Goal: Task Accomplishment & Management: Manage account settings

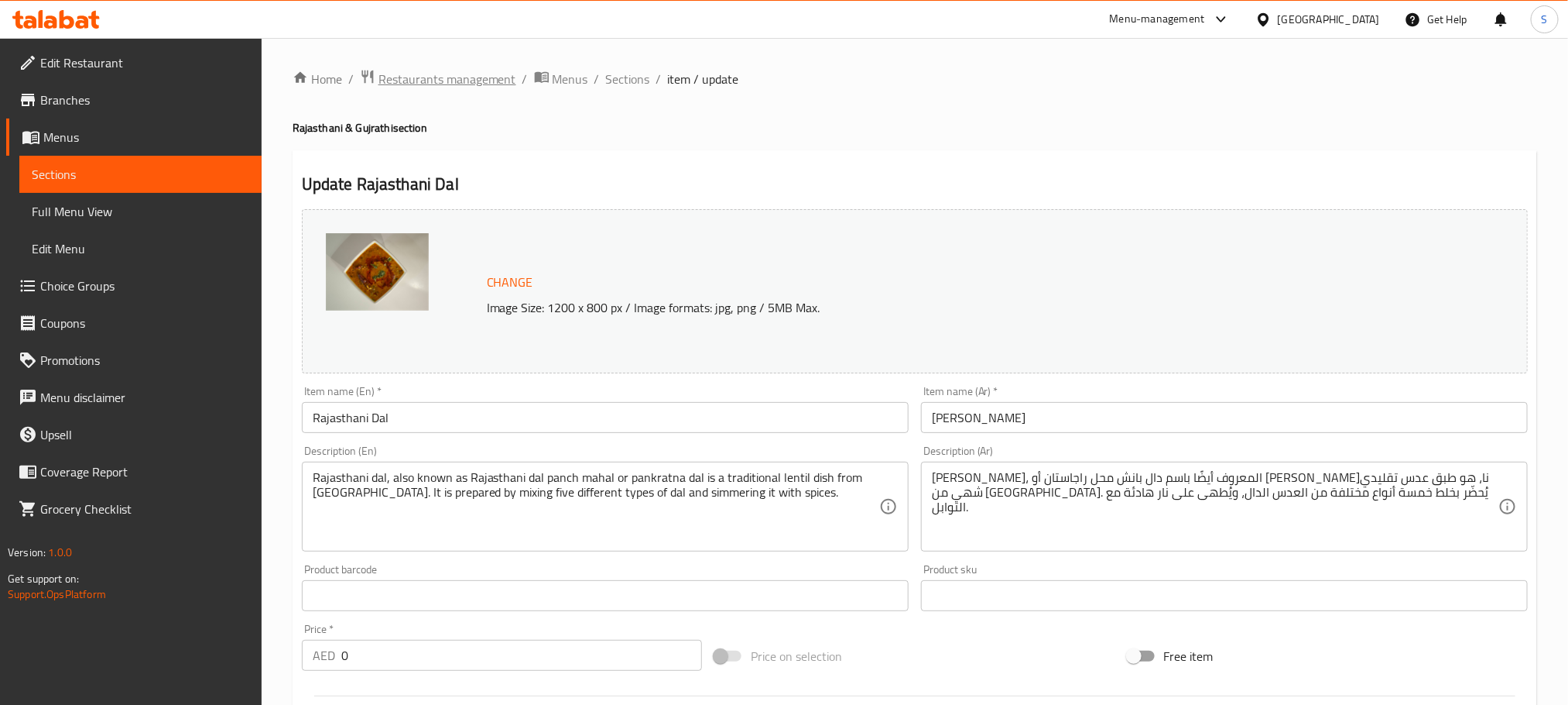
click at [459, 71] on span "Restaurants management" at bounding box center [448, 79] width 138 height 18
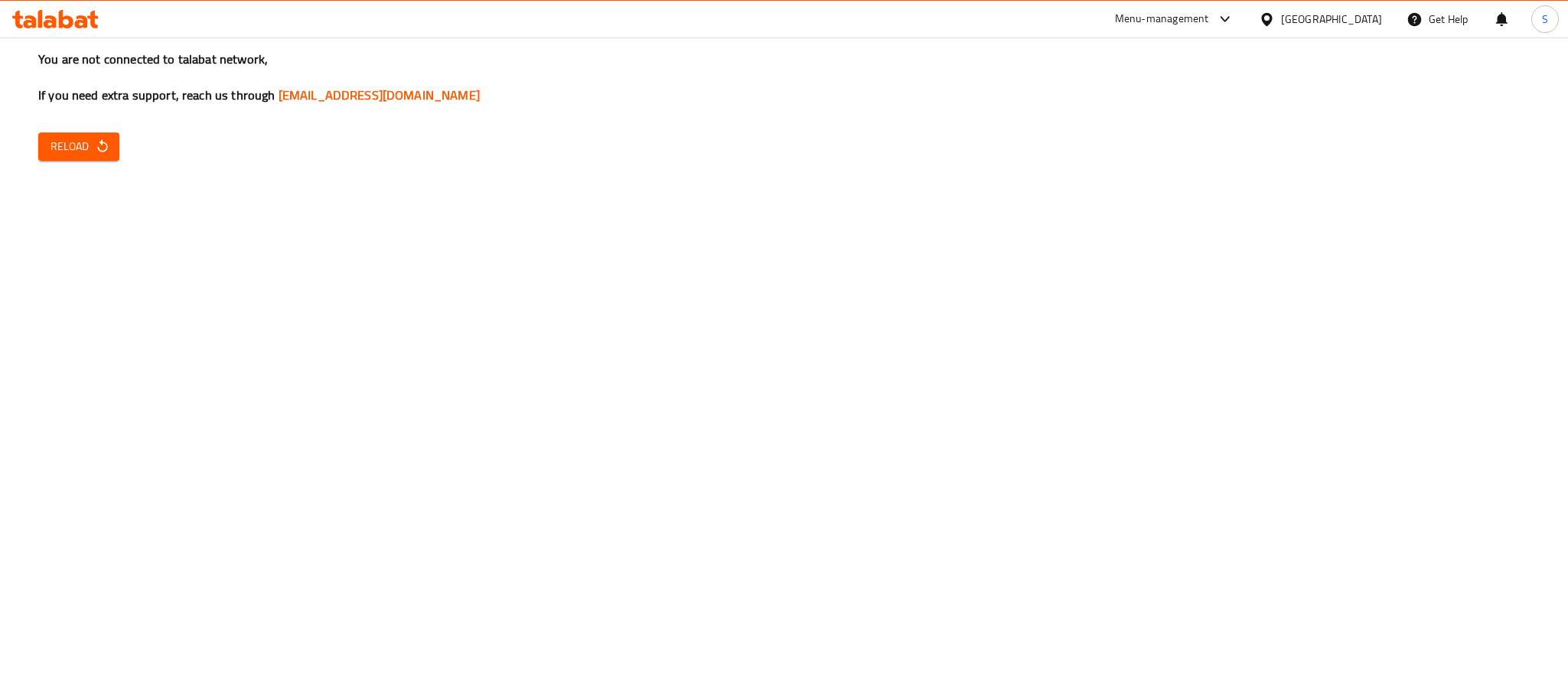
click at [96, 151] on icon "button" at bounding box center [102, 146] width 15 height 15
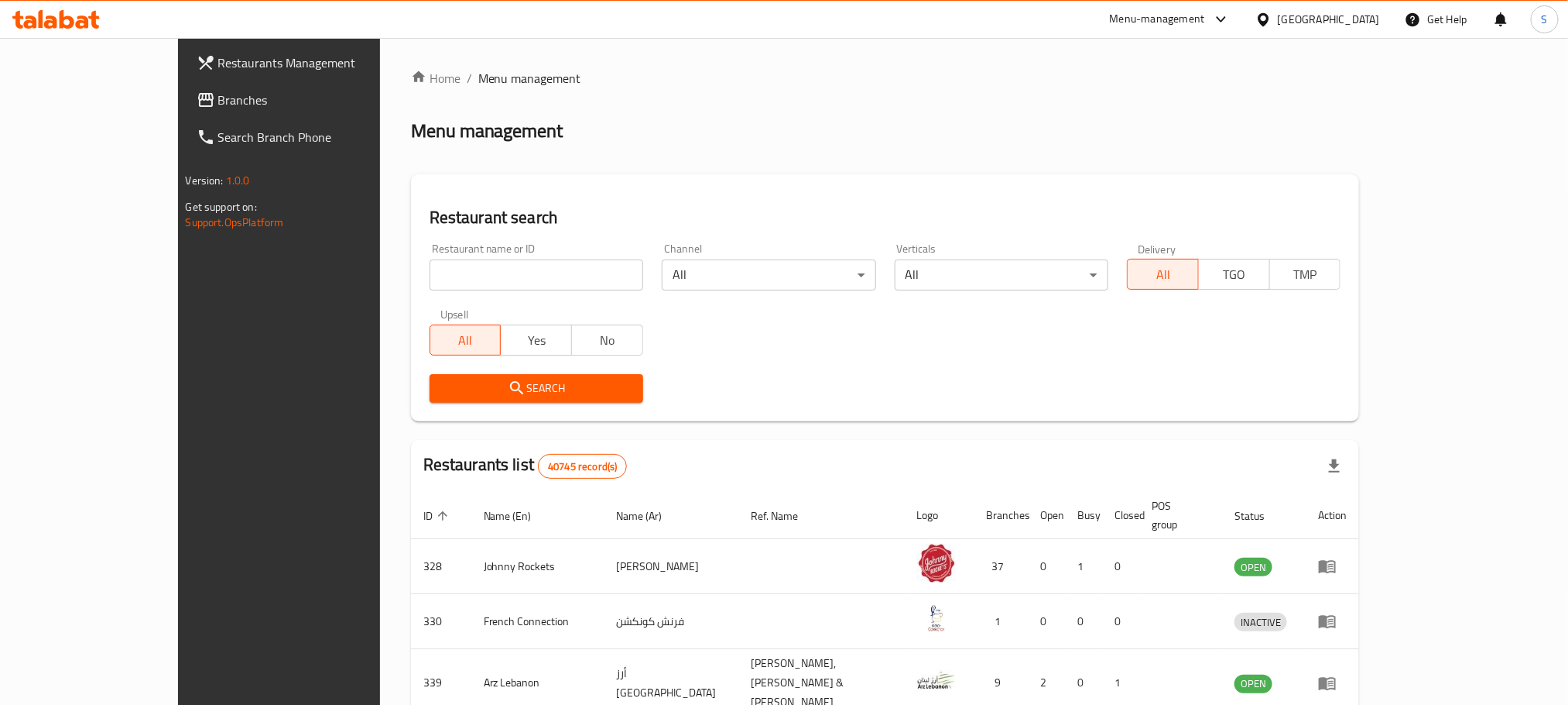
click at [463, 271] on input "search" at bounding box center [536, 275] width 213 height 31
paste input "2288"
type input "2288"
click button "Search" at bounding box center [536, 388] width 213 height 29
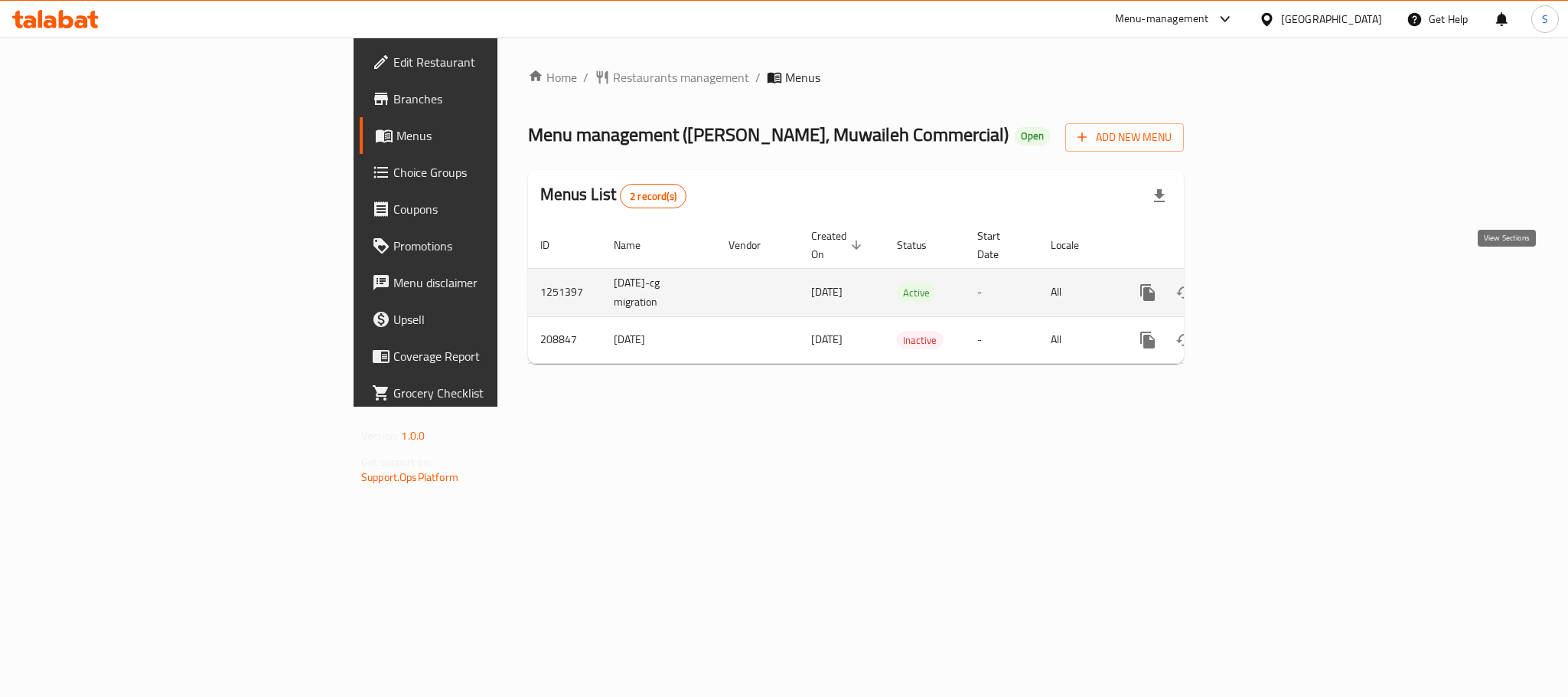
click at [1267, 283] on icon "enhanced table" at bounding box center [1258, 292] width 18 height 18
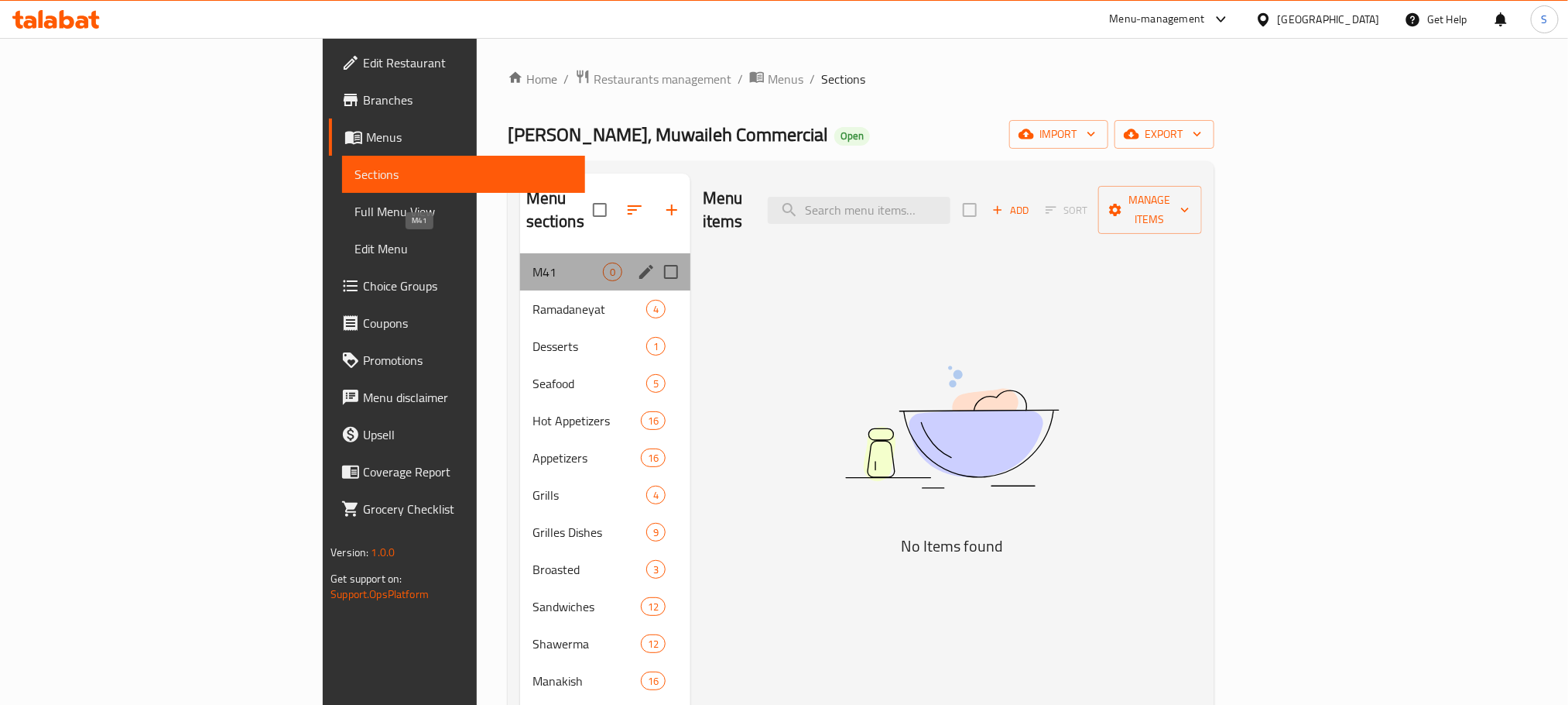
click at [532, 262] on span "M41" at bounding box center [568, 271] width 71 height 18
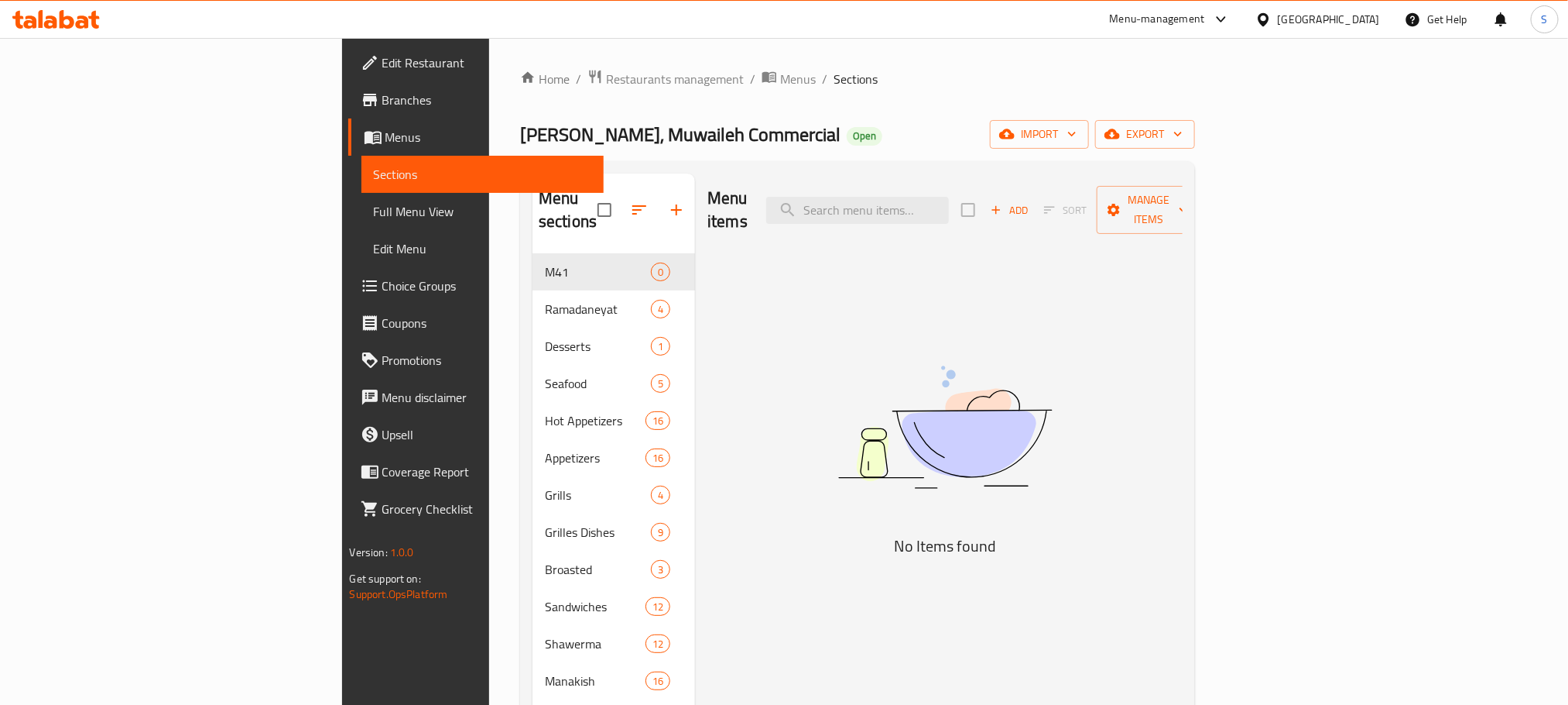
click at [781, 130] on div "Al Farooj Al Shami, Muwaileh Commercial Open import export" at bounding box center [857, 134] width 675 height 29
click at [606, 73] on span "Restaurants management" at bounding box center [675, 79] width 138 height 18
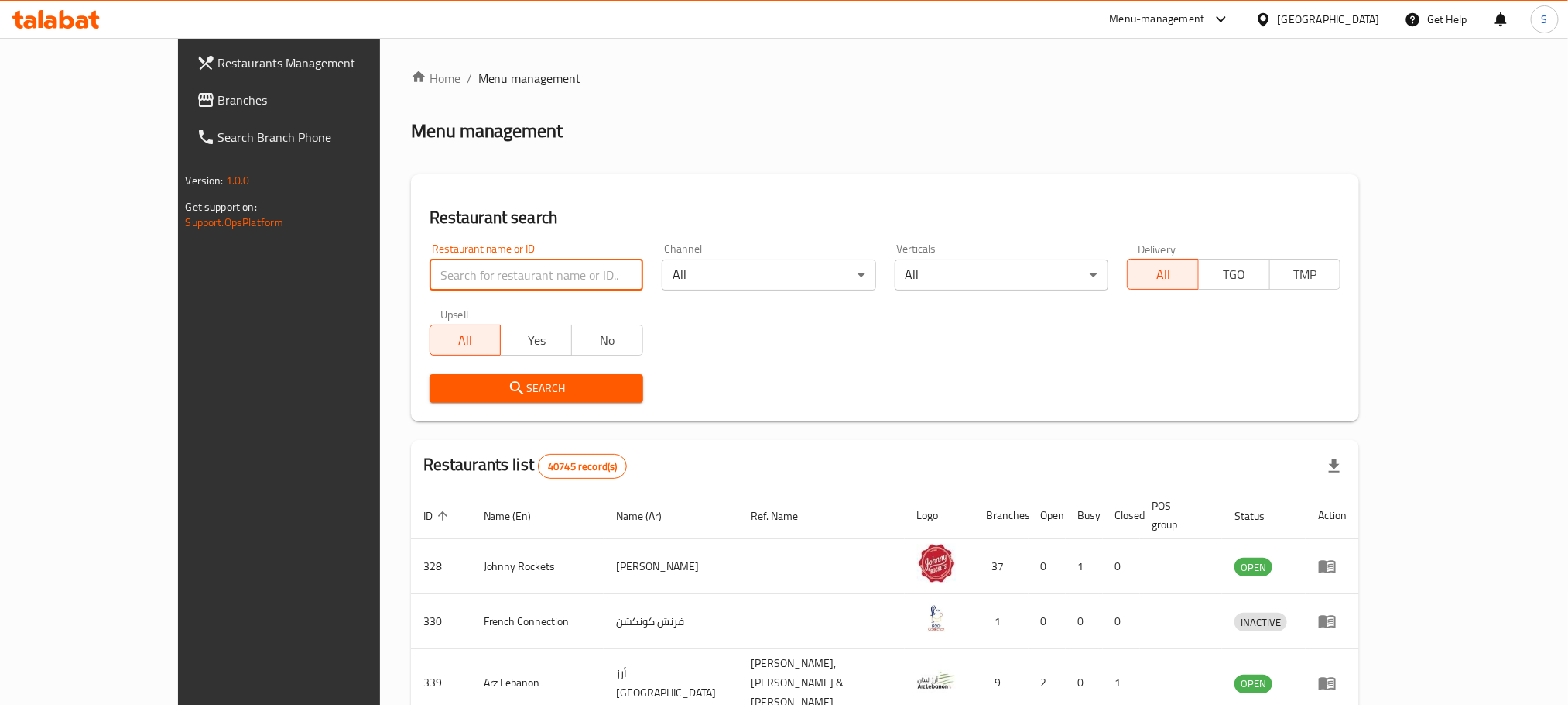
paste input "2288"
click at [495, 280] on input "2288" at bounding box center [536, 275] width 213 height 31
type input "2288"
click button "Search" at bounding box center [536, 388] width 213 height 29
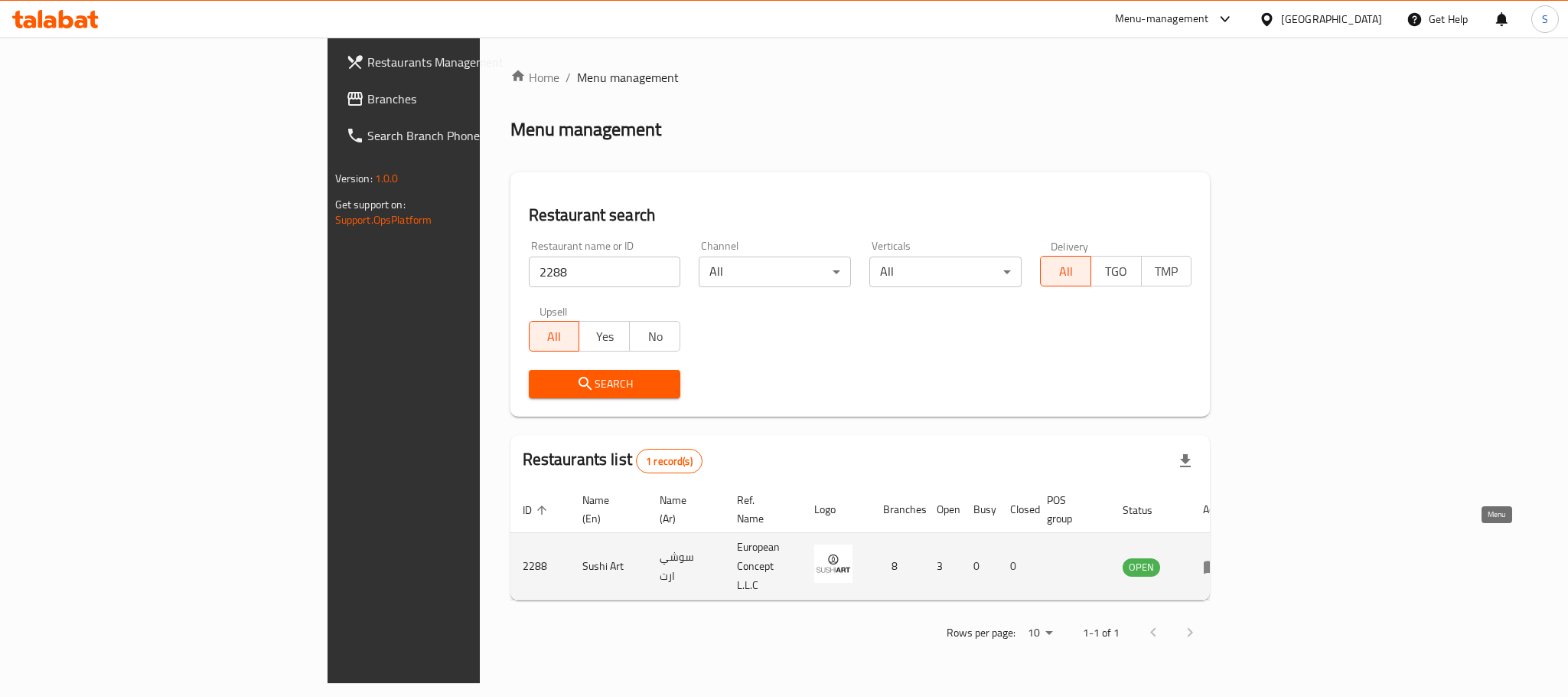
click at [1232, 557] on link "enhanced table" at bounding box center [1218, 567] width 28 height 18
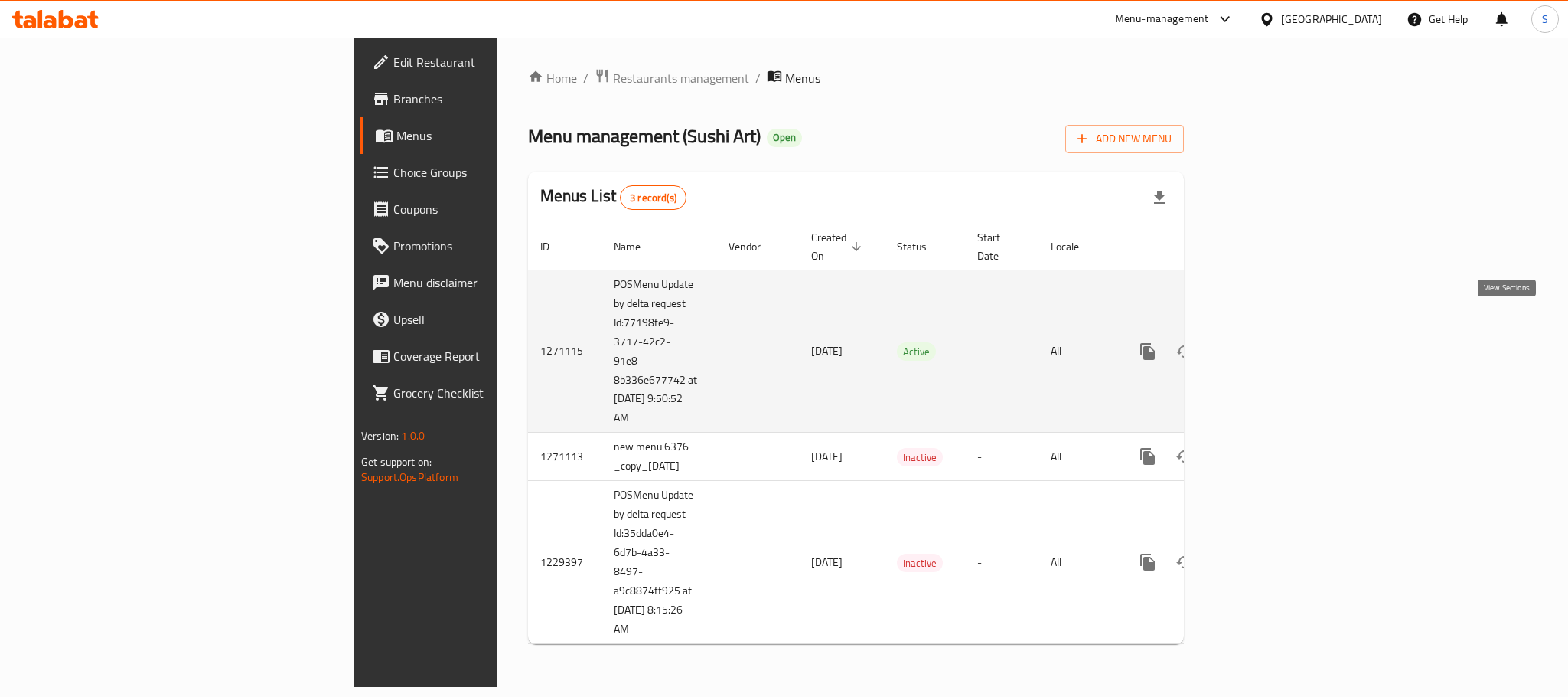
click at [1267, 342] on icon "enhanced table" at bounding box center [1258, 351] width 18 height 18
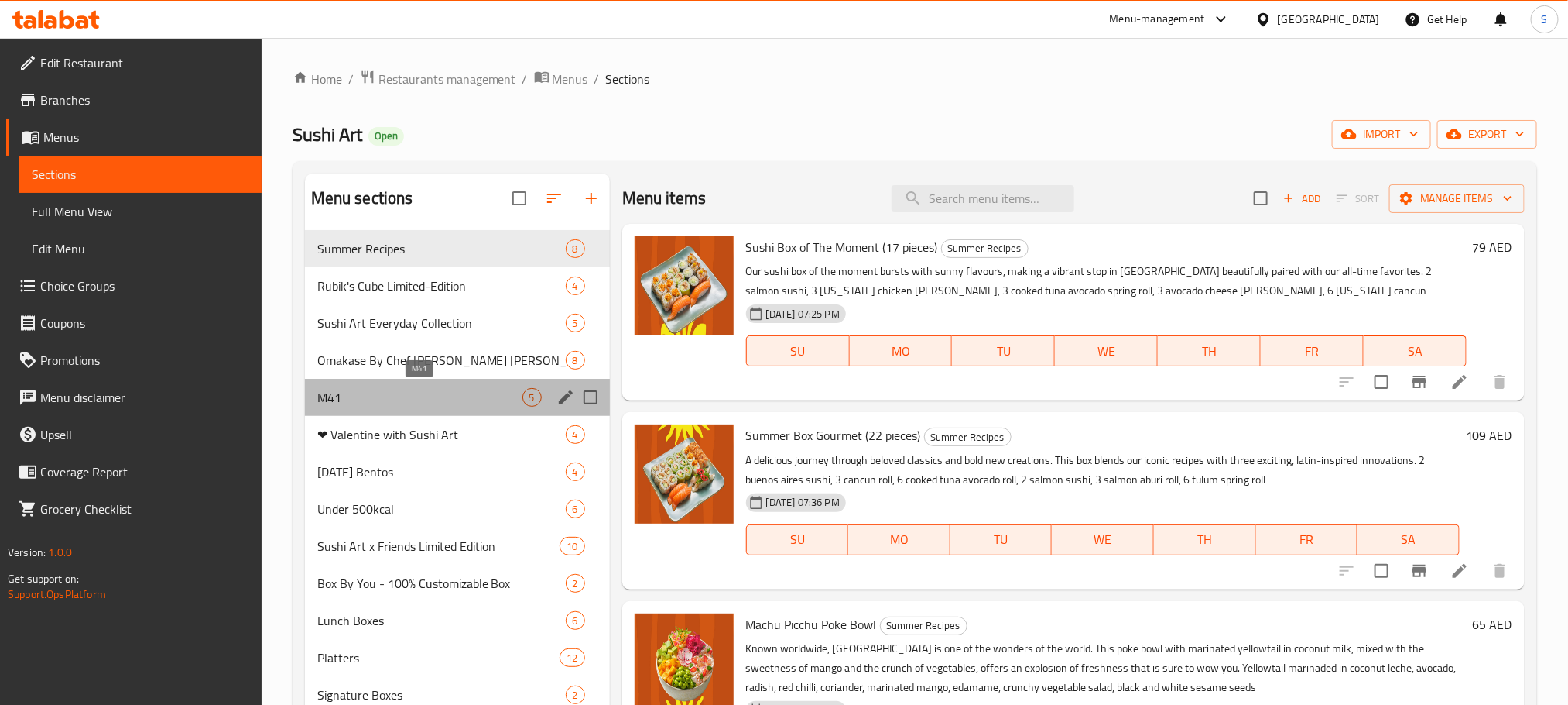
click at [355, 388] on span "M41" at bounding box center [420, 397] width 205 height 18
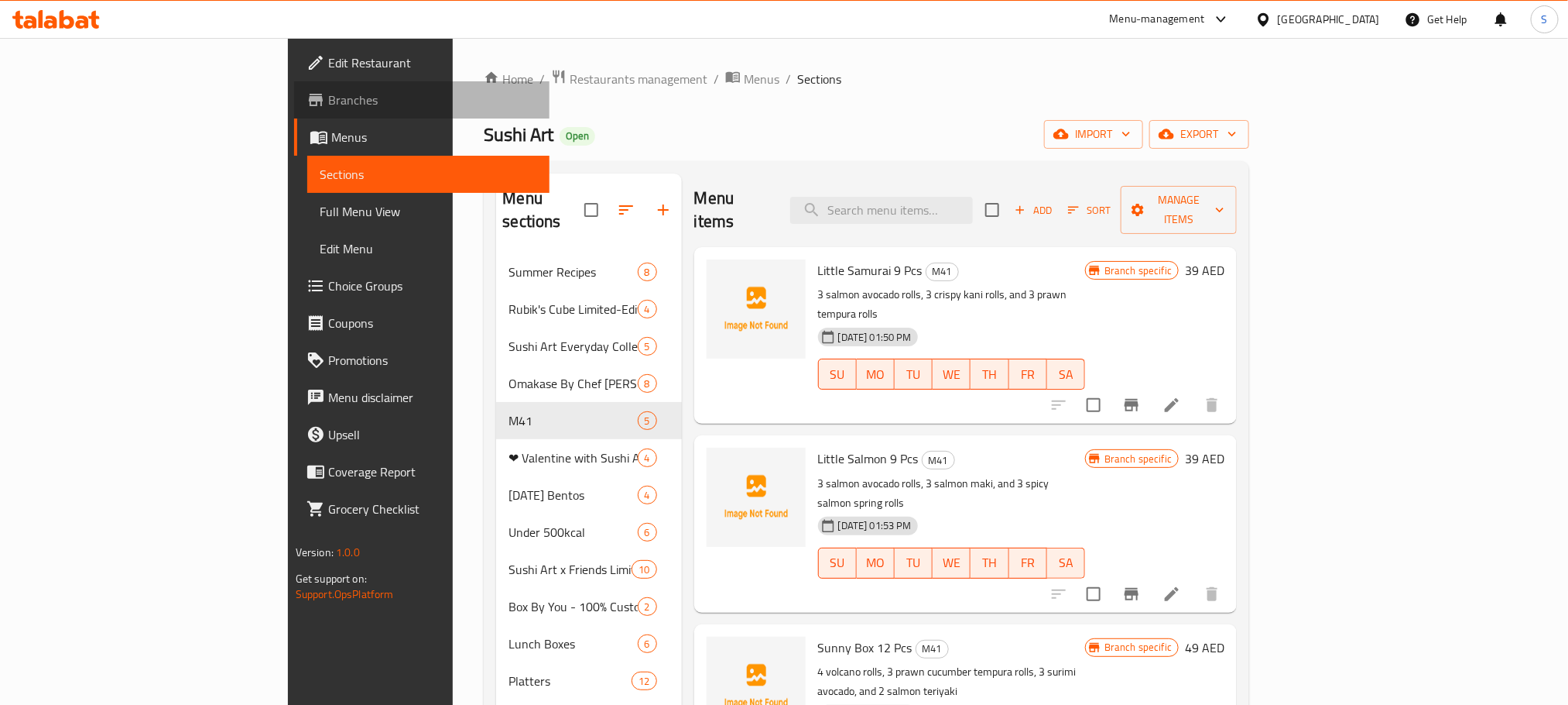
click at [328, 98] on span "Branches" at bounding box center [433, 100] width 209 height 18
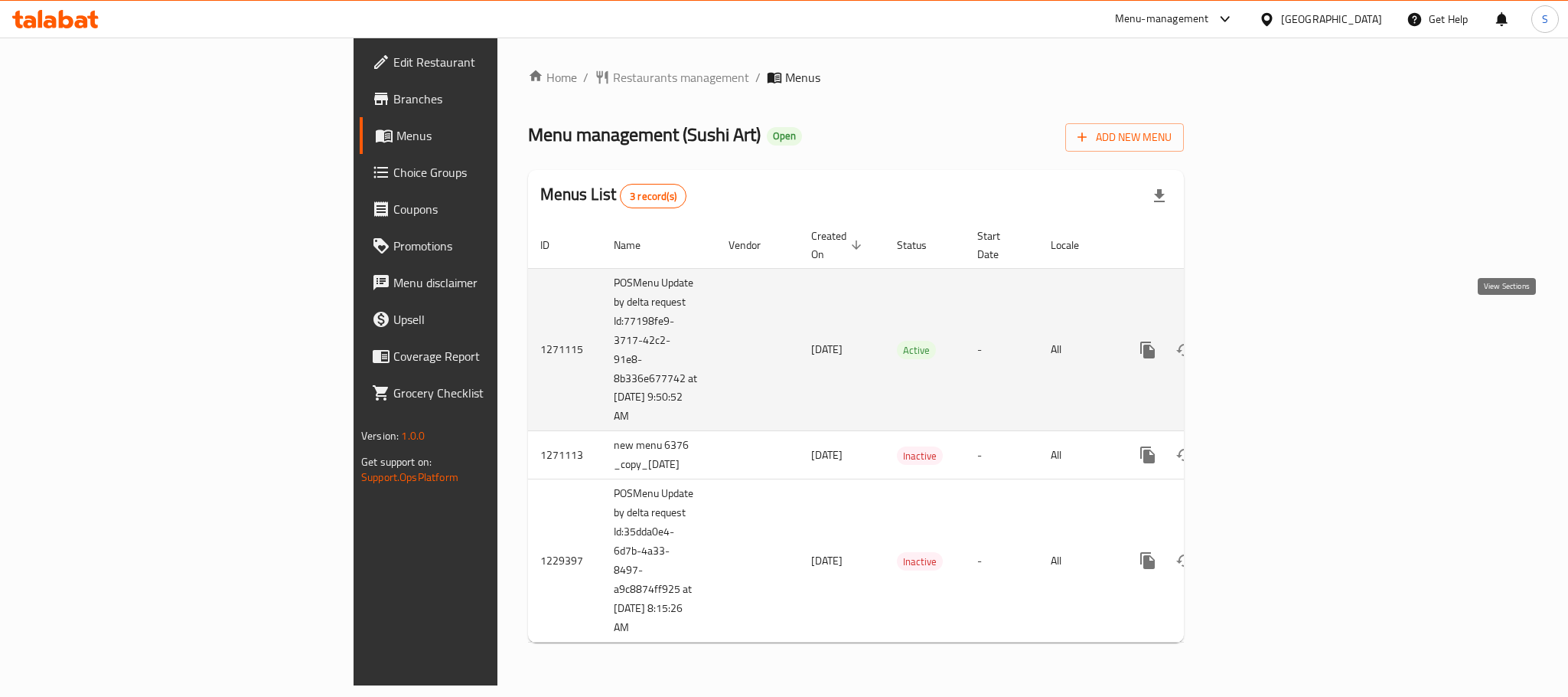
click at [1267, 341] on icon "enhanced table" at bounding box center [1258, 350] width 18 height 18
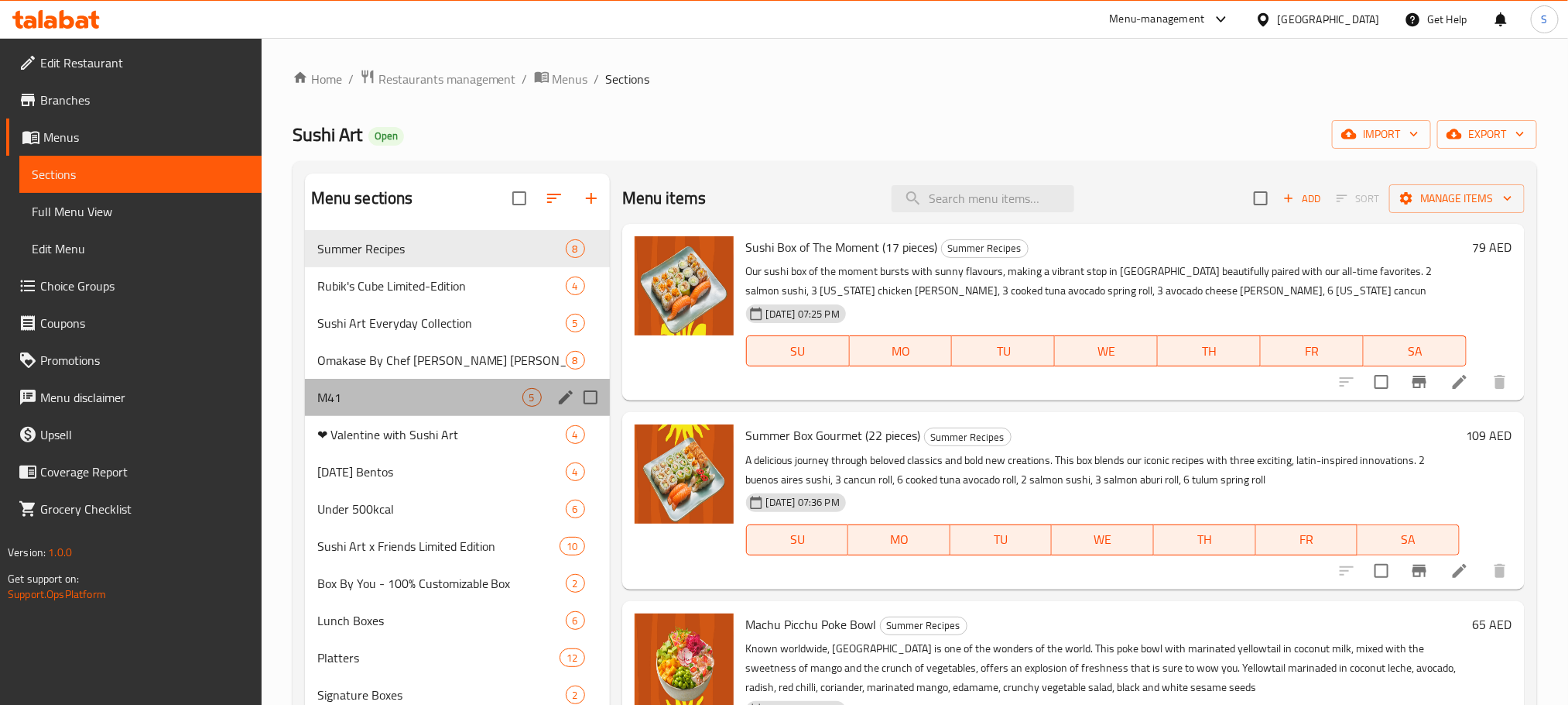
click at [406, 409] on div "M41 5" at bounding box center [457, 397] width 305 height 37
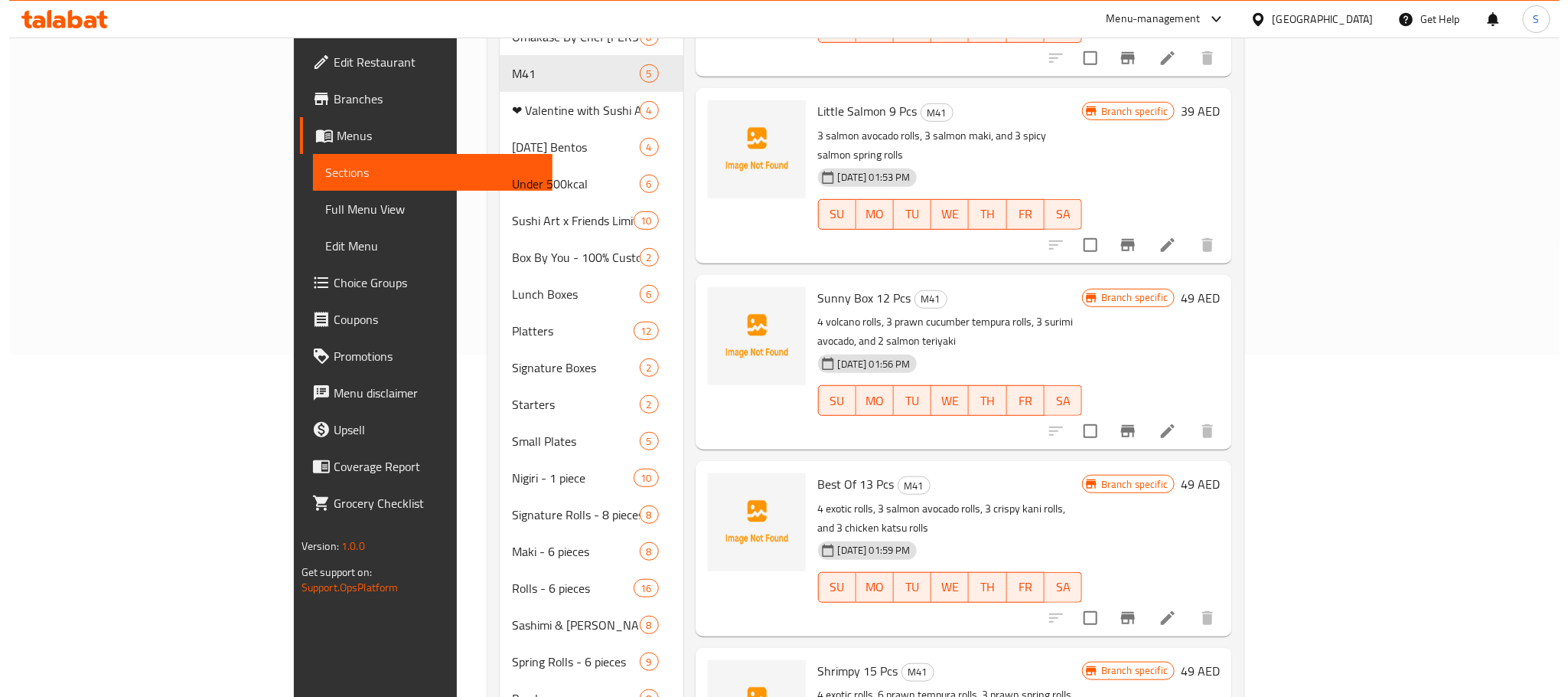
scroll to position [87, 0]
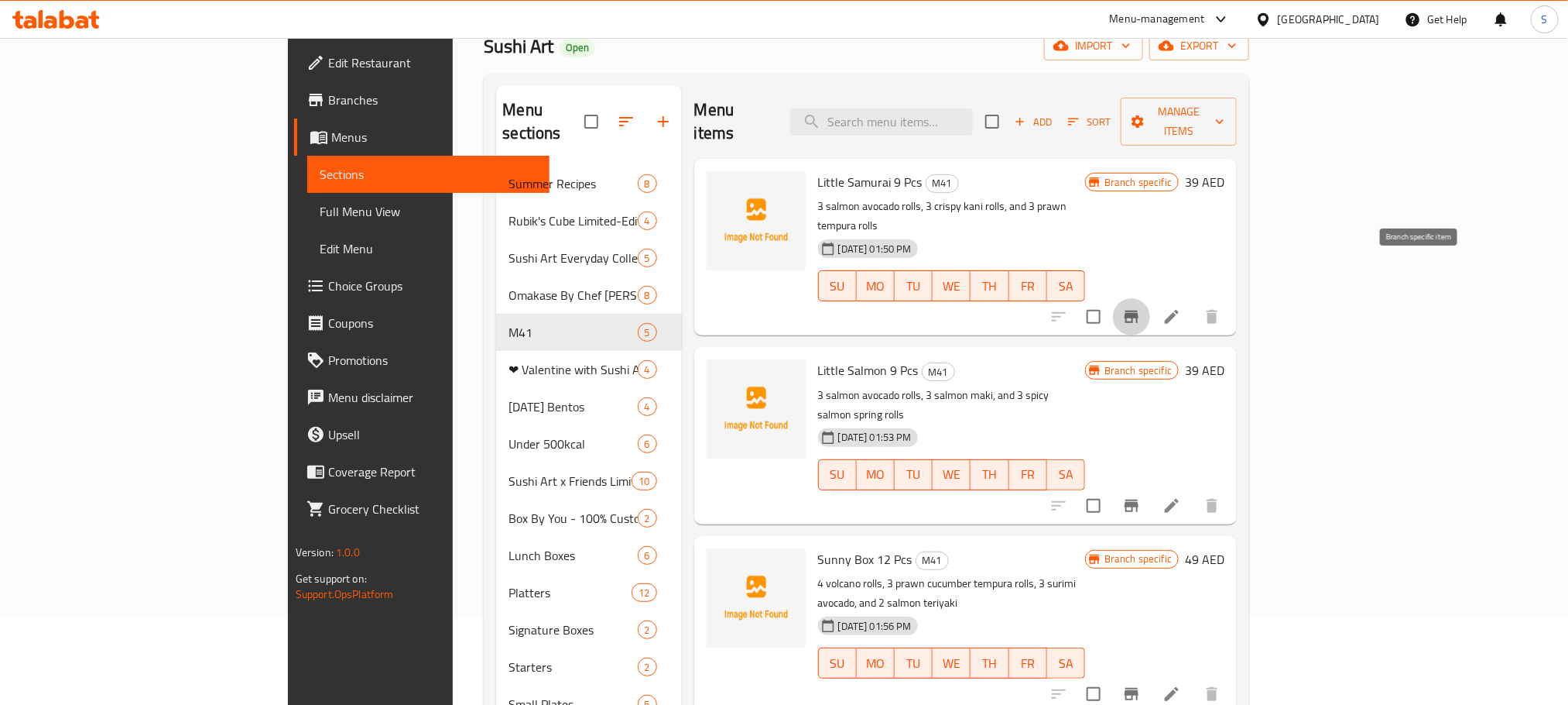
click at [1141, 308] on icon "Branch-specific-item" at bounding box center [1131, 317] width 18 height 18
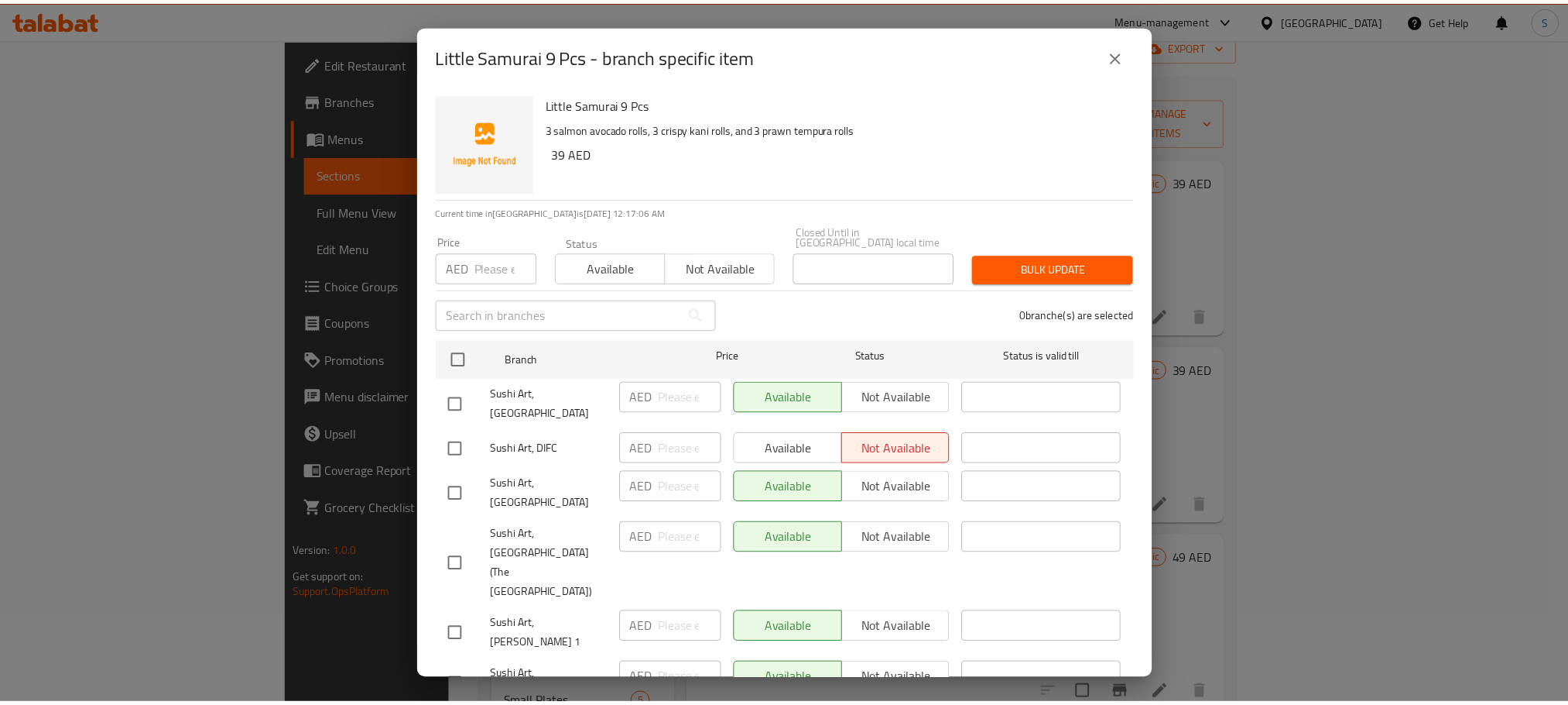
scroll to position [97, 0]
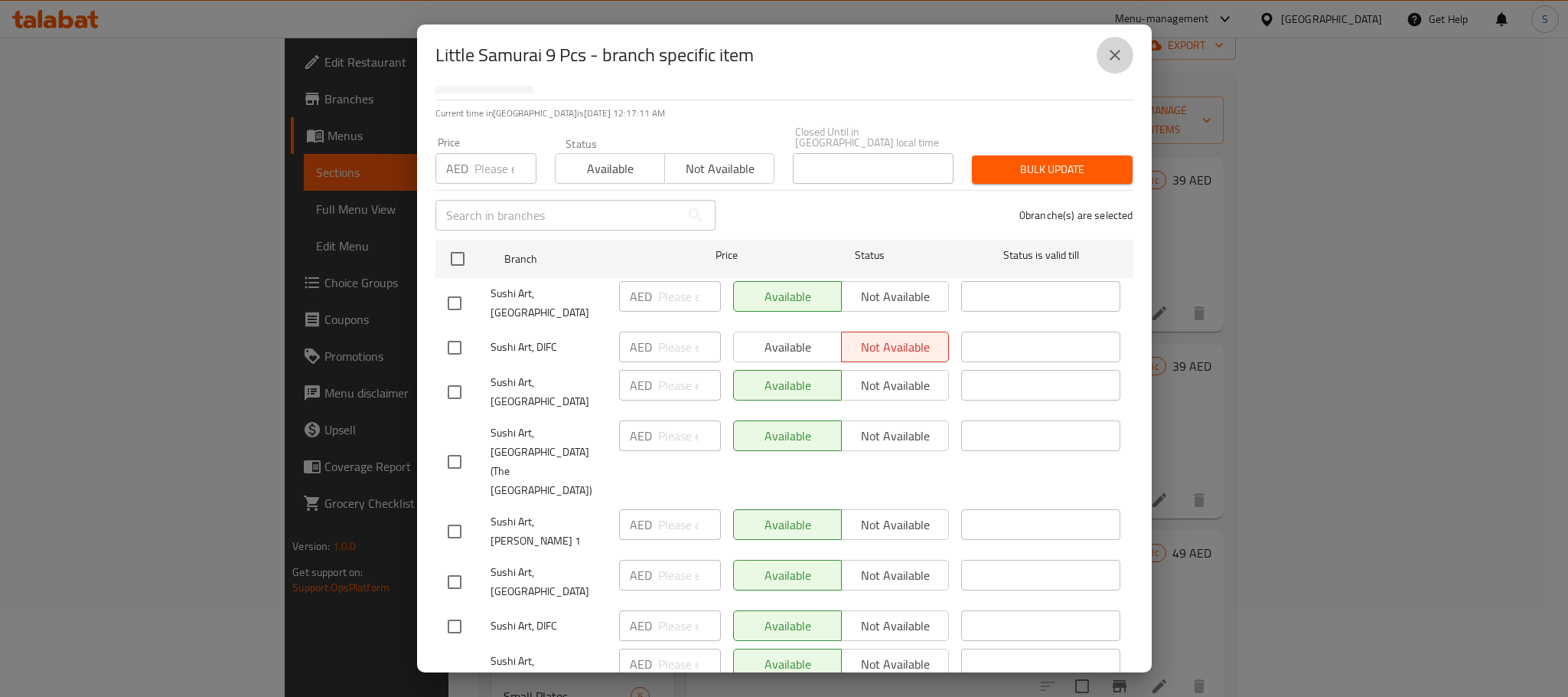
click at [1109, 62] on icon "close" at bounding box center [1115, 55] width 18 height 18
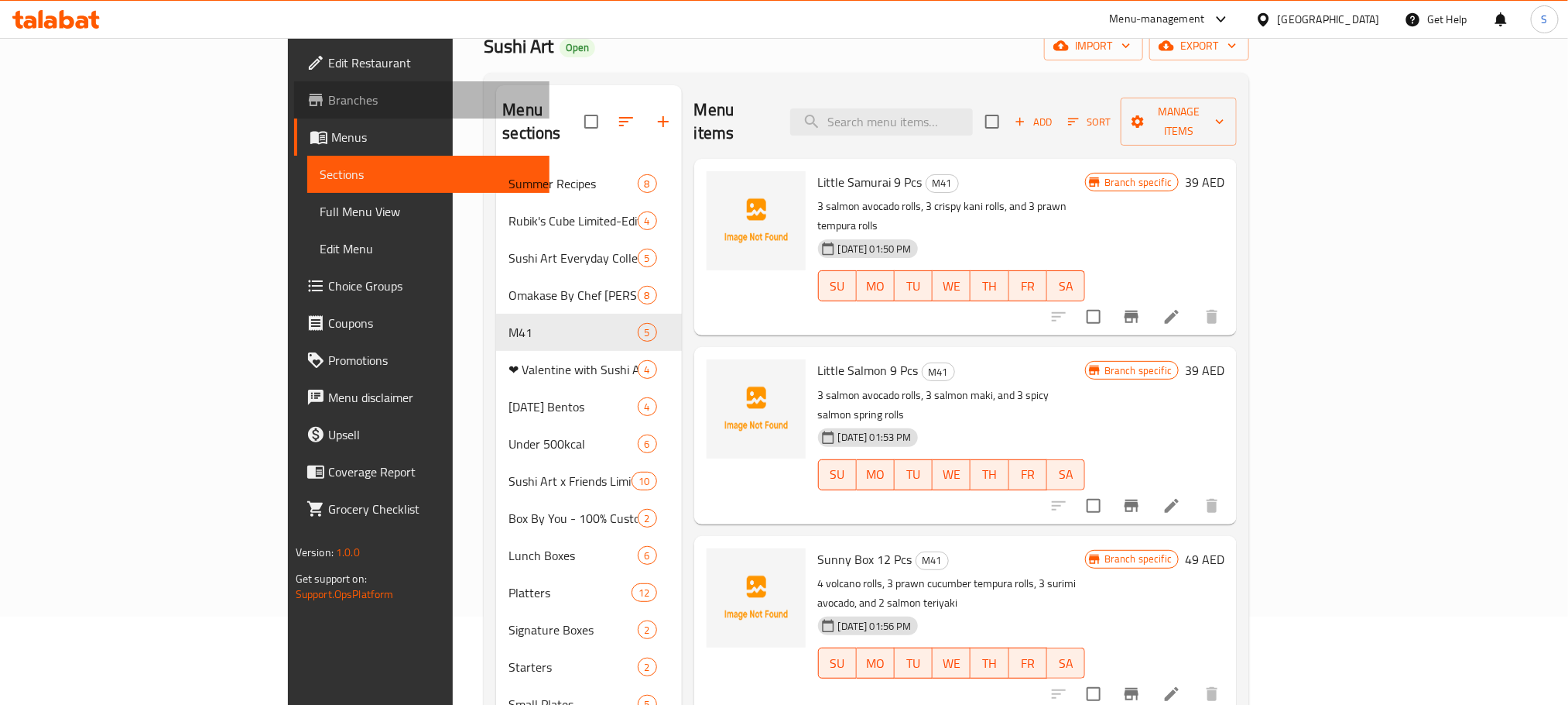
click at [328, 103] on span "Branches" at bounding box center [433, 100] width 209 height 18
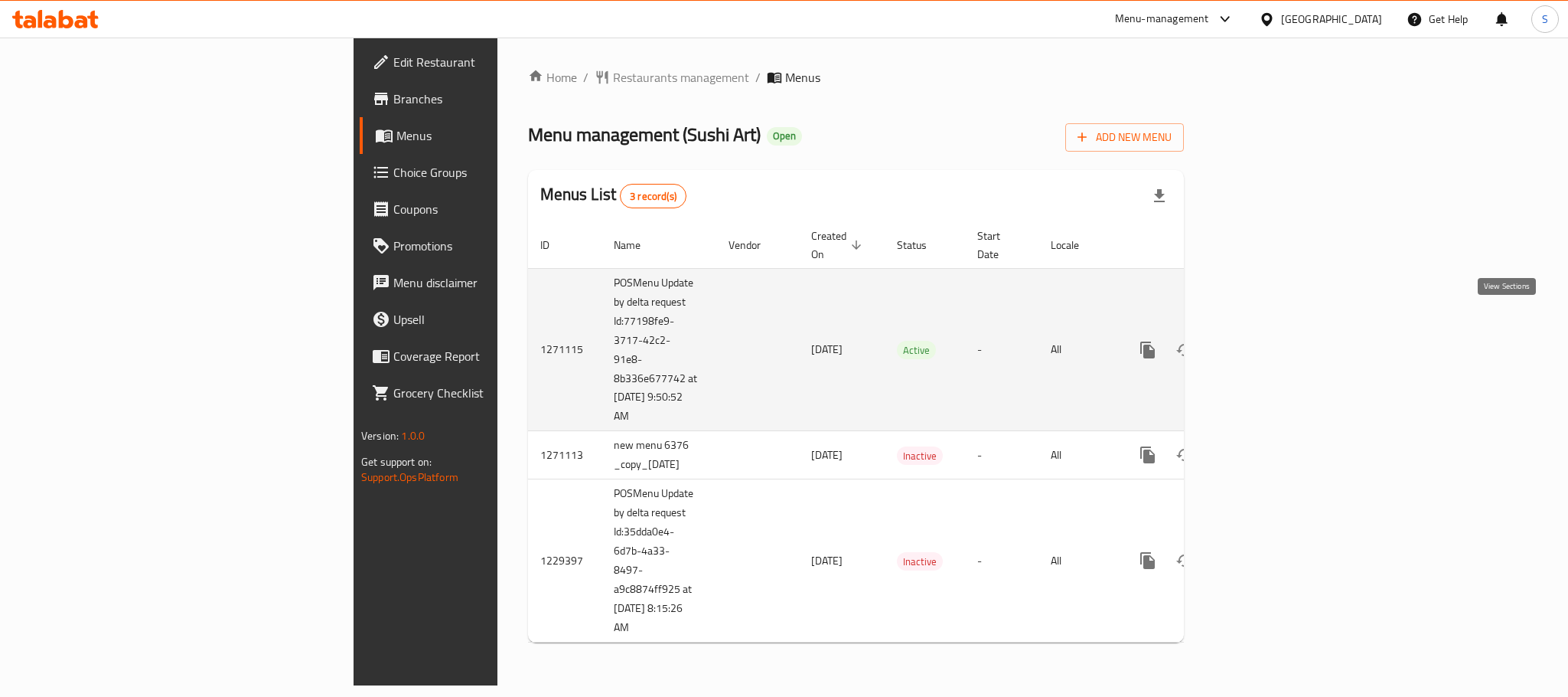
click at [1267, 341] on icon "enhanced table" at bounding box center [1258, 350] width 18 height 18
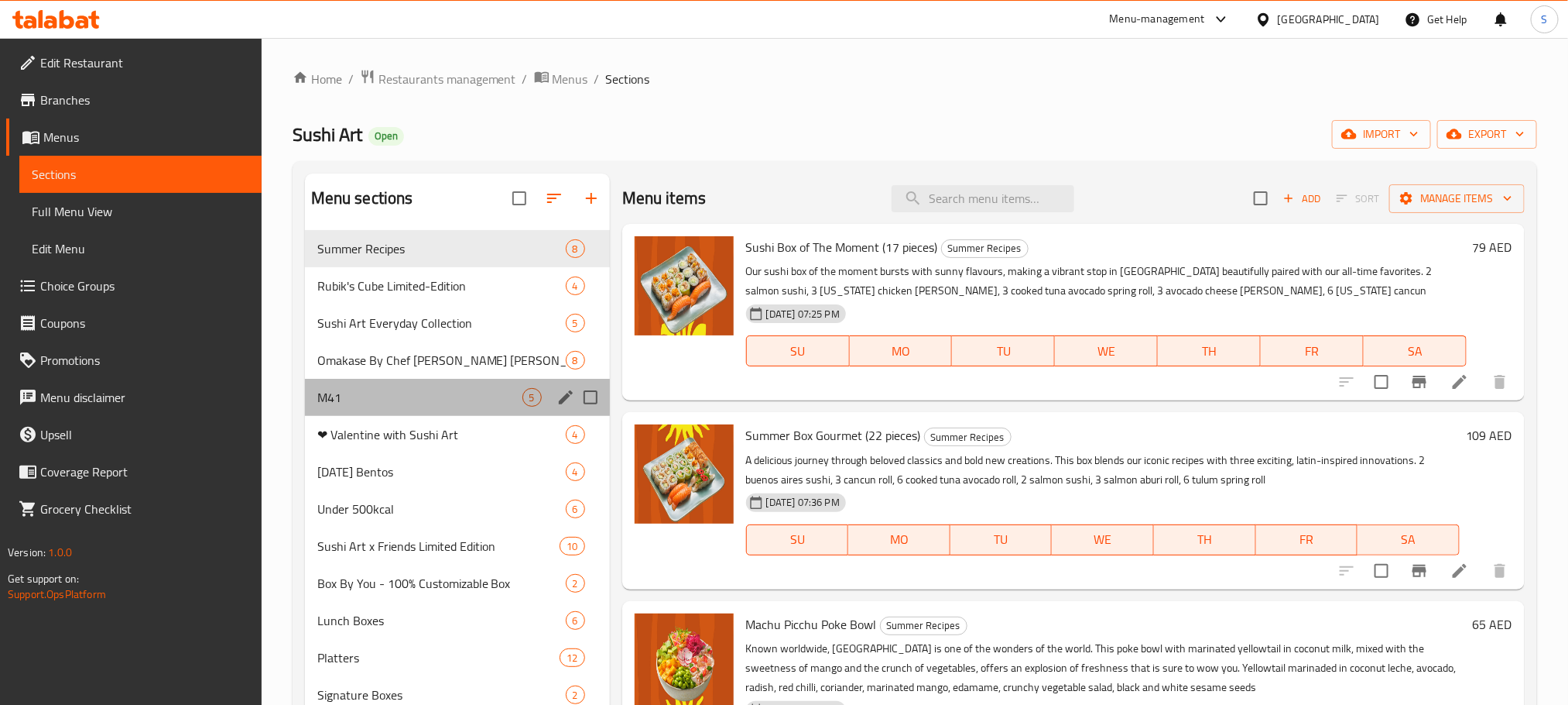
click at [365, 414] on div "M41 5" at bounding box center [457, 397] width 305 height 37
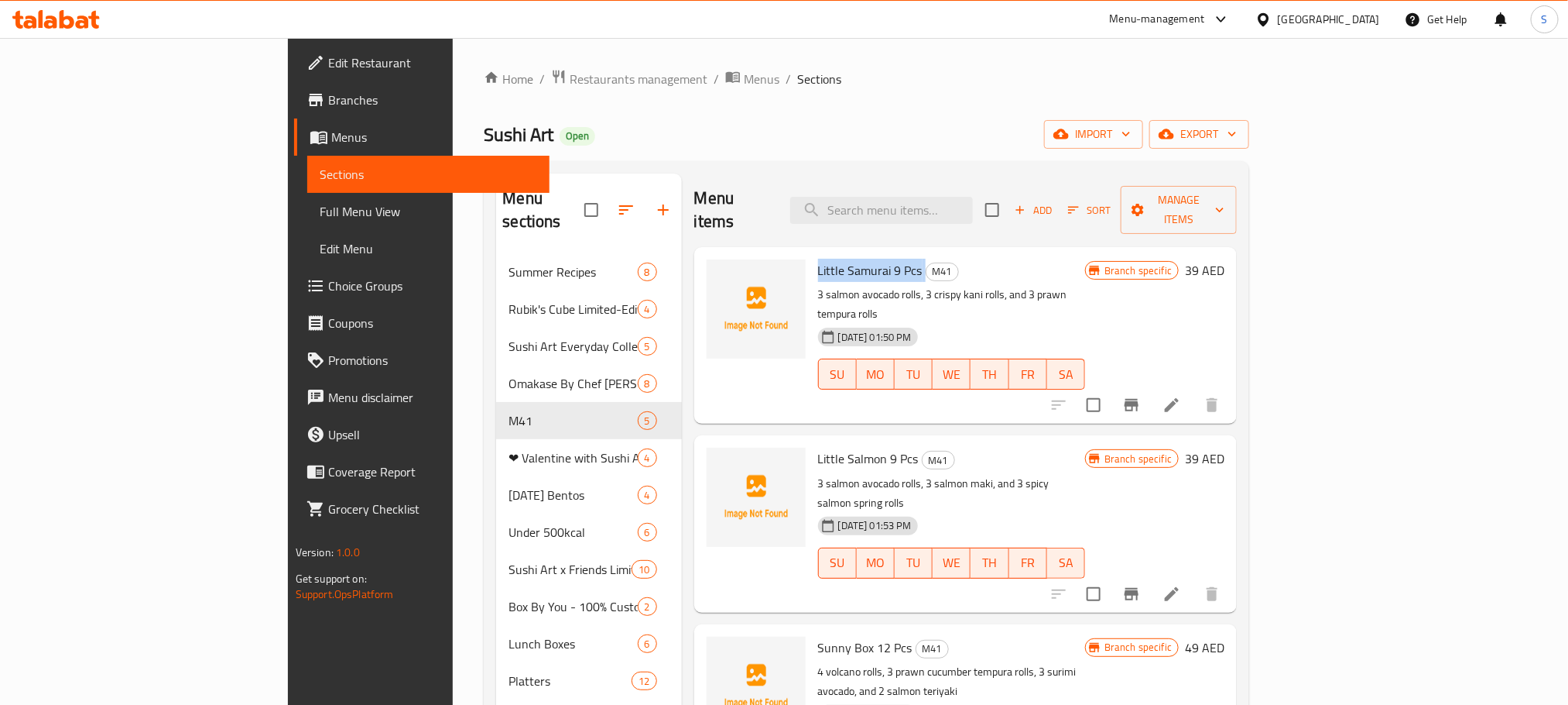
copy h6 "Little Samurai 9 Pcs"
drag, startPoint x: 853, startPoint y: 246, endPoint x: 741, endPoint y: 250, distance: 112.1
click at [812, 253] on div "Little Samurai 9 Pcs M41 3 salmon avocado rolls, 3 crispy kani rolls, and 3 pra…" at bounding box center [952, 334] width 280 height 164
click at [818, 447] on span "Little Salmon 9 Pcs" at bounding box center [868, 459] width 101 height 24
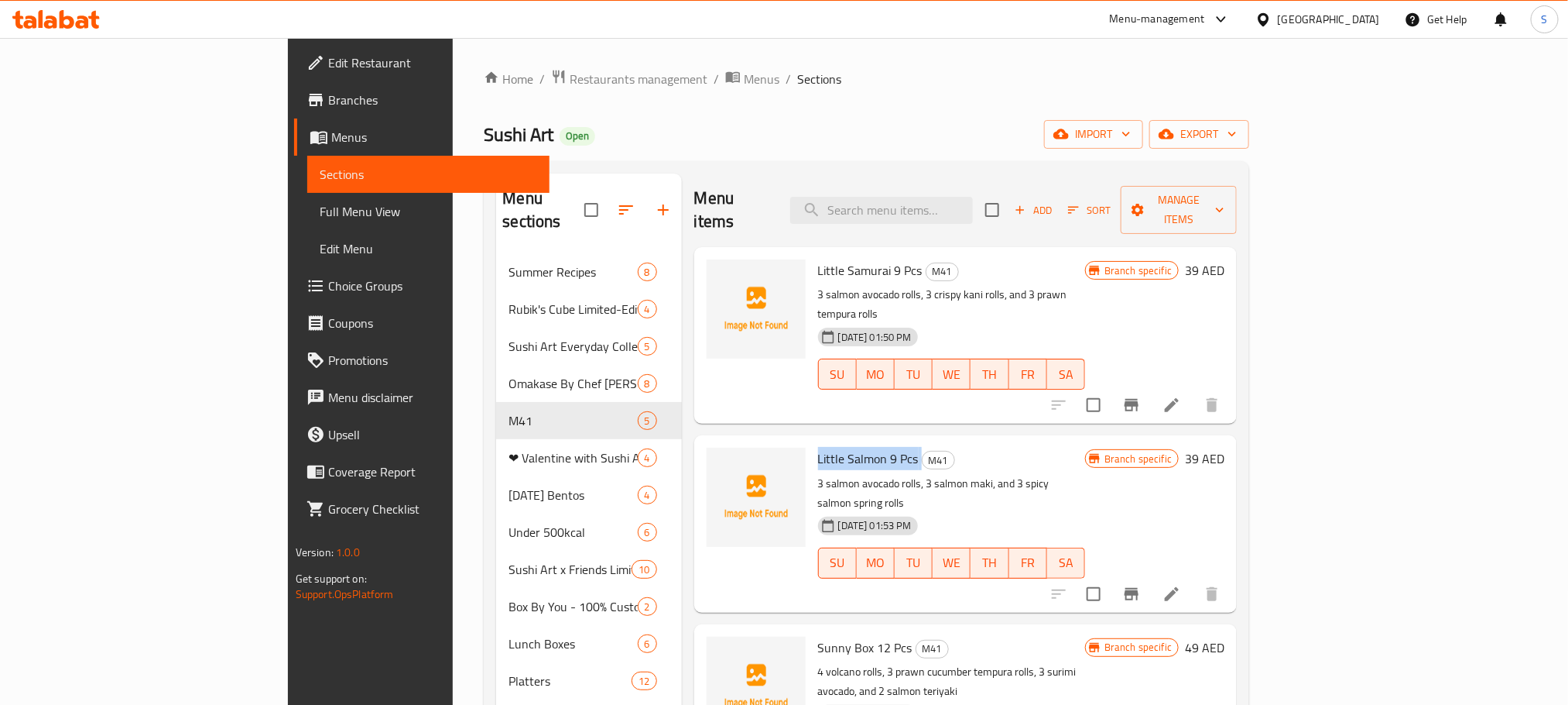
click at [818, 447] on span "Little Salmon 9 Pcs" at bounding box center [868, 459] width 101 height 24
copy h6 "Little Salmon 9 Pcs"
click at [818, 636] on span "Sunny Box 12 Pcs" at bounding box center [865, 648] width 94 height 24
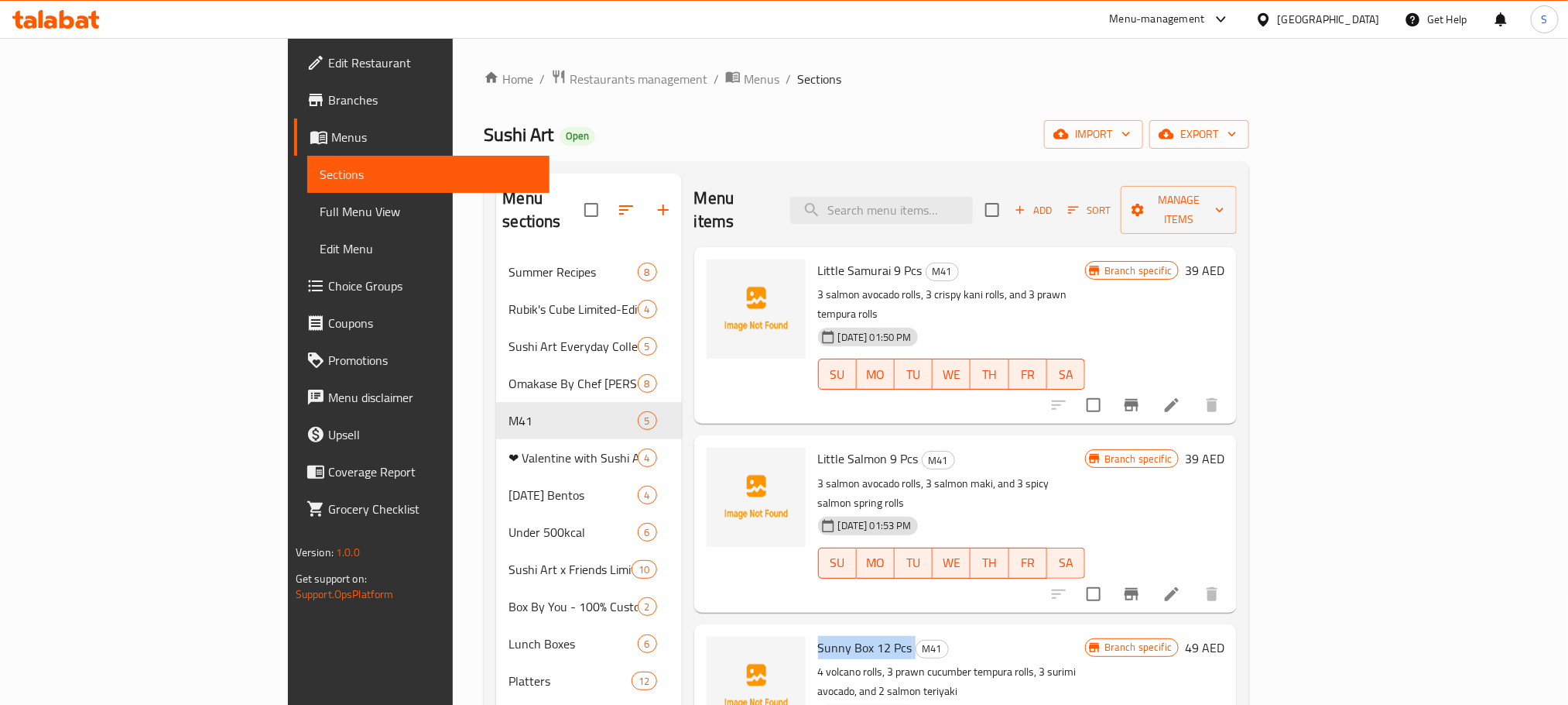
copy h6 "Sunny Box 12 Pcs"
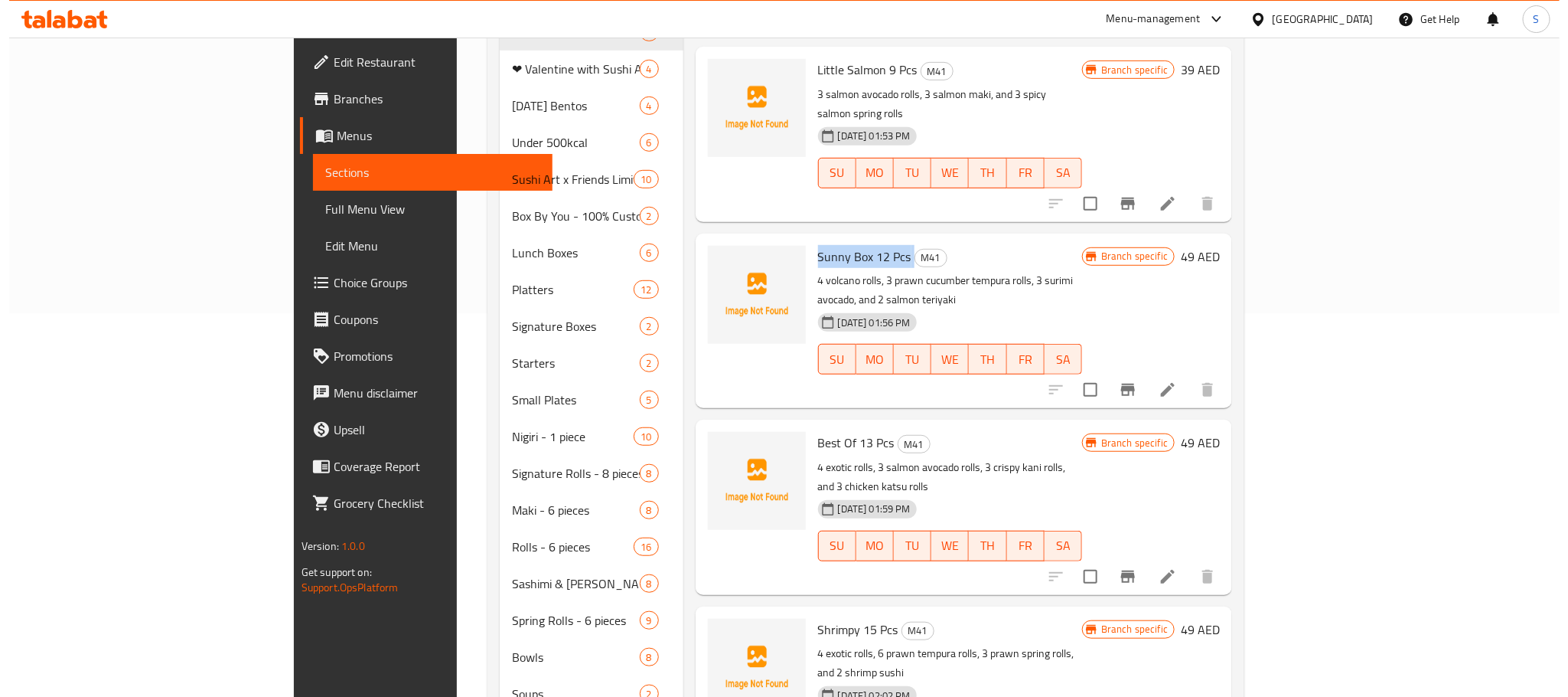
scroll to position [385, 0]
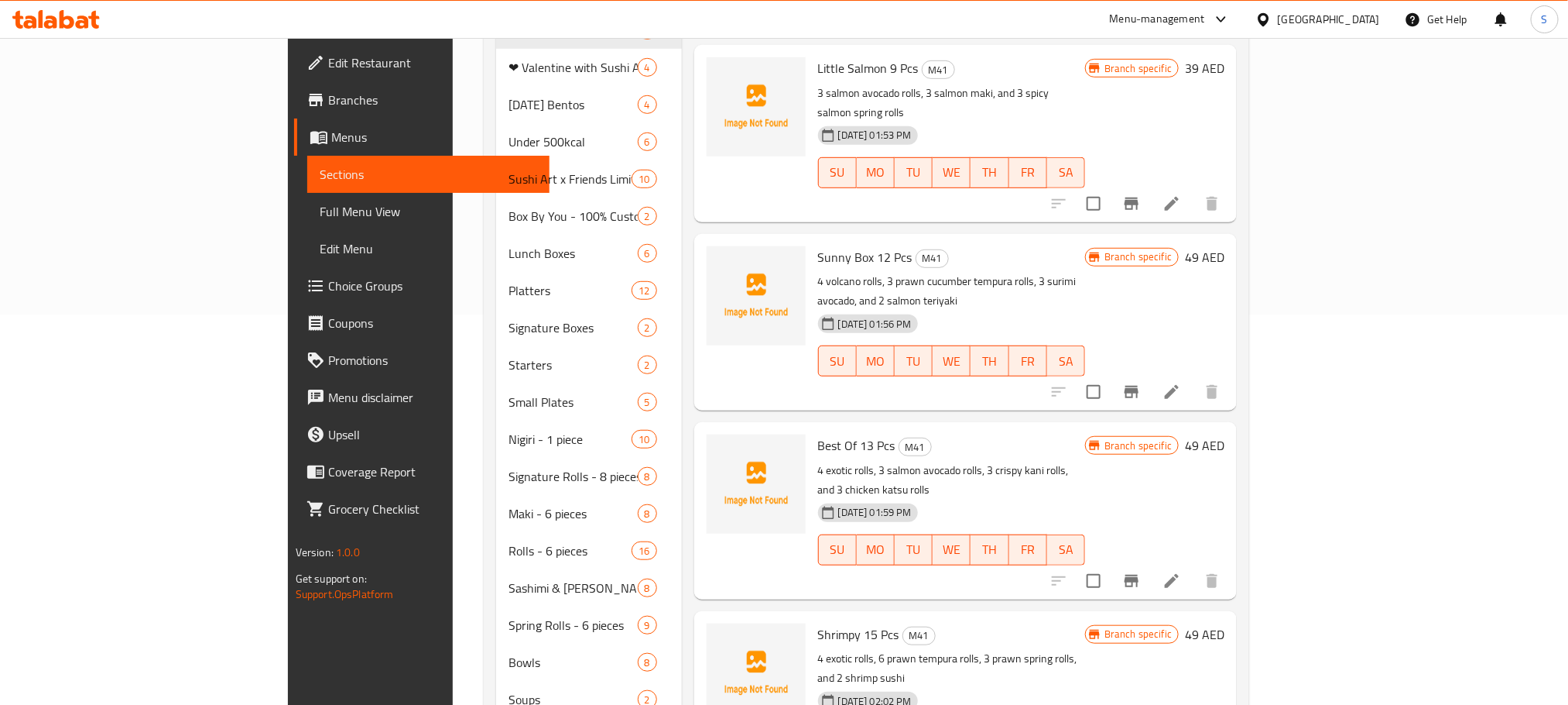
click at [818, 623] on span "Shrimpy 15 Pcs" at bounding box center [858, 634] width 81 height 24
copy h6 "Shrimpy 15 Pcs"
click at [818, 434] on span "Best Of 13 Pcs" at bounding box center [857, 445] width 77 height 24
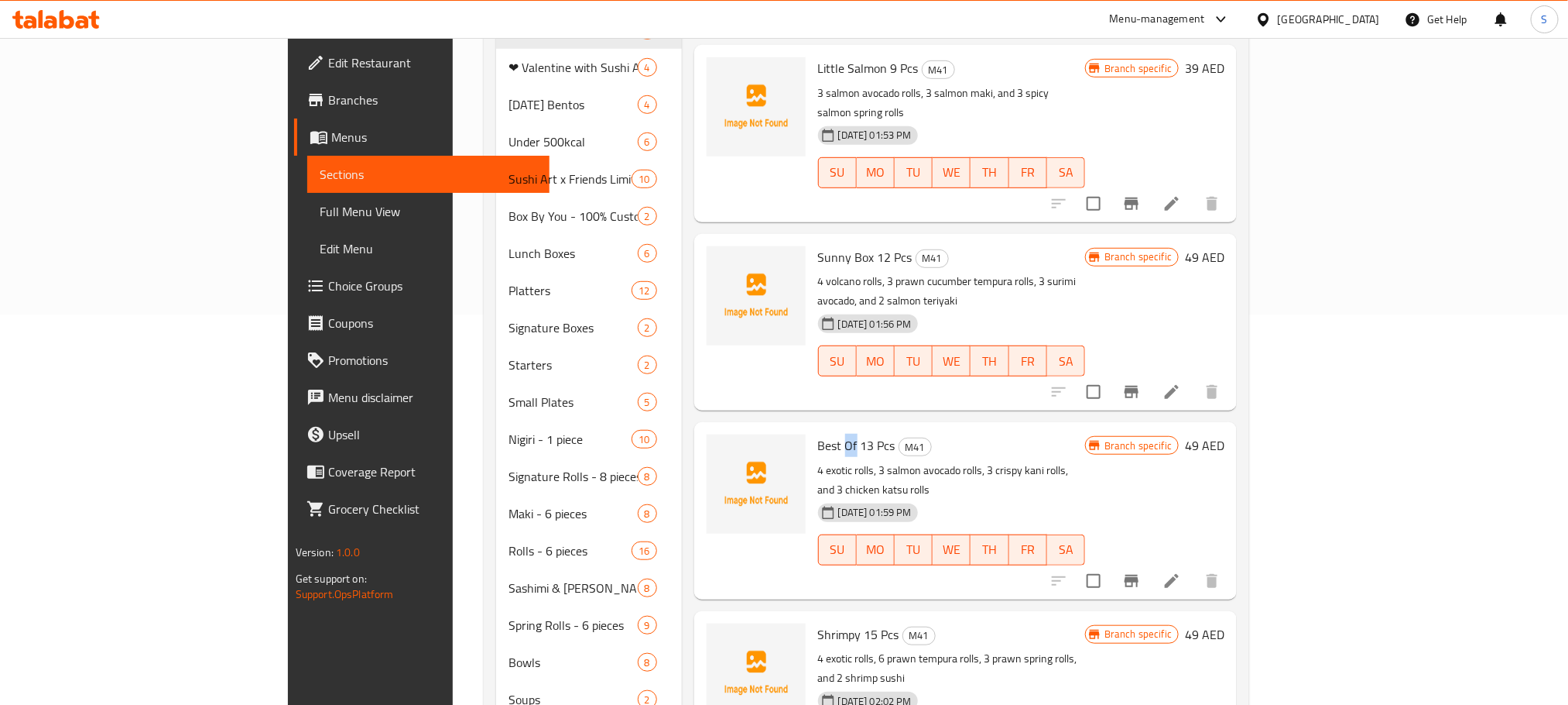
click at [818, 434] on span "Best Of 13 Pcs" at bounding box center [857, 445] width 77 height 24
copy h6 "Best Of 13 Pcs"
click at [1141, 382] on icon "Branch-specific-item" at bounding box center [1131, 392] width 18 height 18
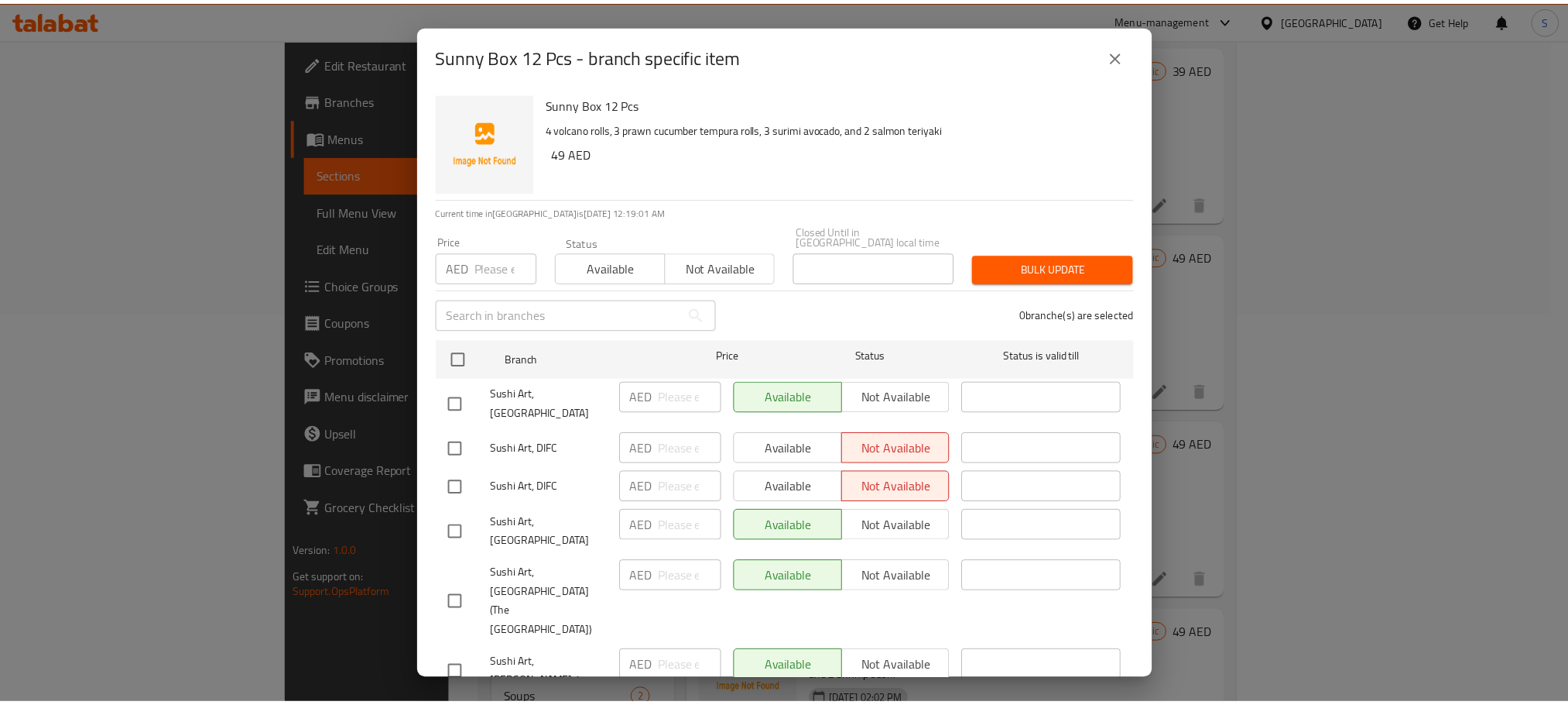
scroll to position [97, 0]
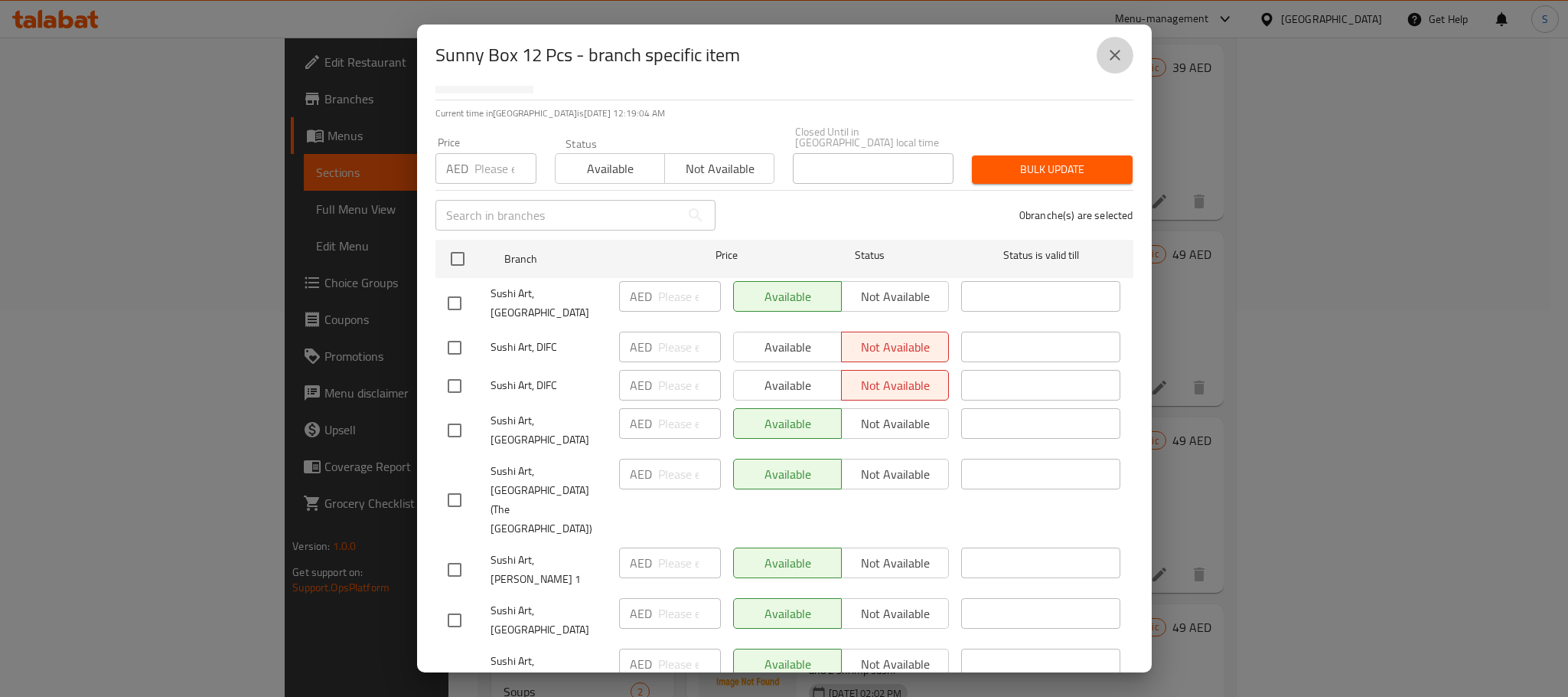
click at [1112, 48] on icon "close" at bounding box center [1115, 55] width 18 height 18
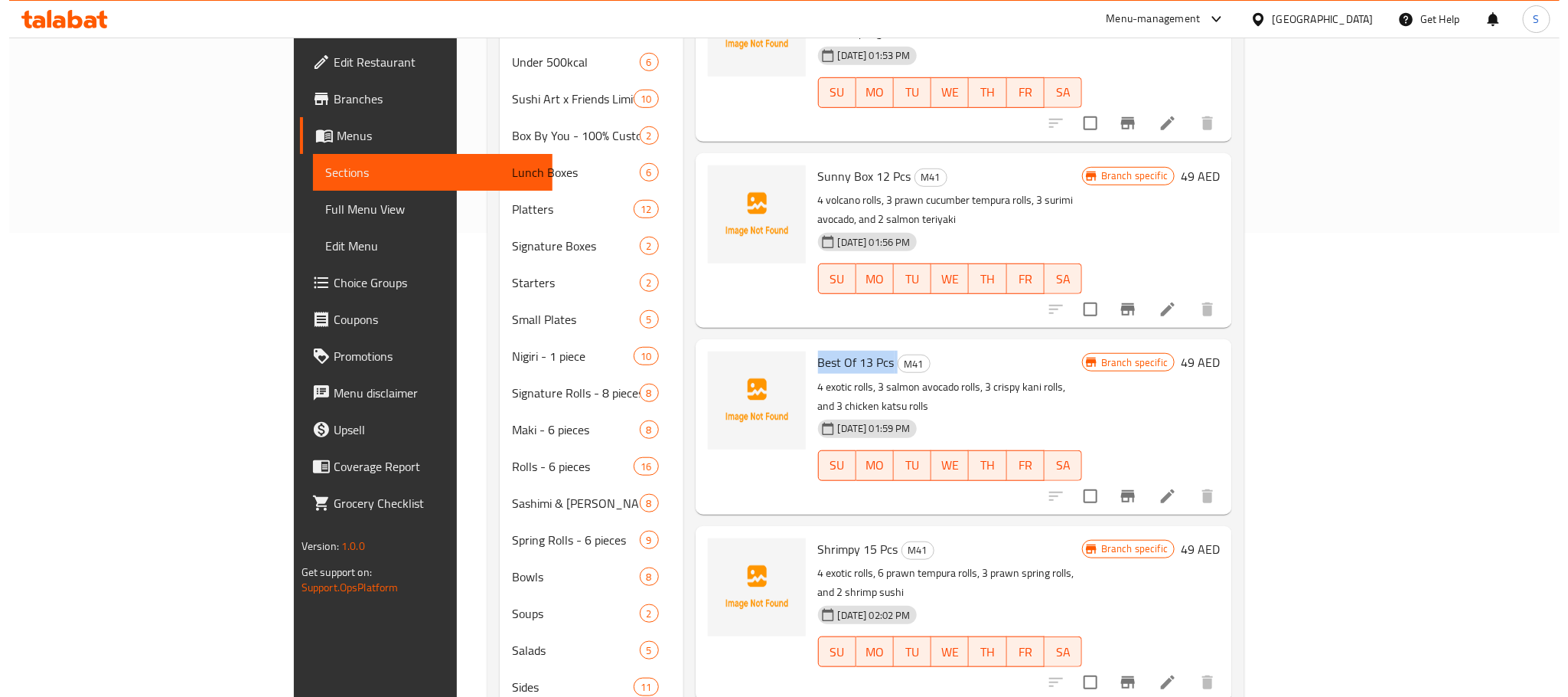
scroll to position [436, 0]
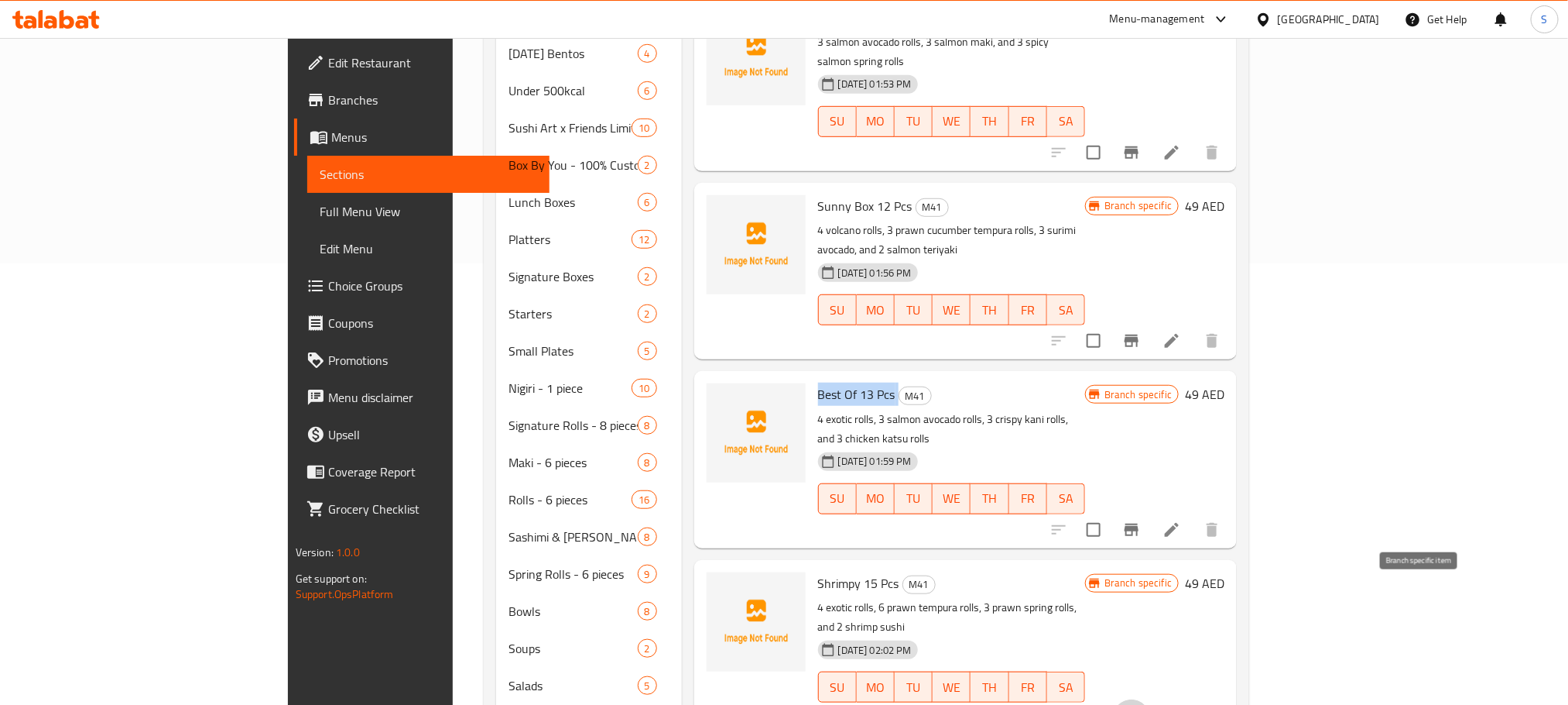
click at [1139, 704] on icon "Branch-specific-item" at bounding box center [1131, 718] width 14 height 13
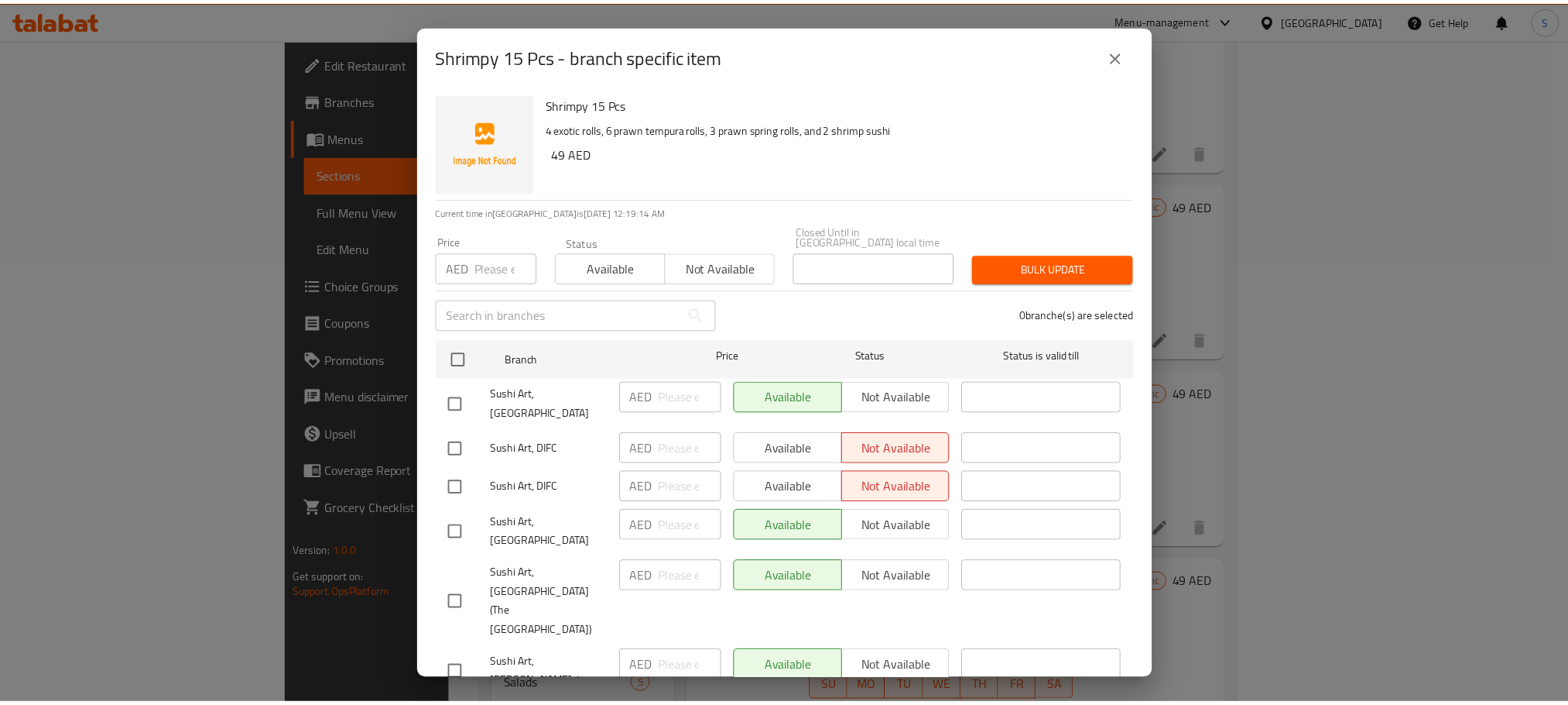
scroll to position [97, 0]
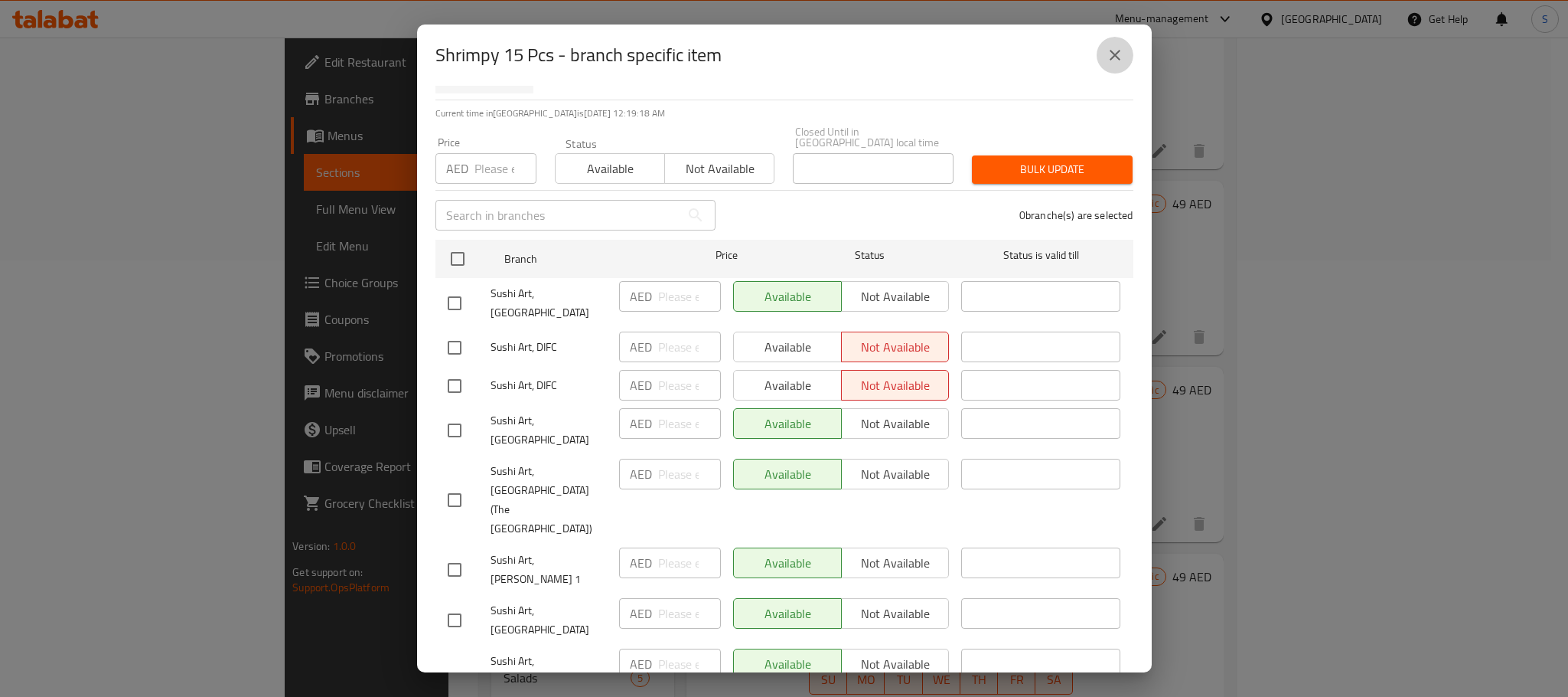
click at [1115, 64] on button "close" at bounding box center [1115, 55] width 37 height 37
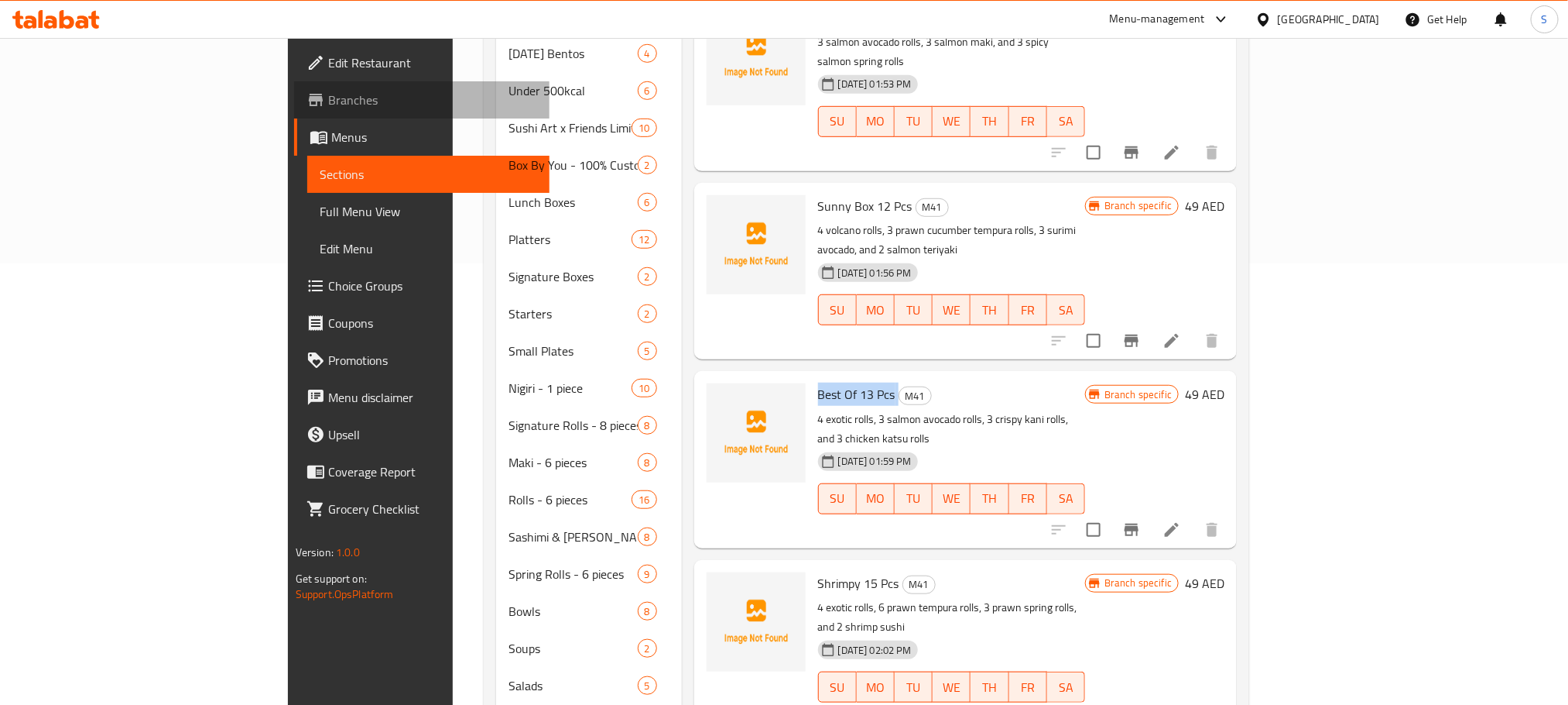
click at [328, 103] on span "Branches" at bounding box center [433, 100] width 209 height 18
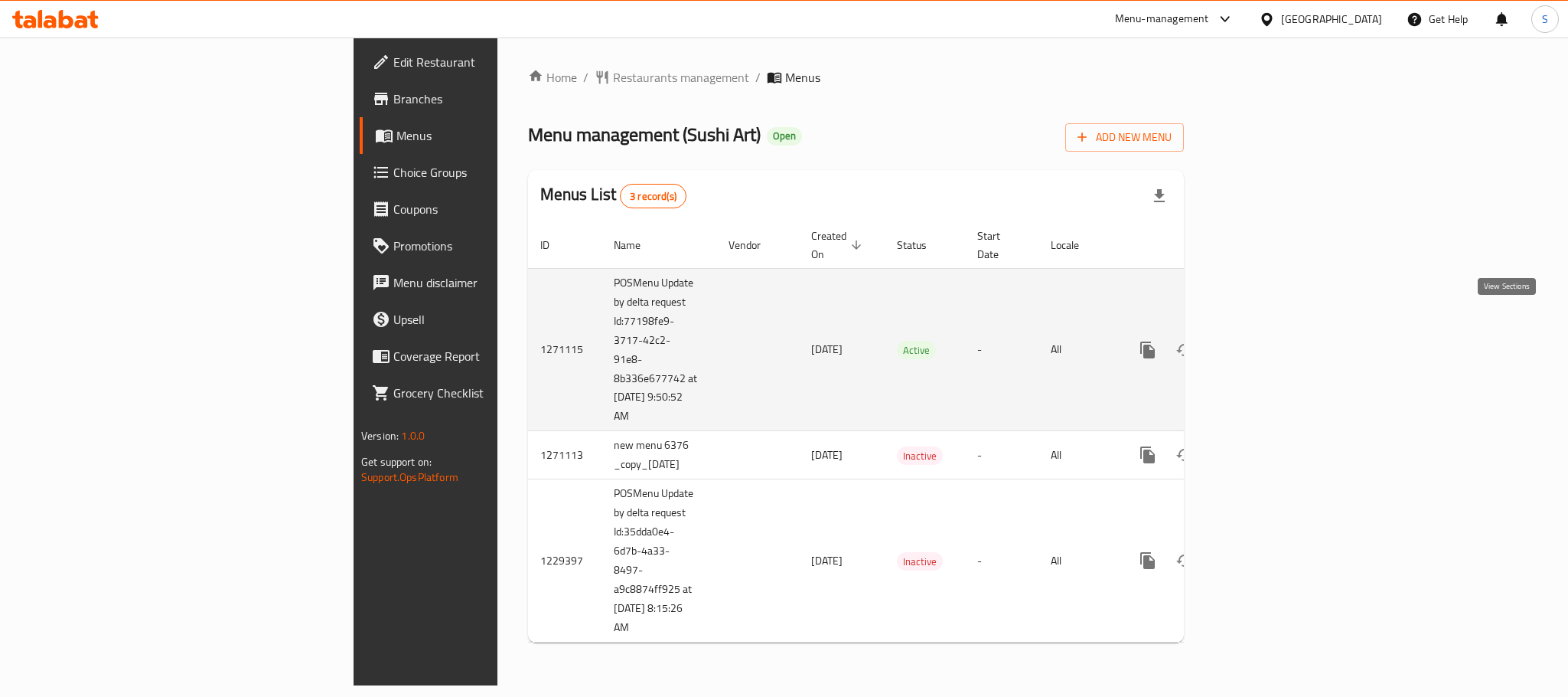
click at [1276, 331] on link "enhanced table" at bounding box center [1258, 350] width 37 height 37
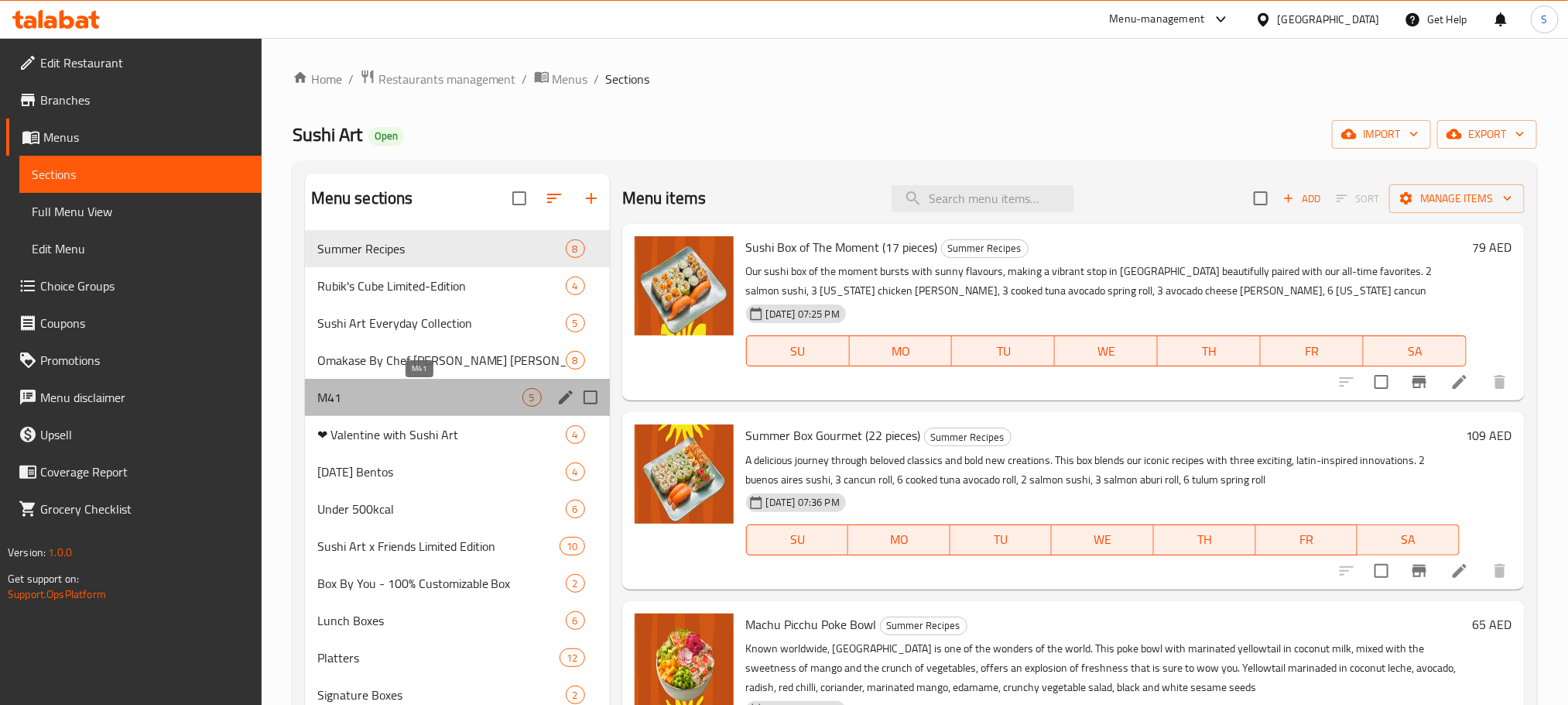
click at [433, 402] on span "M41" at bounding box center [420, 397] width 205 height 18
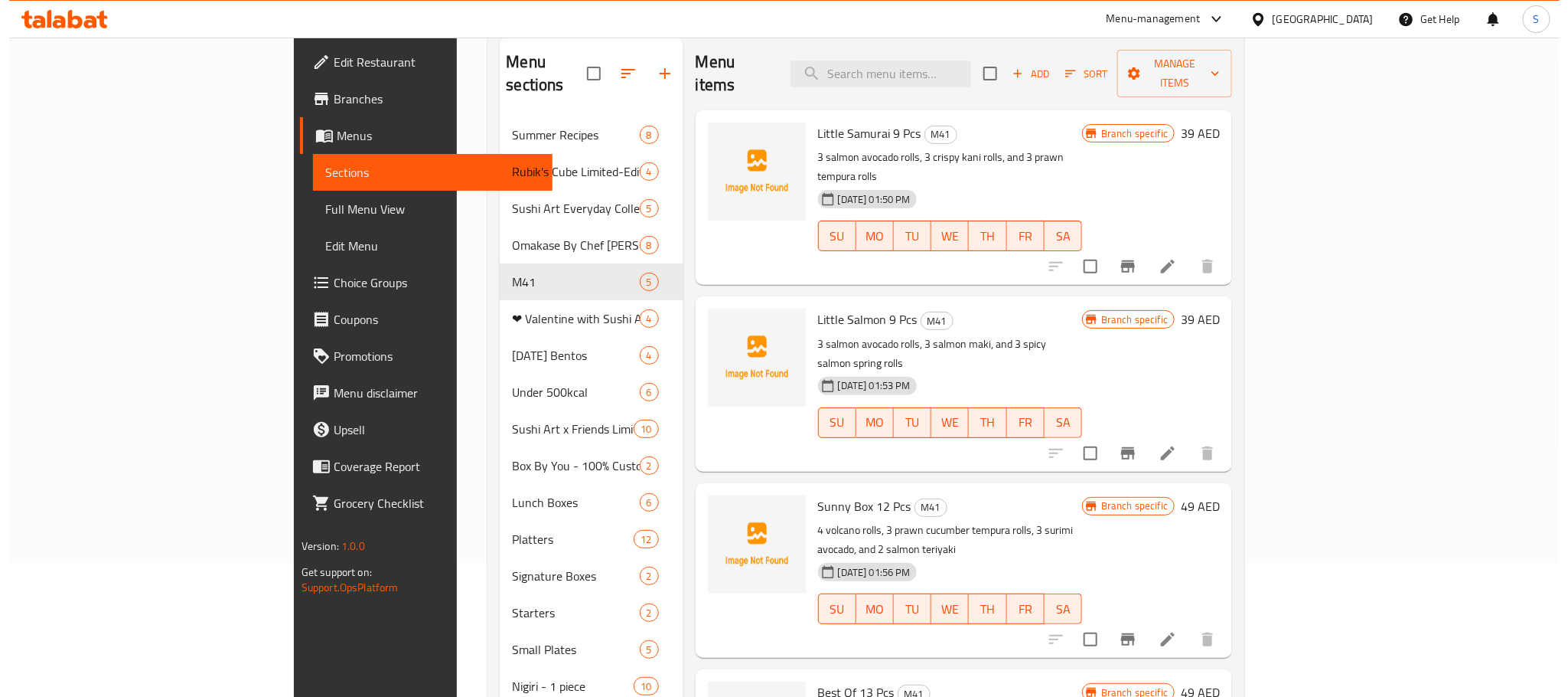
scroll to position [109, 0]
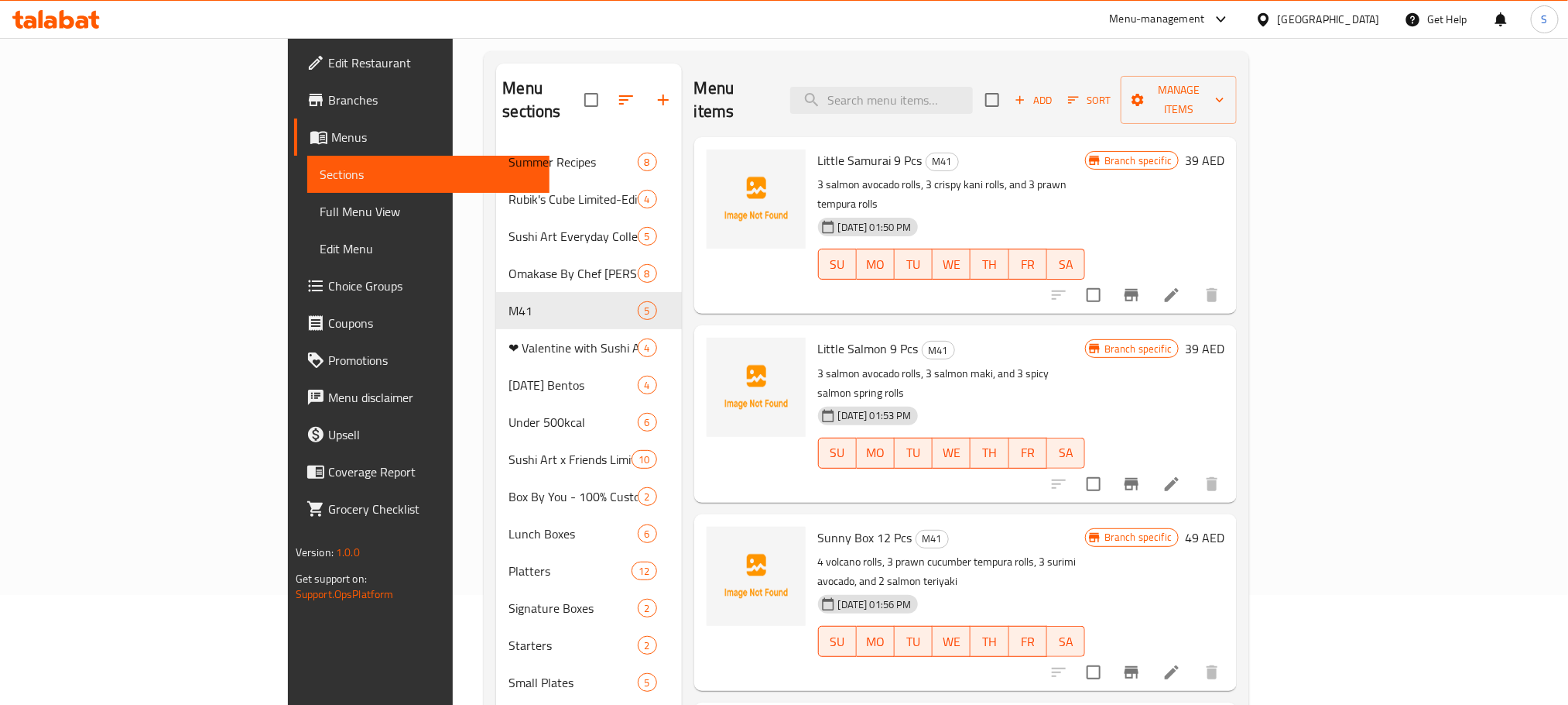
click at [818, 149] on span "Little Samurai 9 Pcs" at bounding box center [870, 160] width 104 height 24
copy h6 "Little Samurai 9 Pcs"
click at [818, 337] on span "Little Salmon 9 Pcs" at bounding box center [868, 349] width 101 height 24
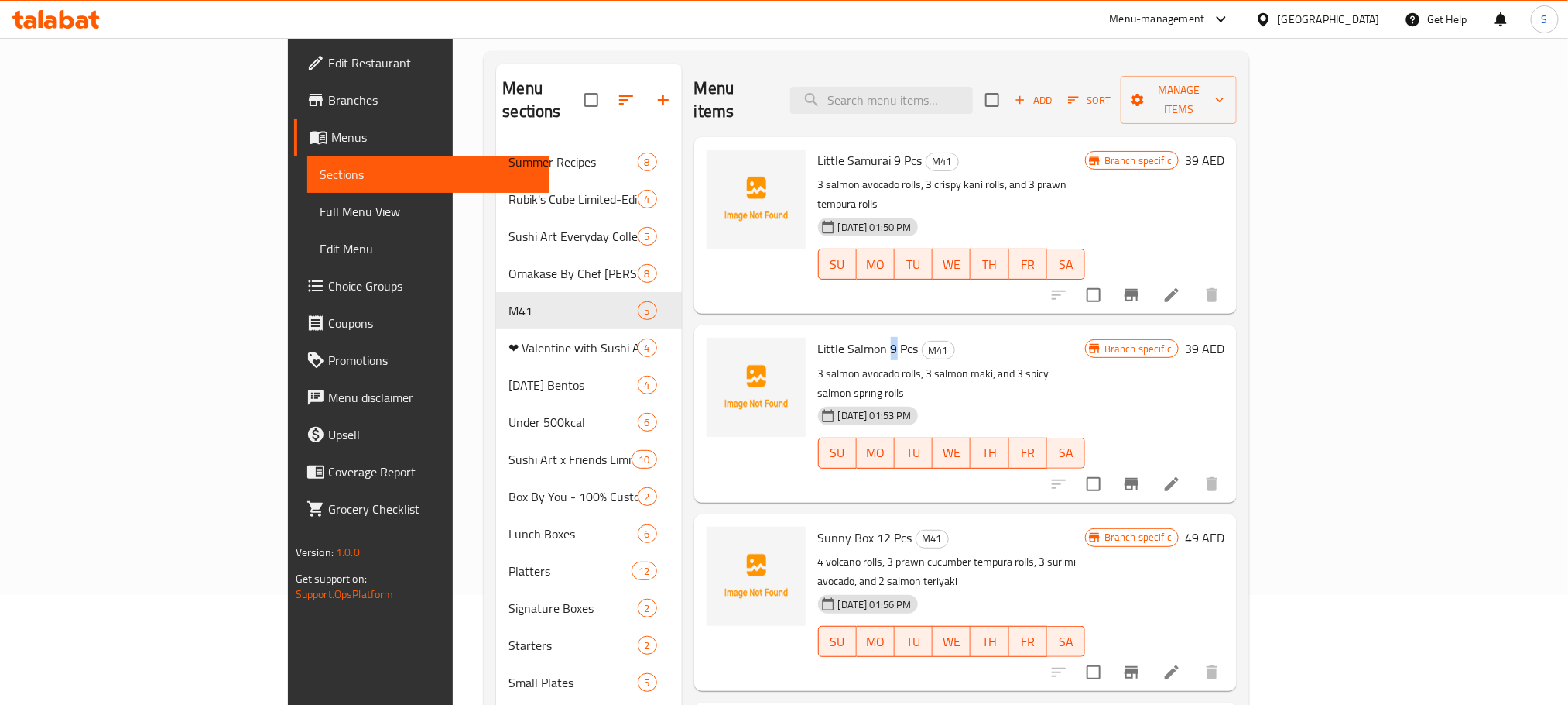
click at [818, 337] on span "Little Salmon 9 Pcs" at bounding box center [868, 349] width 101 height 24
copy h6 "Little Salmon 9 Pcs"
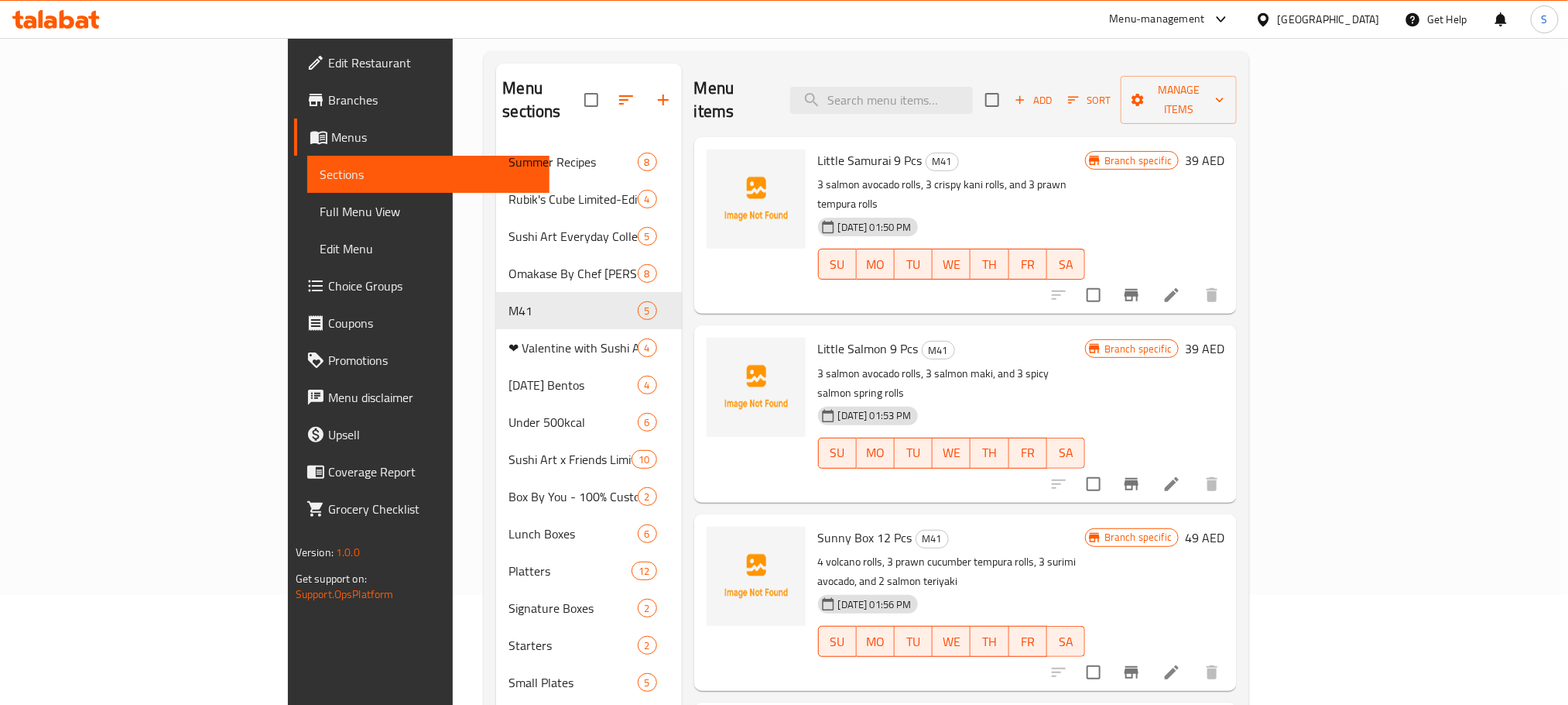
copy h6 "Best Of 13 Pcs"
click at [1139, 666] on icon "Branch-specific-item" at bounding box center [1131, 672] width 14 height 13
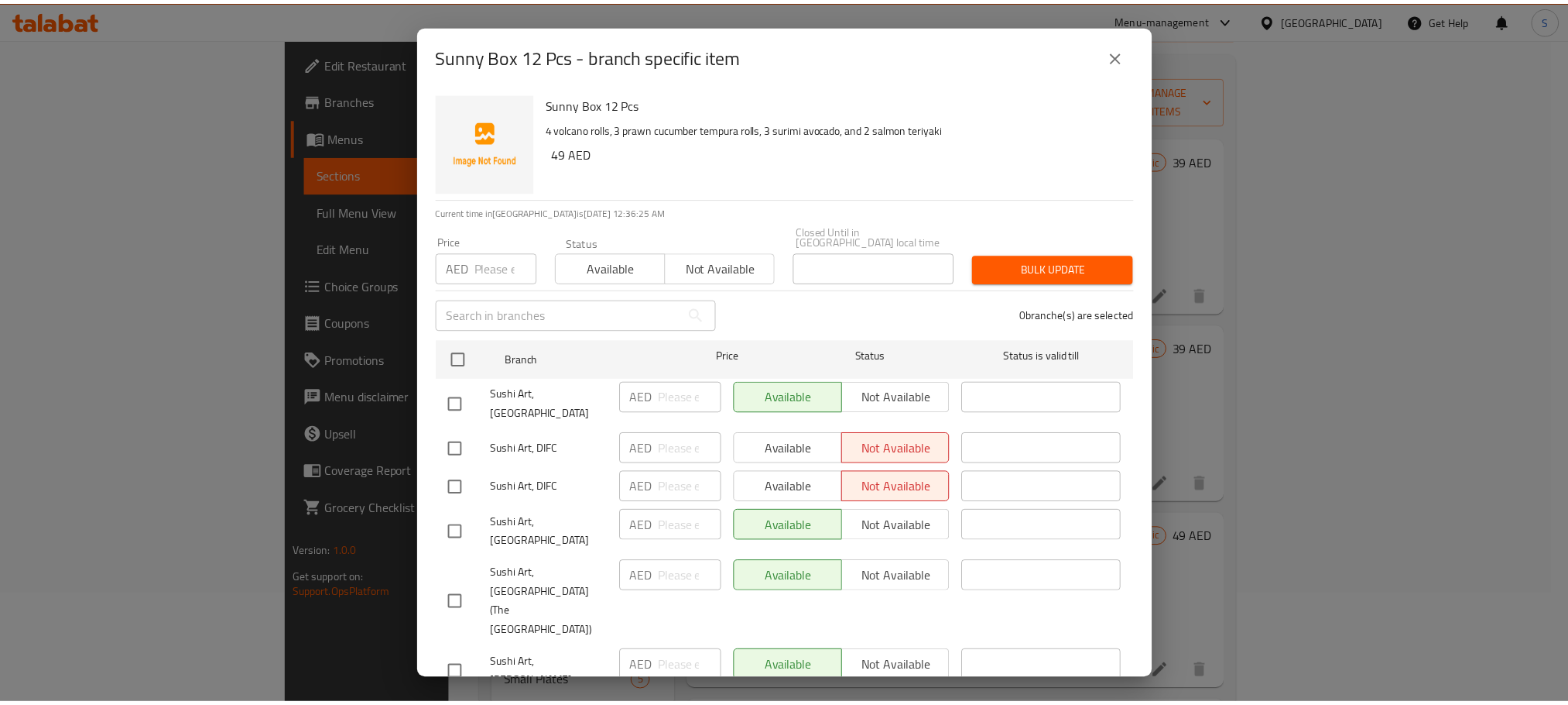
scroll to position [97, 0]
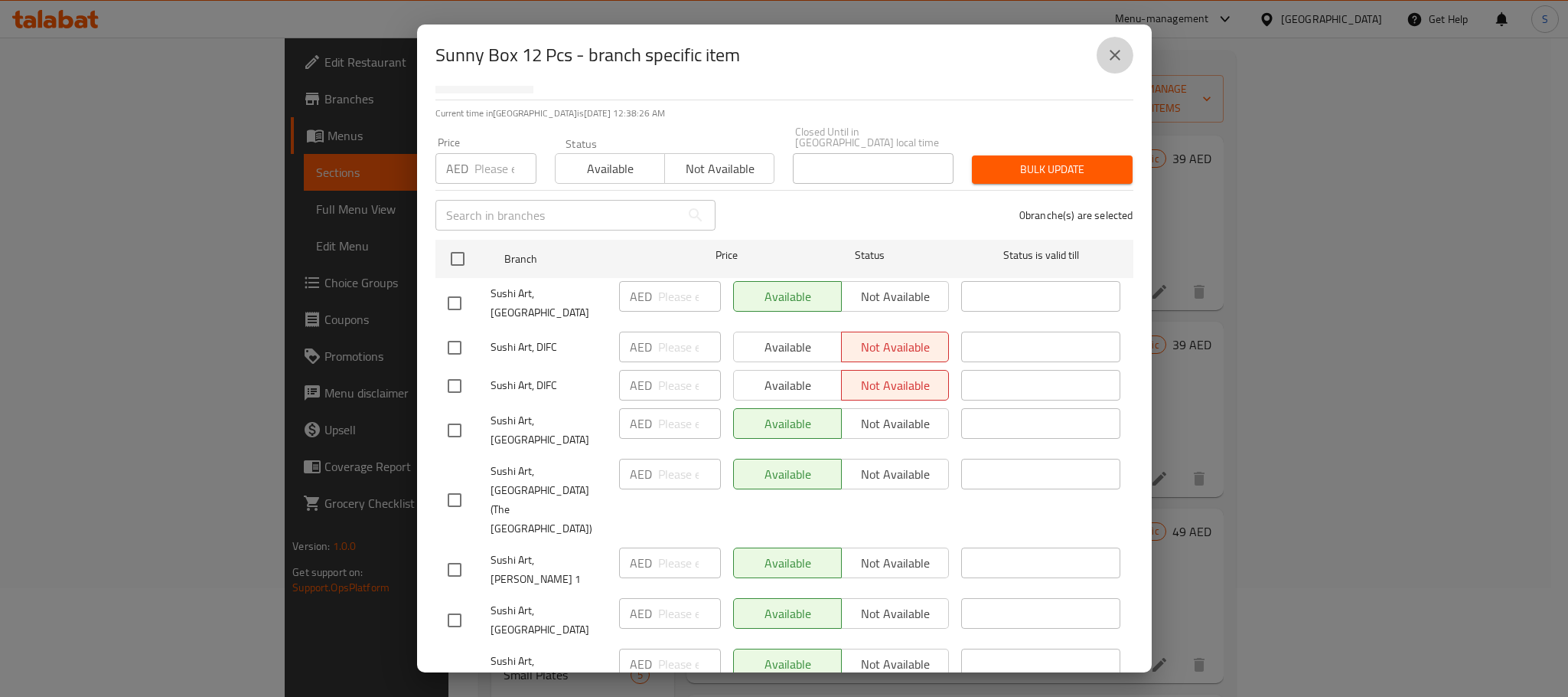
click at [1111, 51] on icon "close" at bounding box center [1115, 55] width 18 height 18
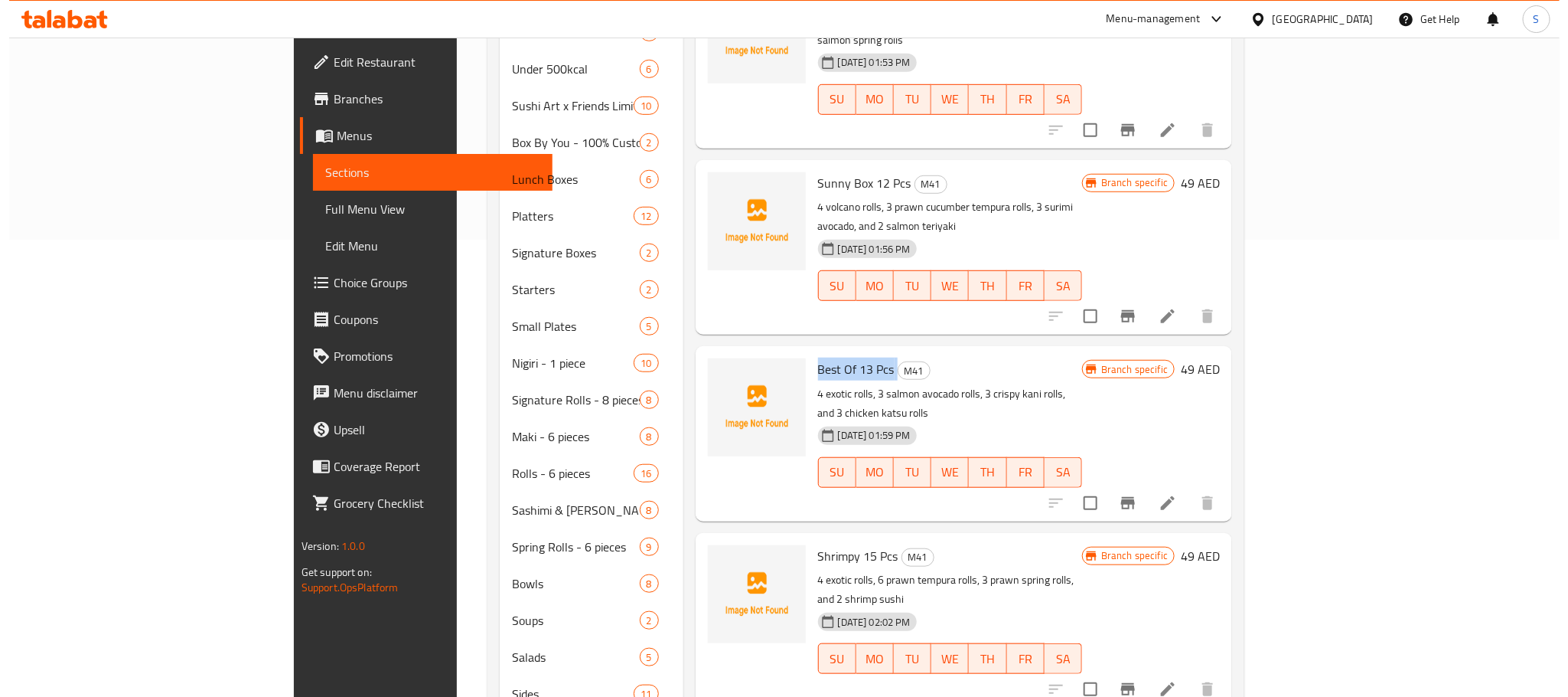
scroll to position [230, 0]
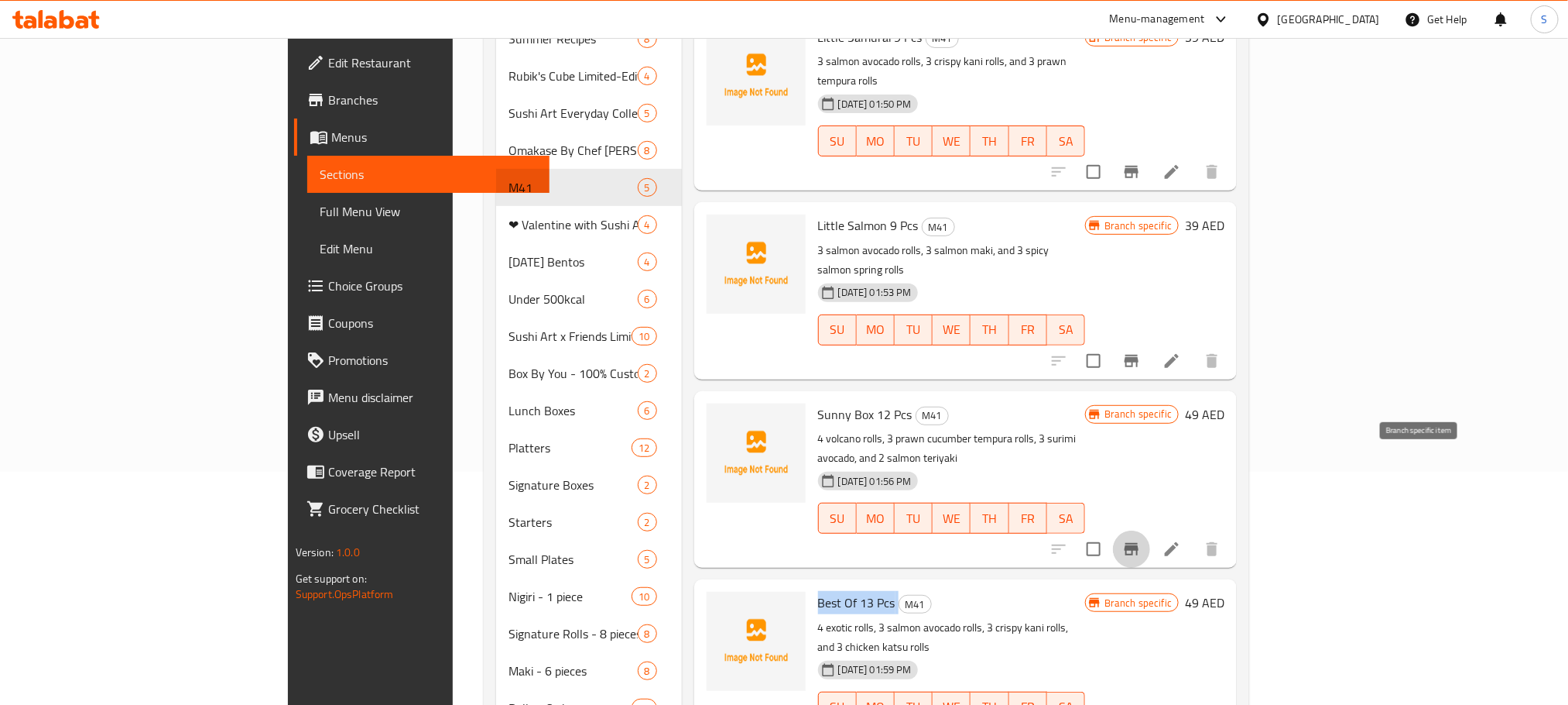
click at [1141, 539] on icon "Branch-specific-item" at bounding box center [1131, 549] width 18 height 18
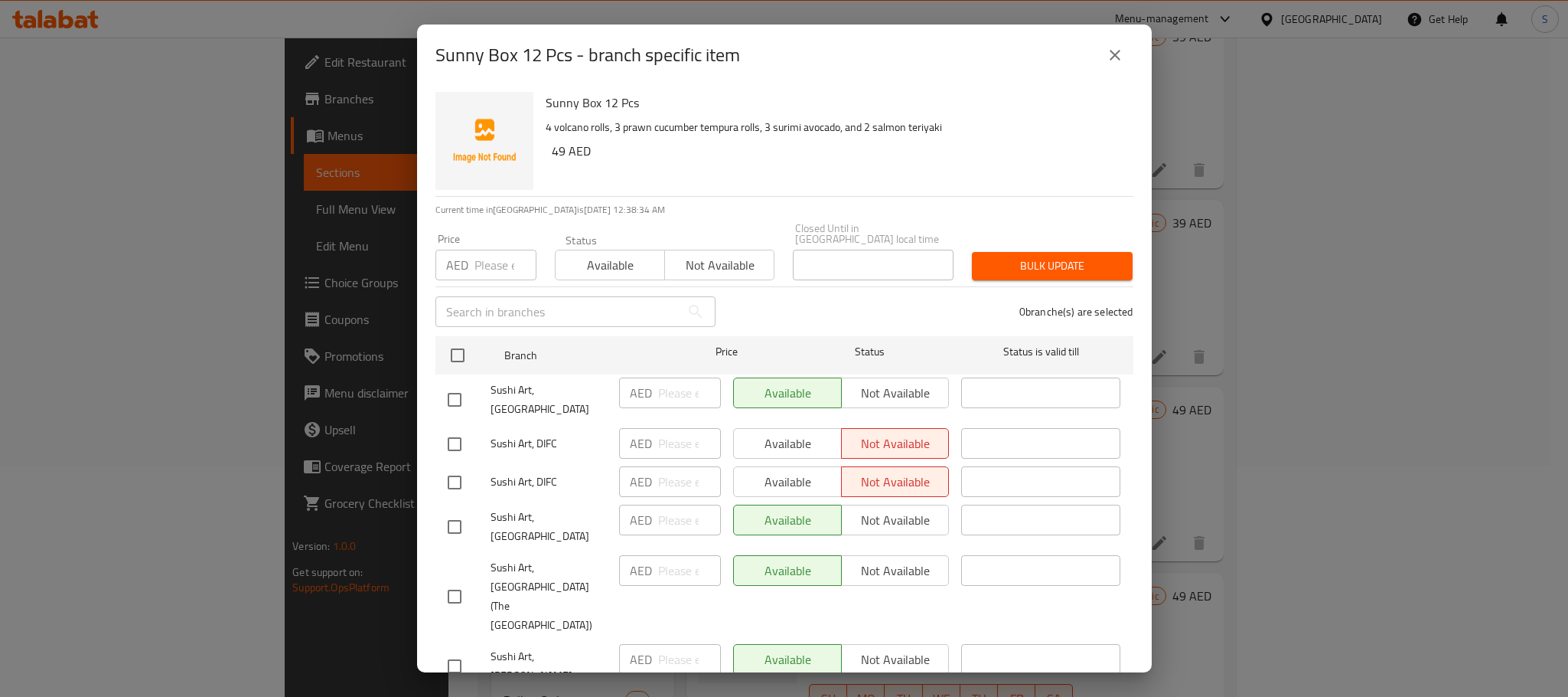
scroll to position [96, 0]
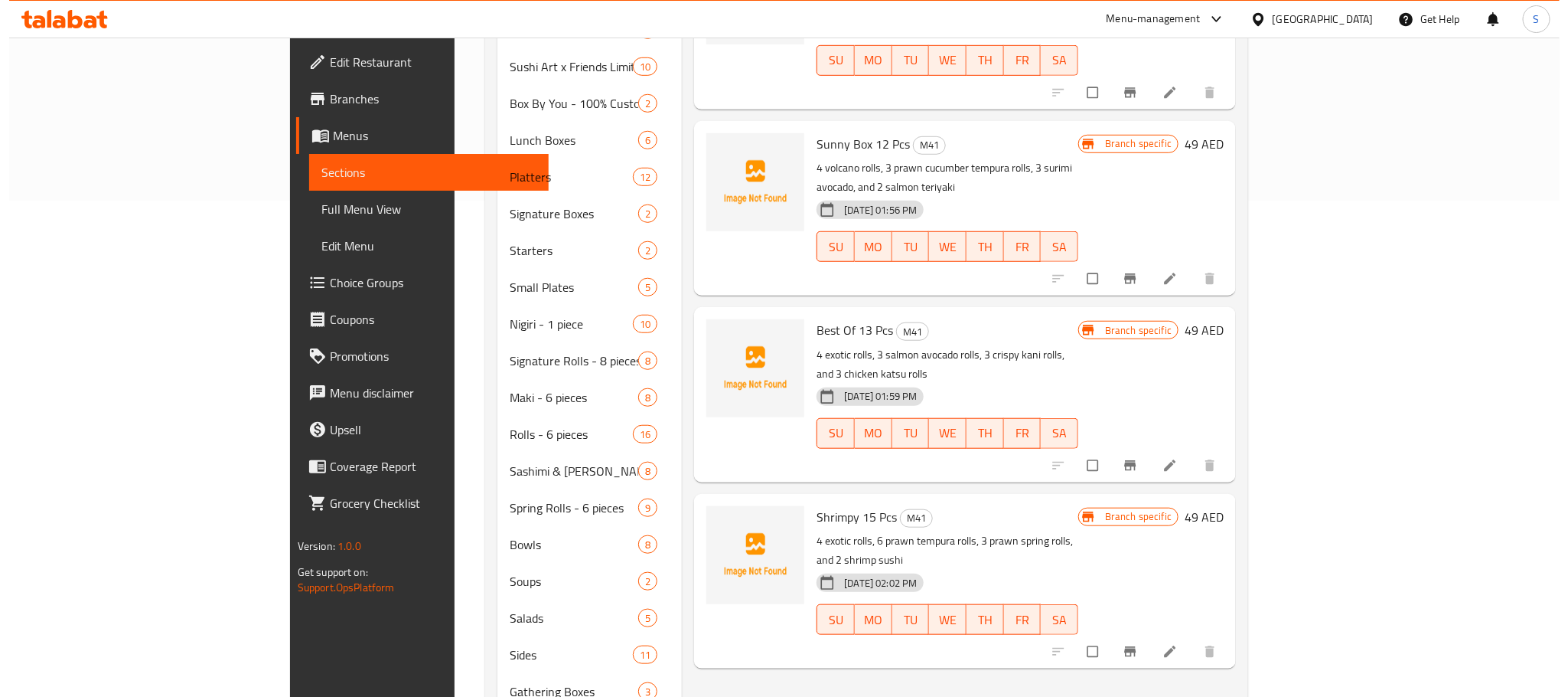
scroll to position [474, 0]
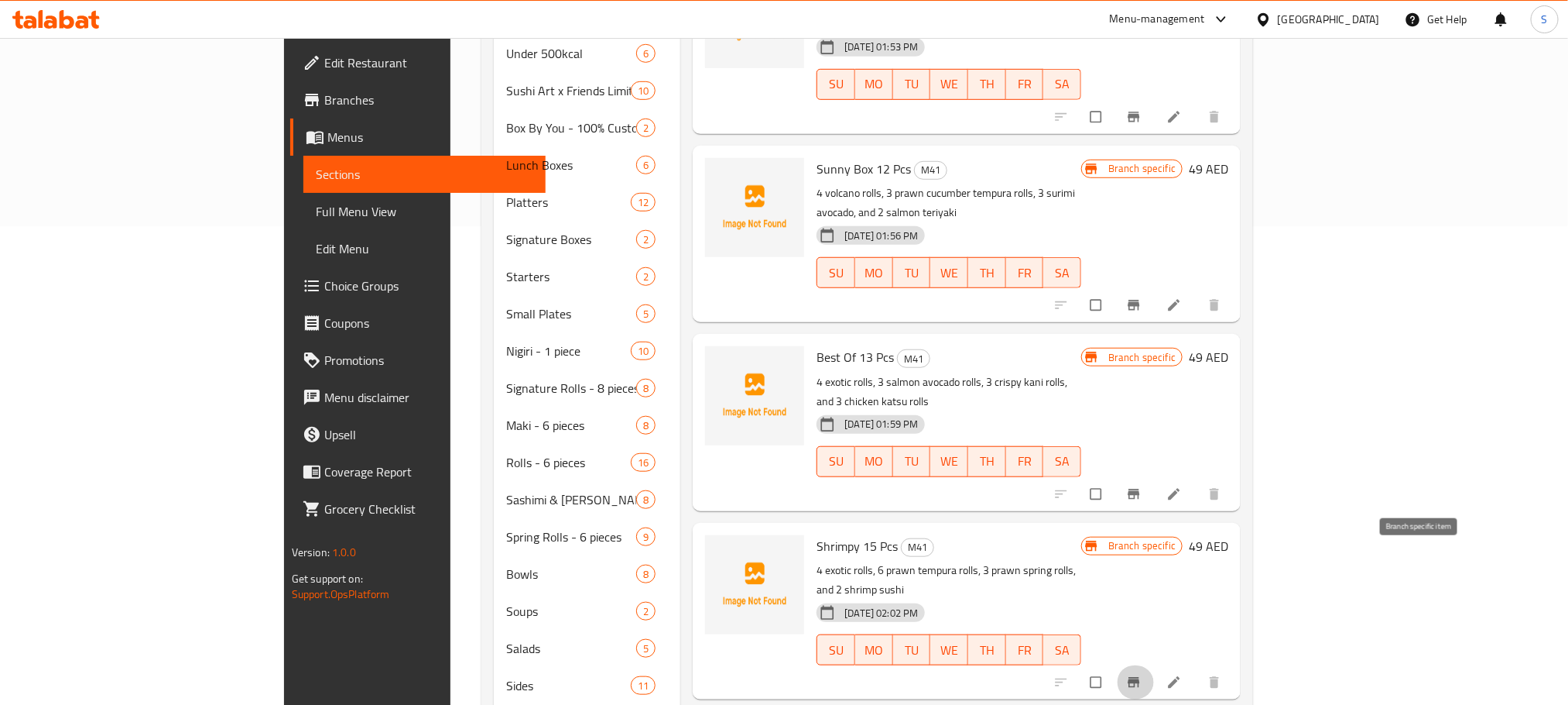
click at [1141, 675] on icon "Branch-specific-item" at bounding box center [1134, 682] width 15 height 15
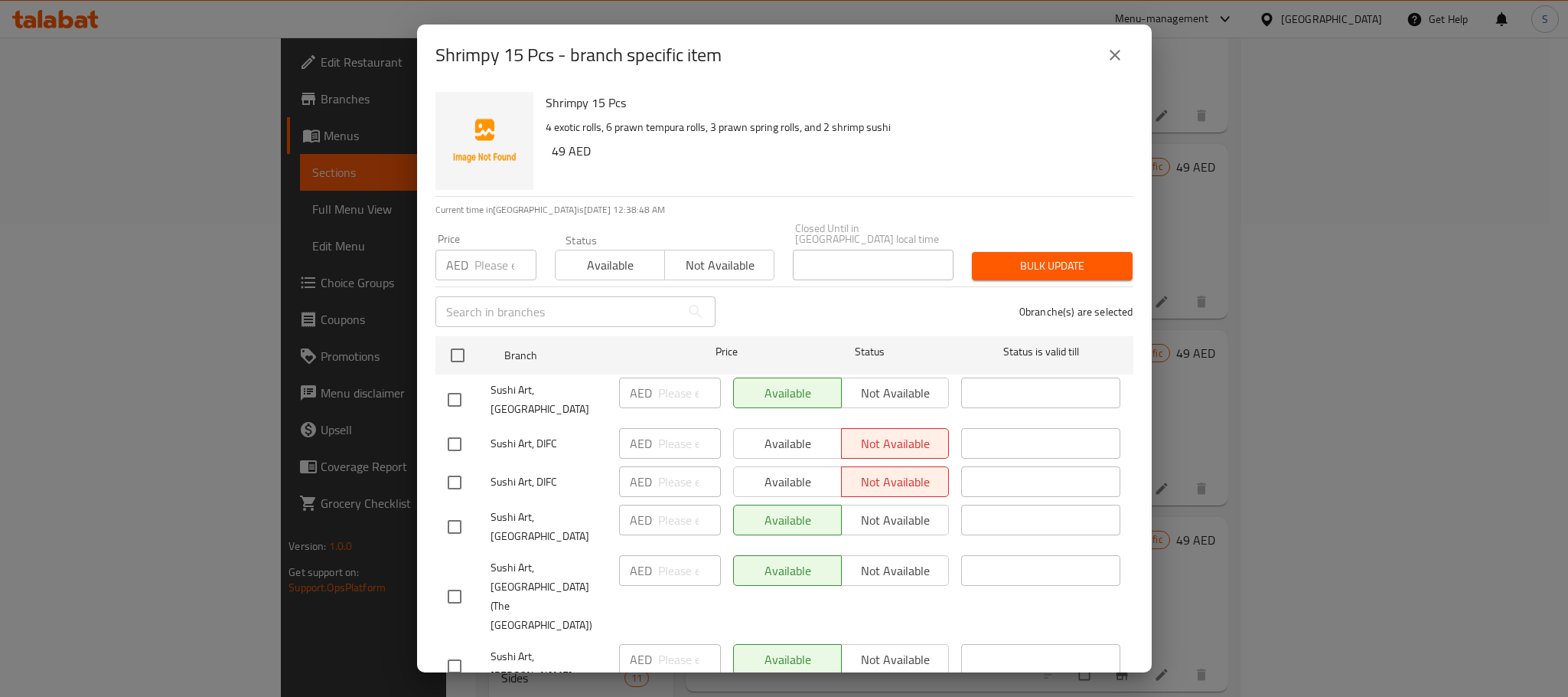
scroll to position [96, 0]
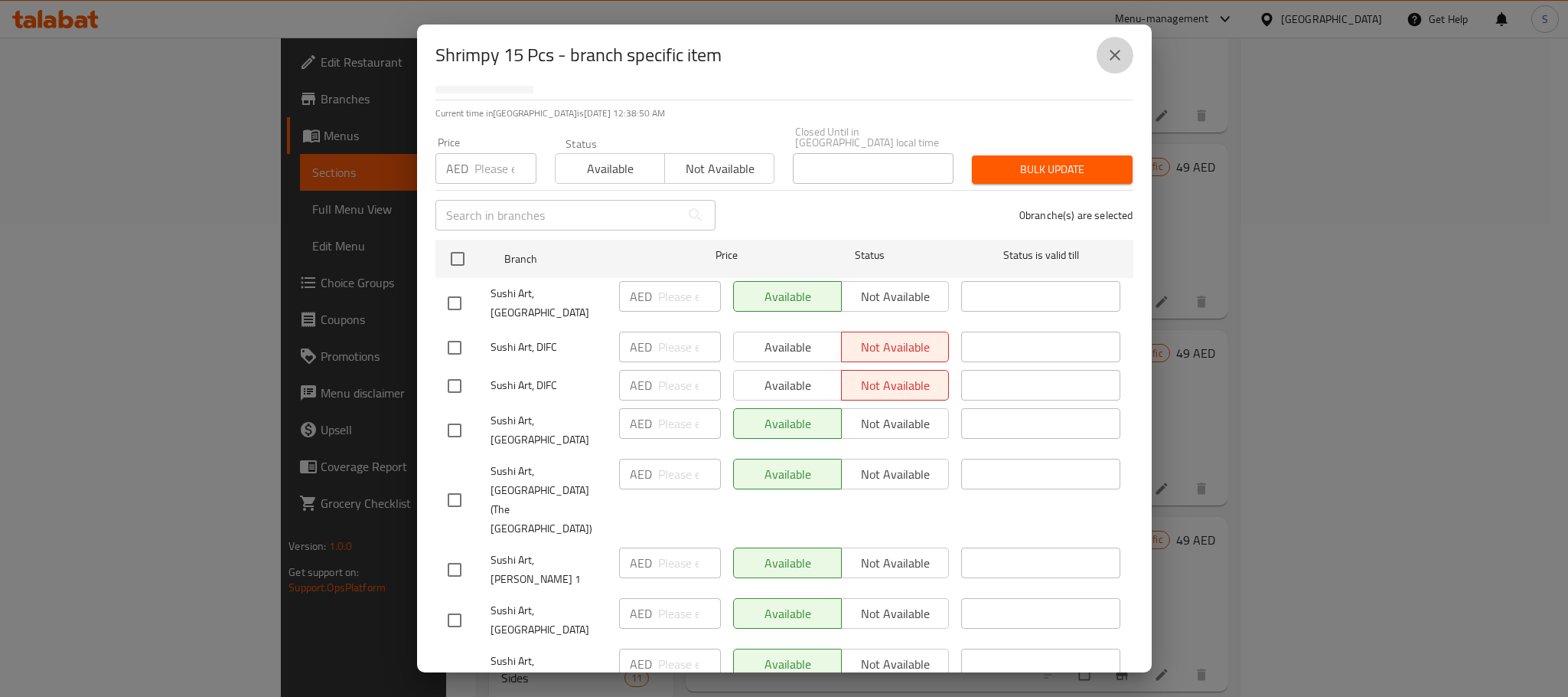
click at [1110, 48] on icon "close" at bounding box center [1115, 55] width 18 height 18
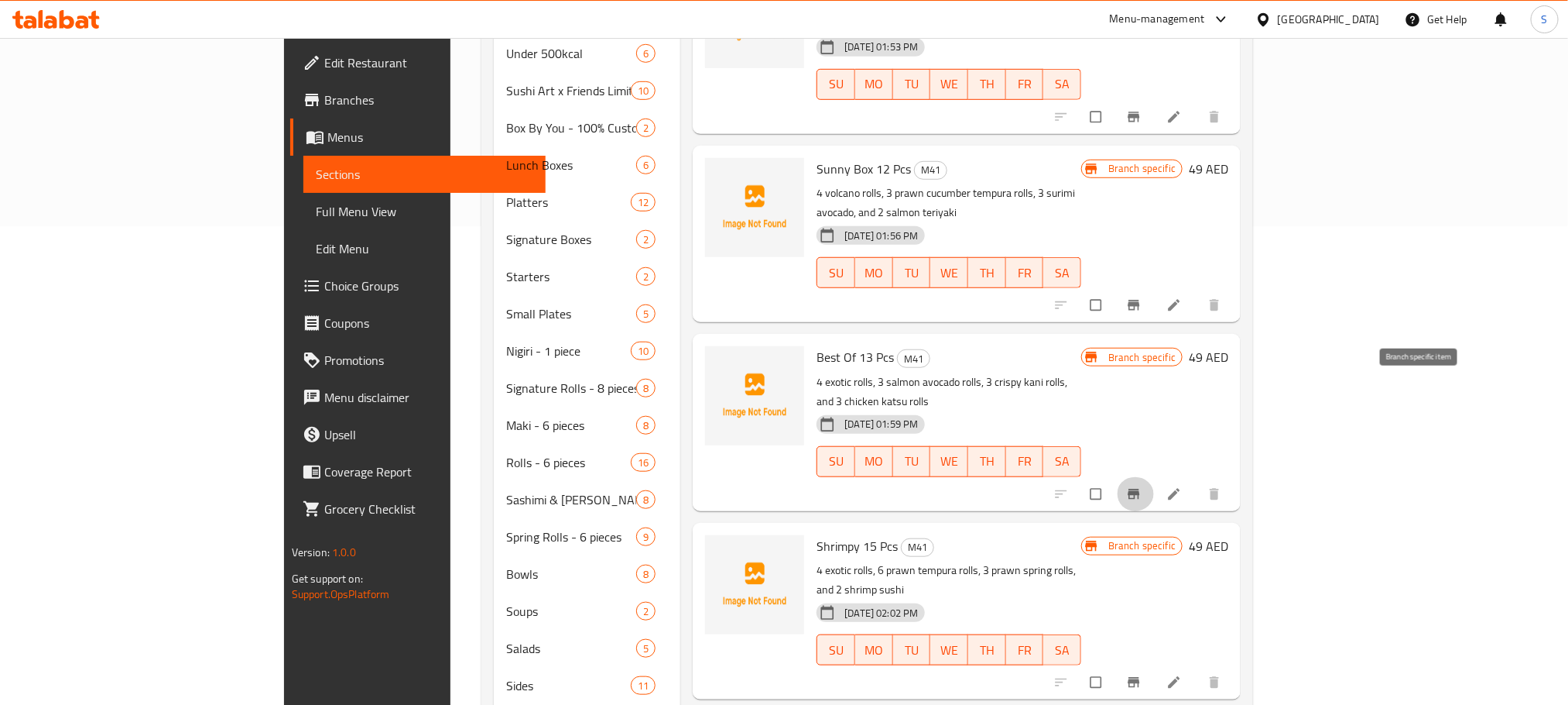
click at [1141, 487] on icon "Branch-specific-item" at bounding box center [1134, 494] width 15 height 15
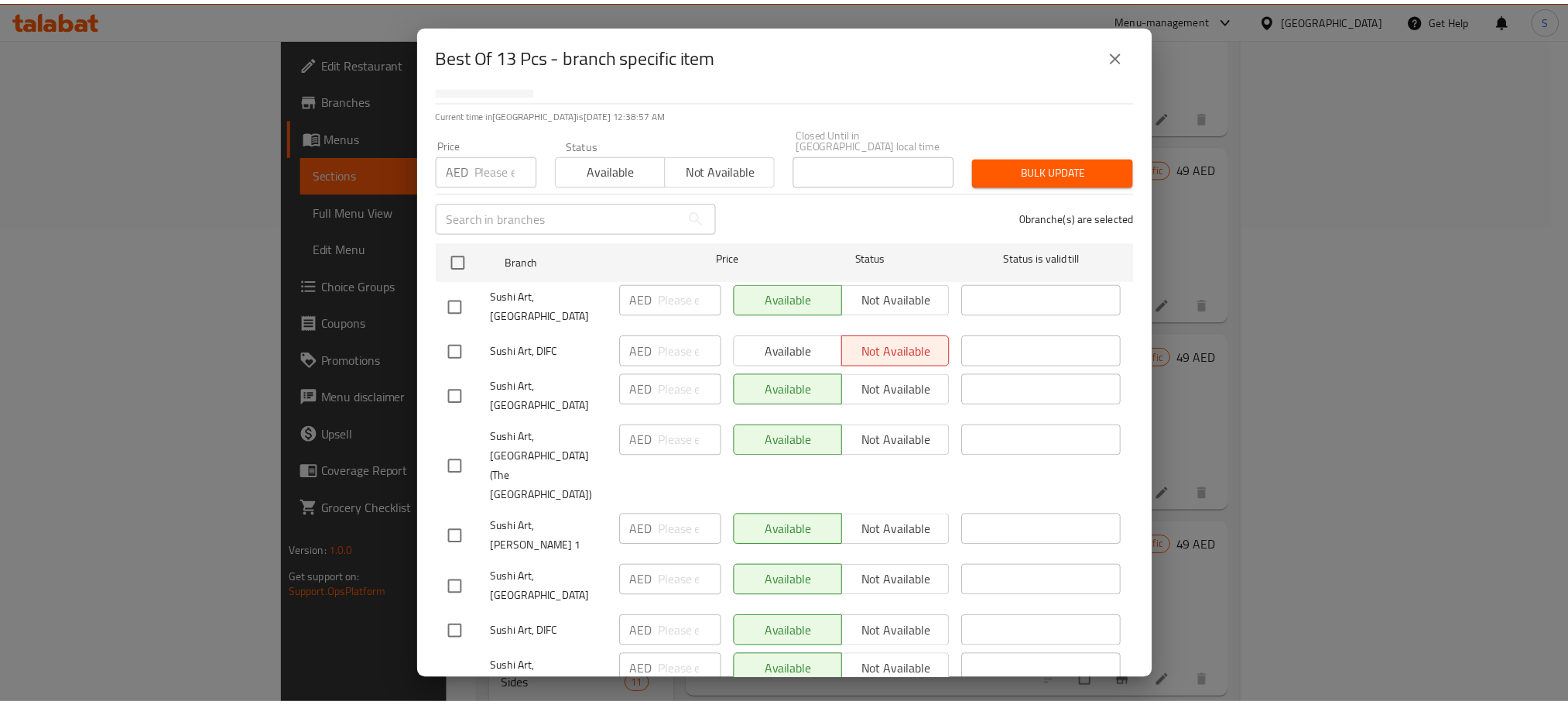
scroll to position [0, 0]
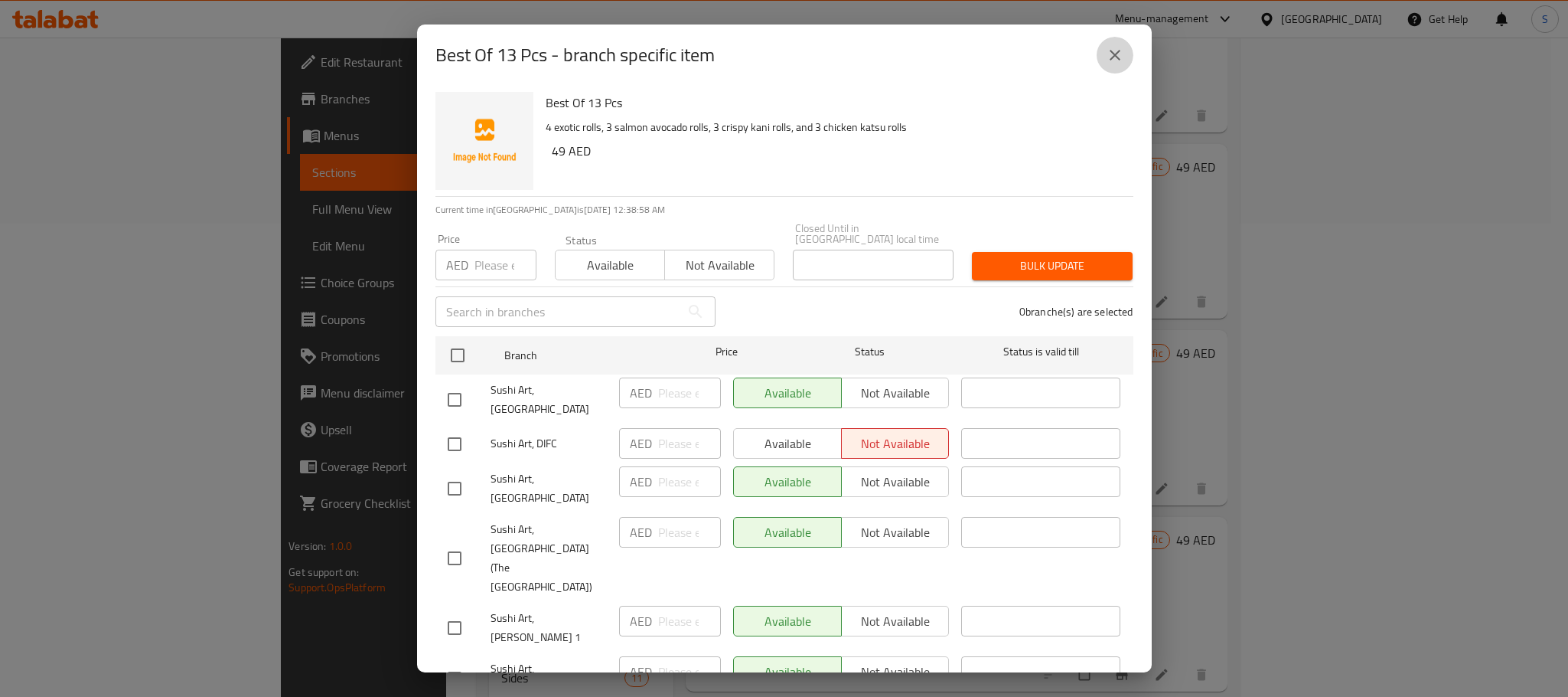
click at [1109, 56] on icon "close" at bounding box center [1115, 55] width 18 height 18
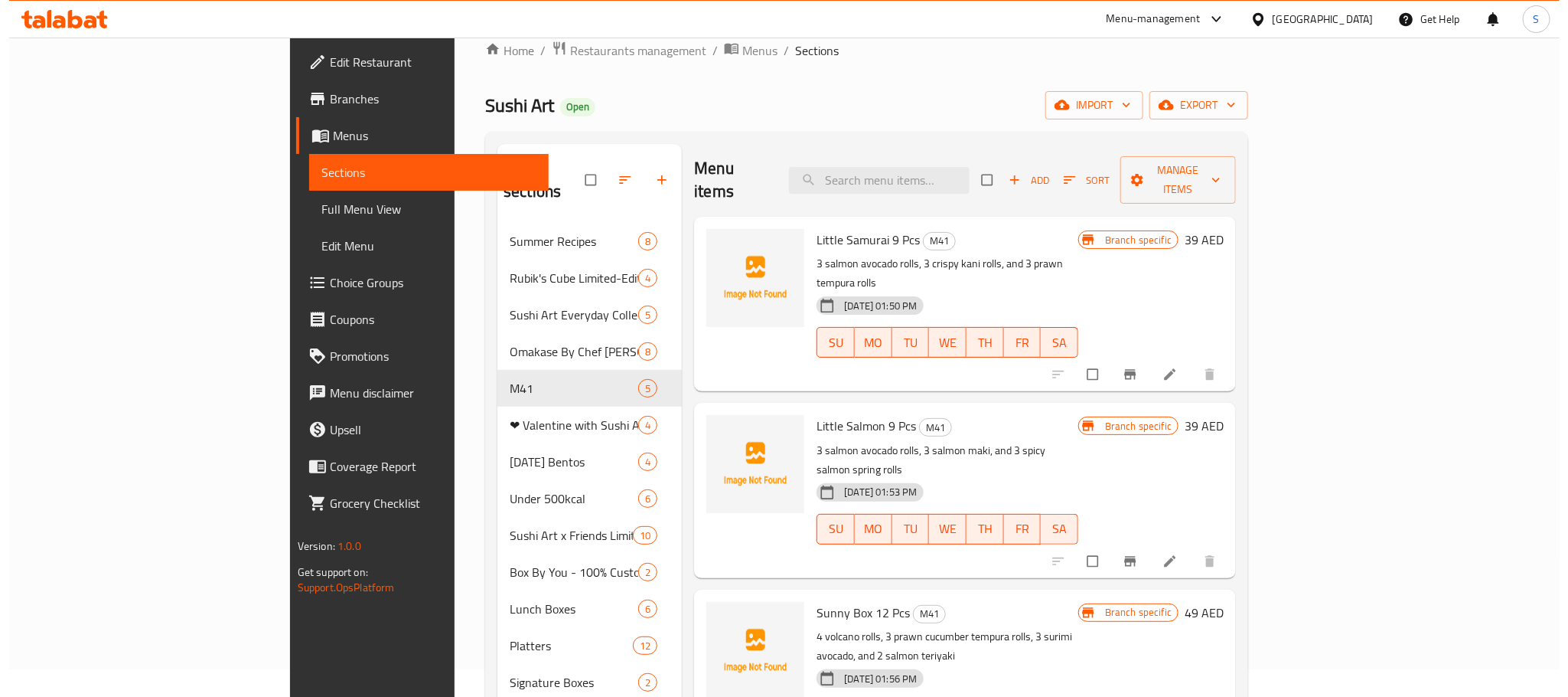
scroll to position [34, 0]
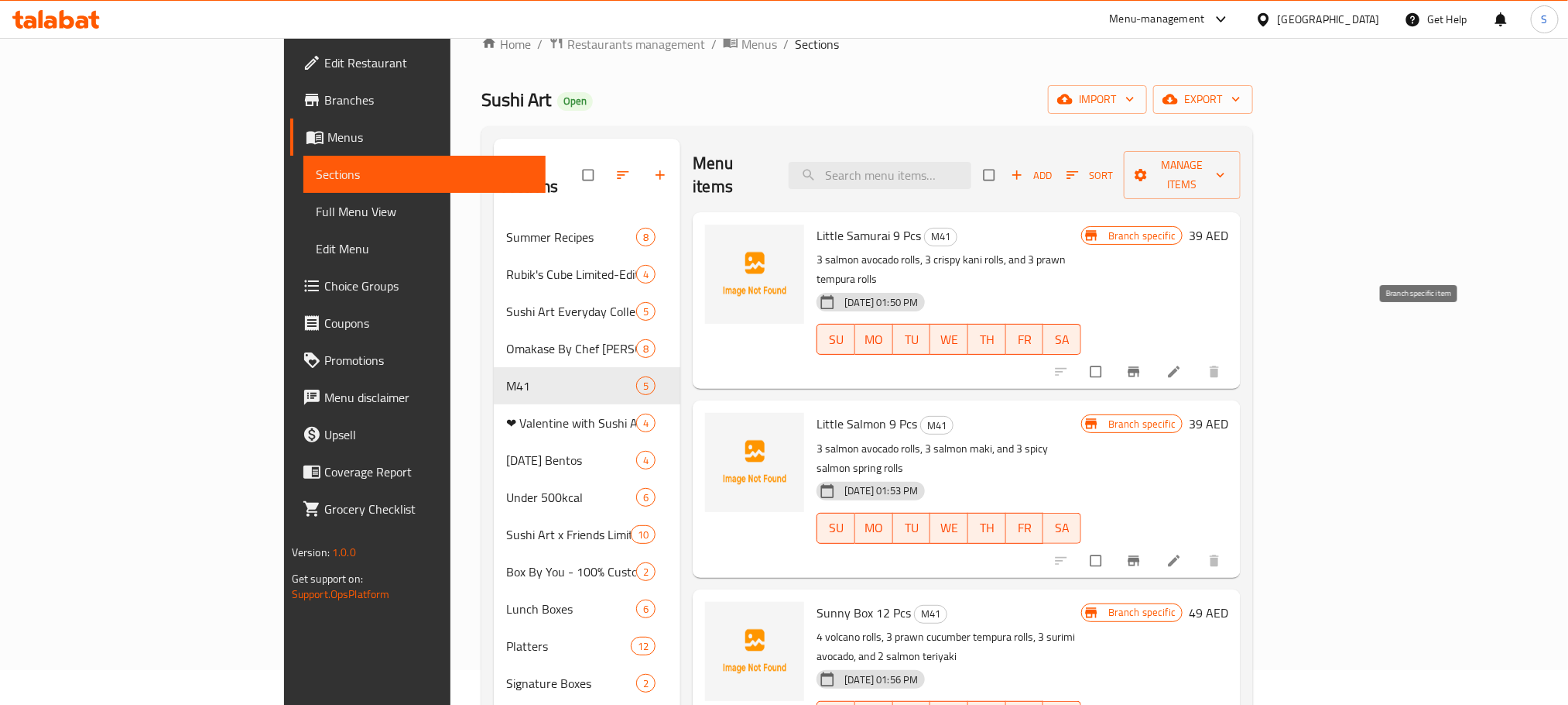
click at [1141, 364] on icon "Branch-specific-item" at bounding box center [1134, 371] width 15 height 15
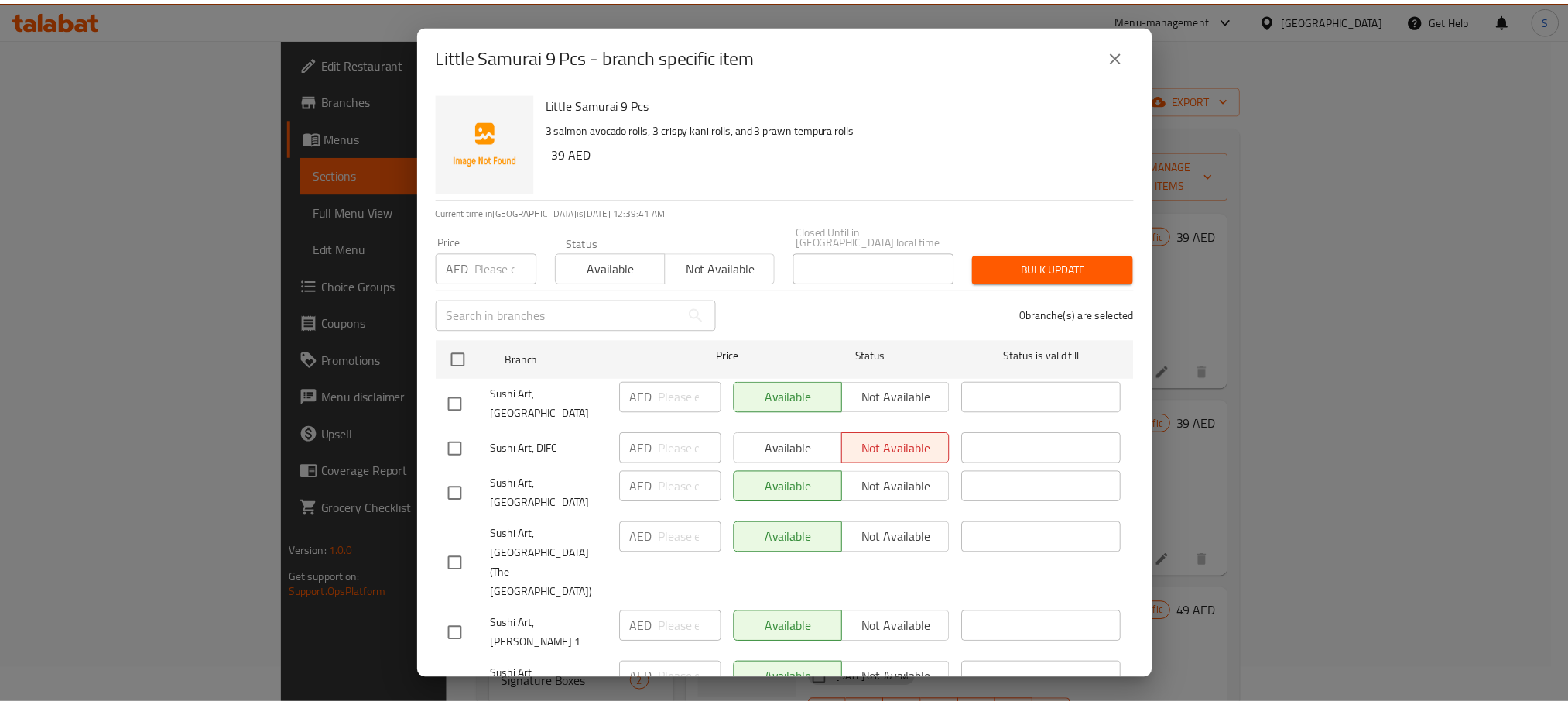
scroll to position [97, 0]
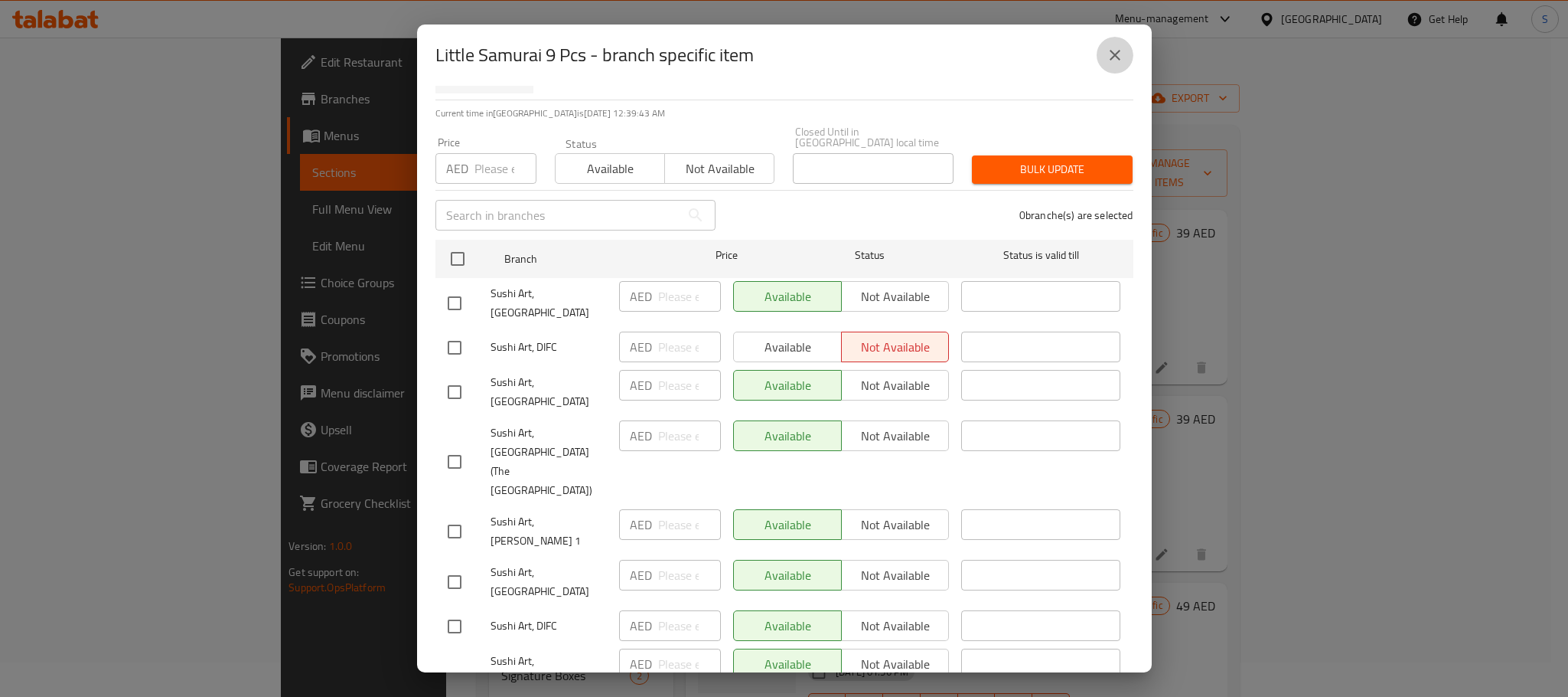
click at [1115, 48] on icon "close" at bounding box center [1115, 55] width 18 height 18
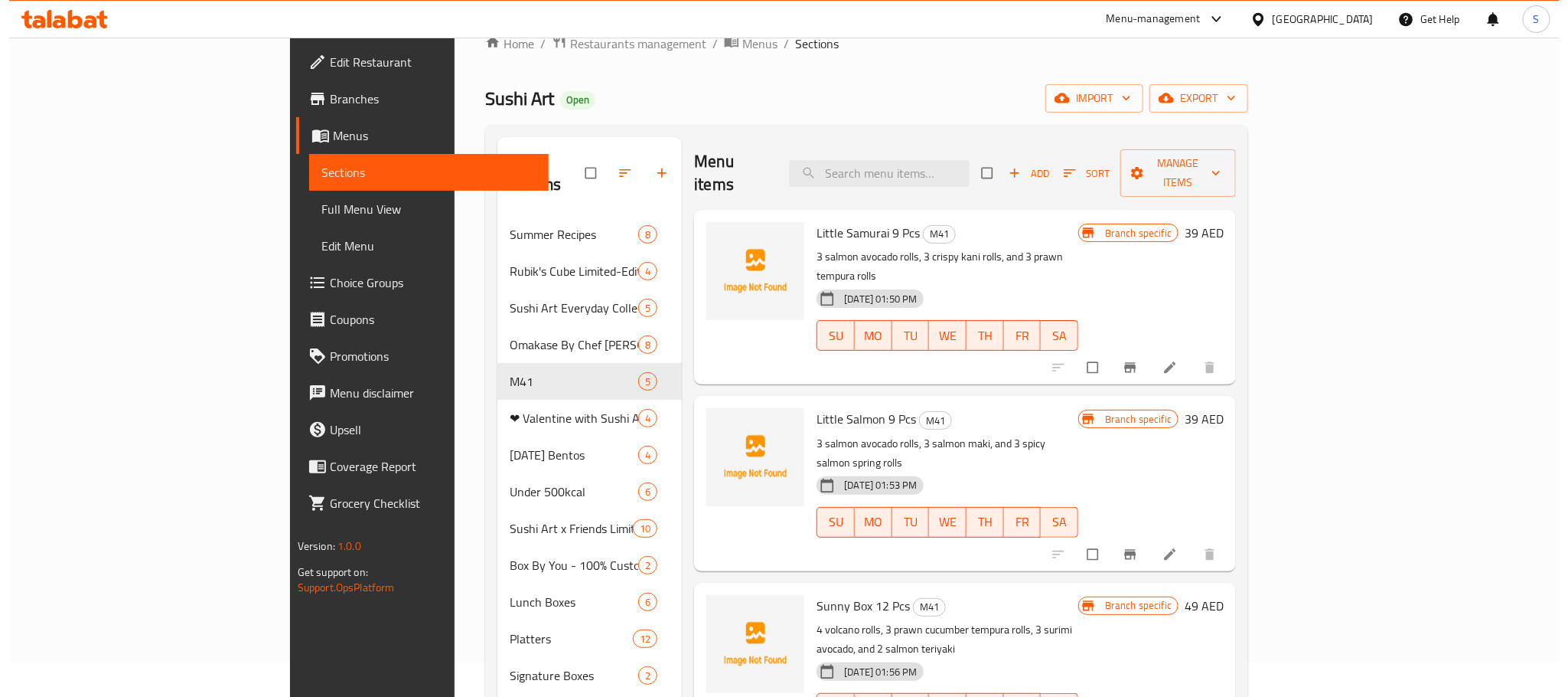
scroll to position [30, 0]
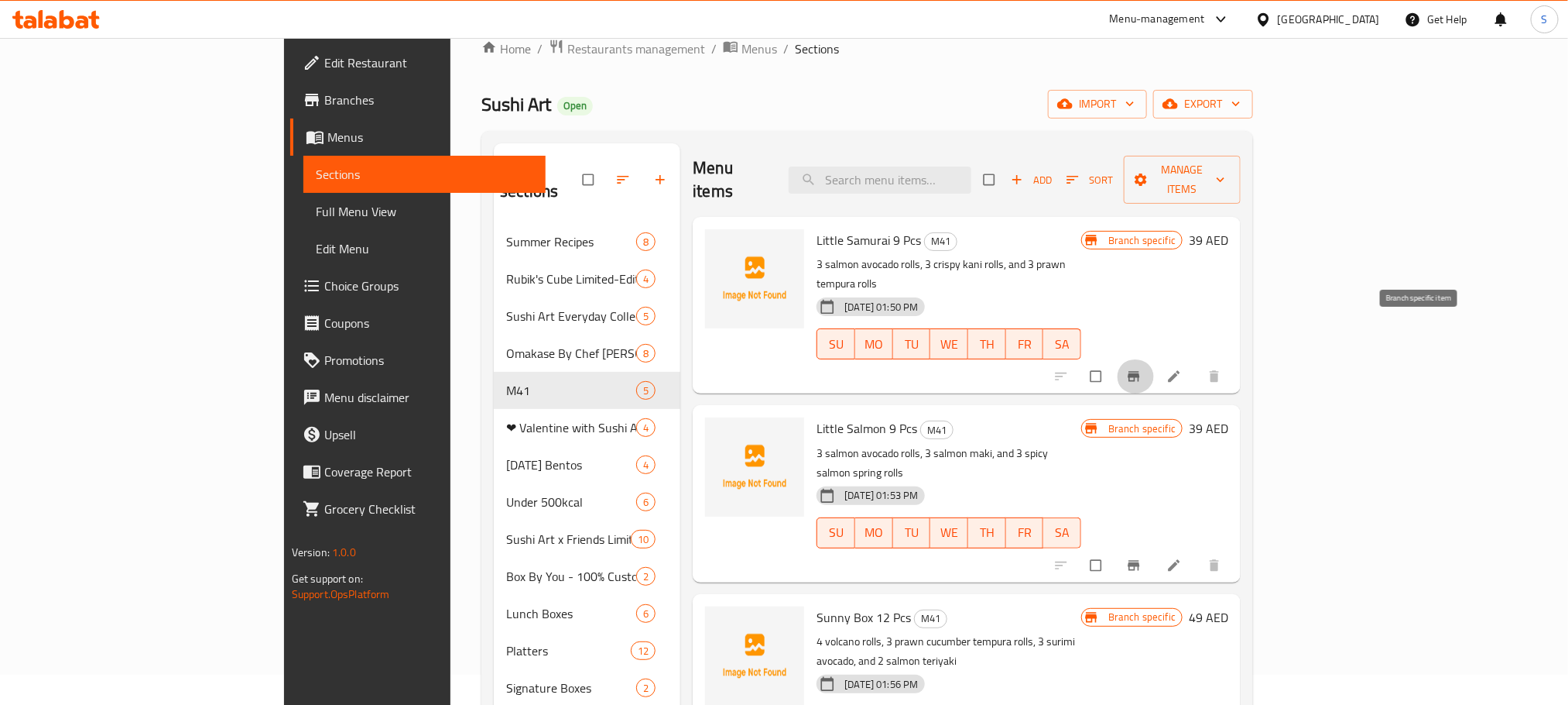
click at [1141, 369] on icon "Branch-specific-item" at bounding box center [1134, 376] width 15 height 15
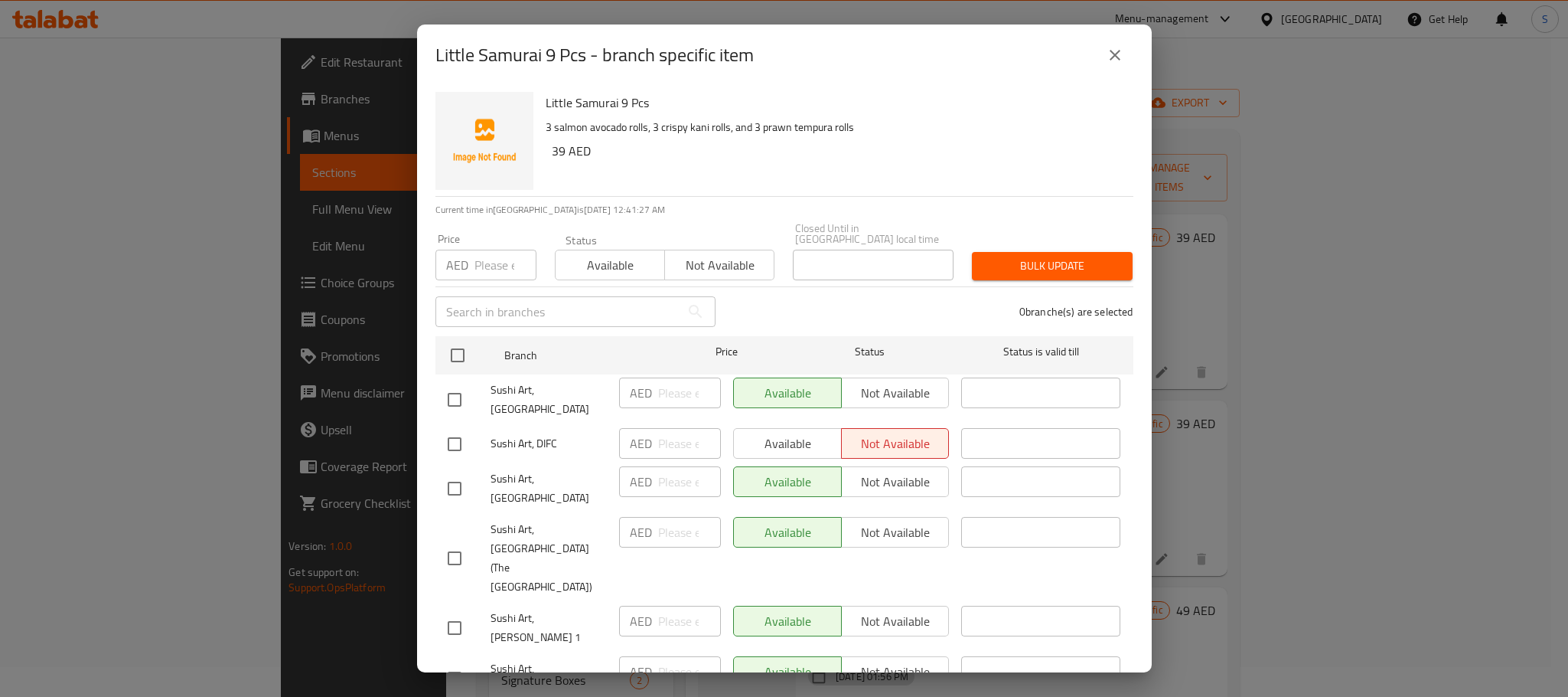
scroll to position [96, 0]
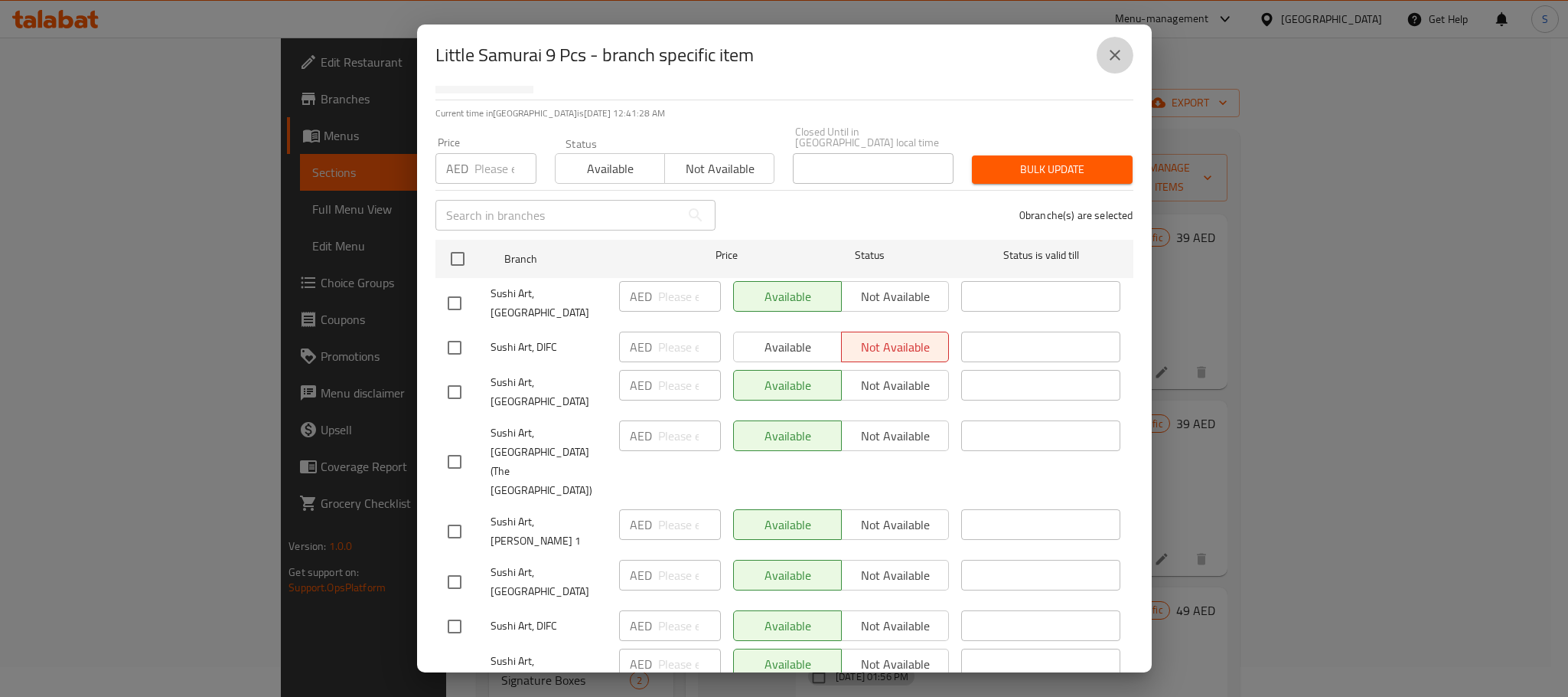
click at [1121, 49] on icon "close" at bounding box center [1115, 55] width 18 height 18
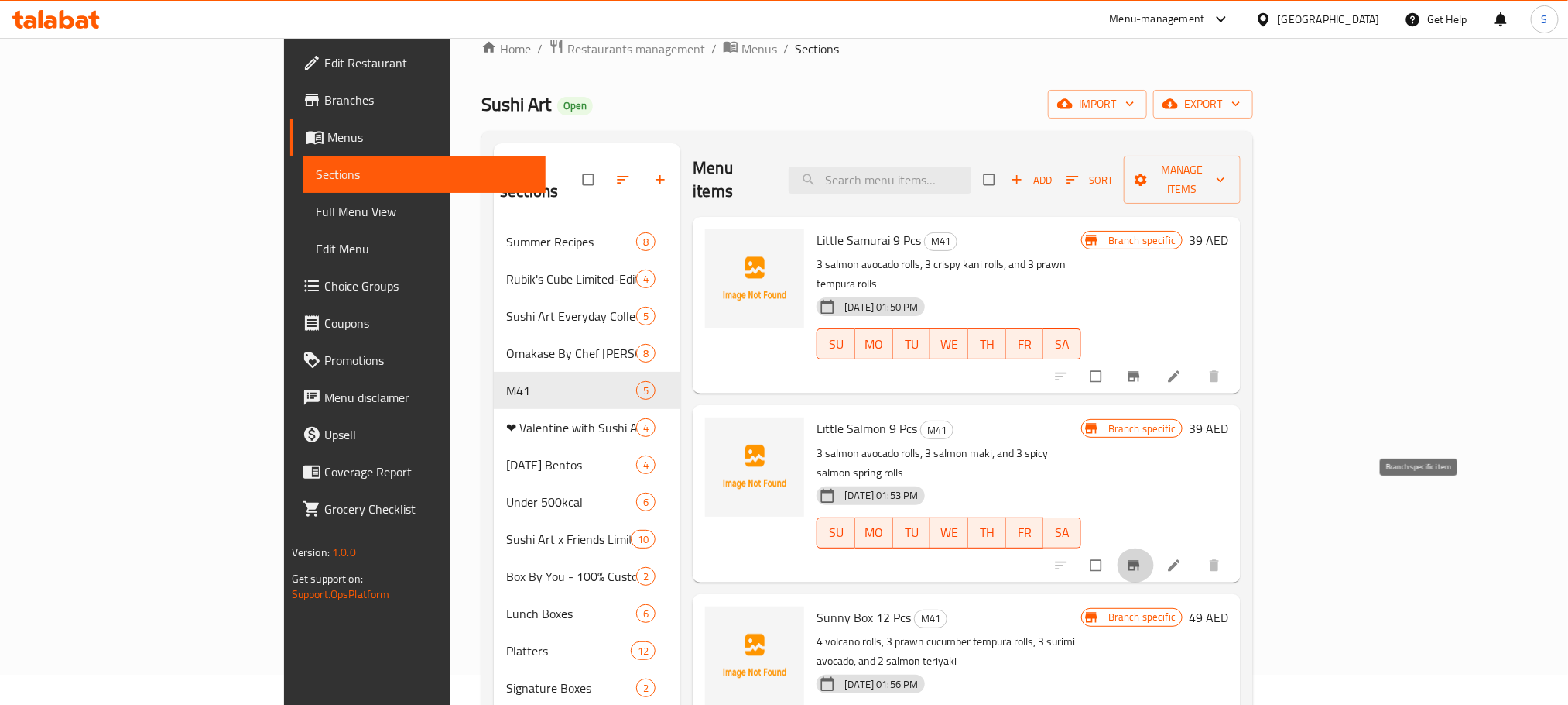
click at [1141, 558] on icon "Branch-specific-item" at bounding box center [1134, 566] width 15 height 15
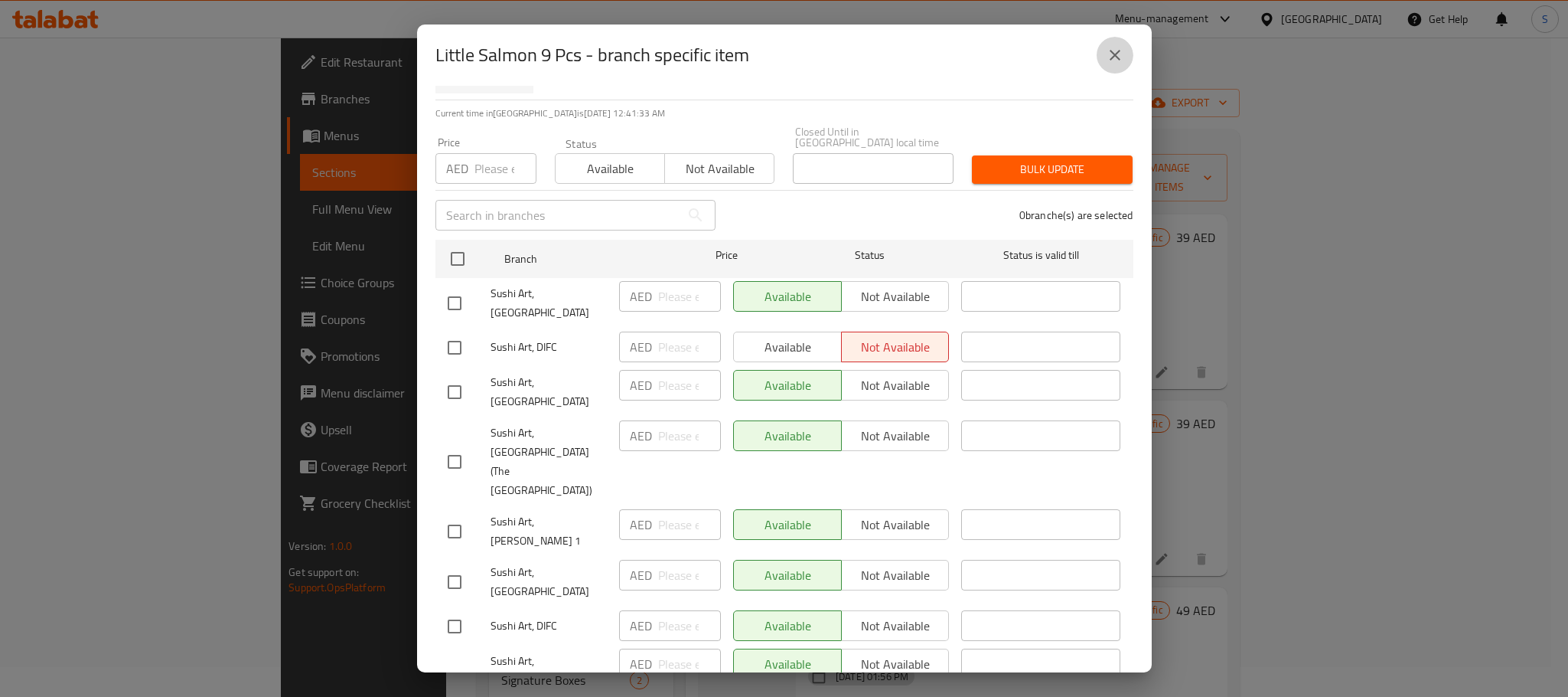
click at [1120, 46] on icon "close" at bounding box center [1115, 55] width 18 height 18
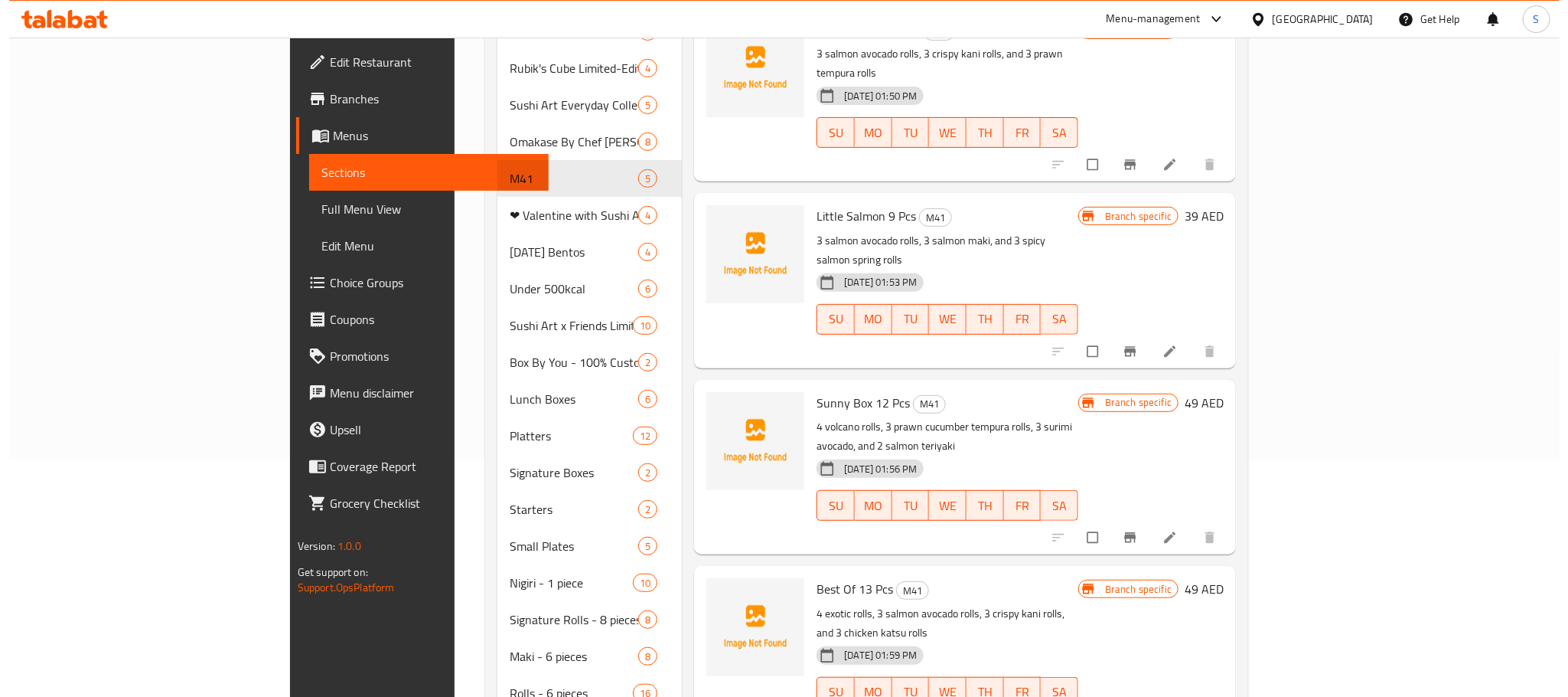
scroll to position [326, 0]
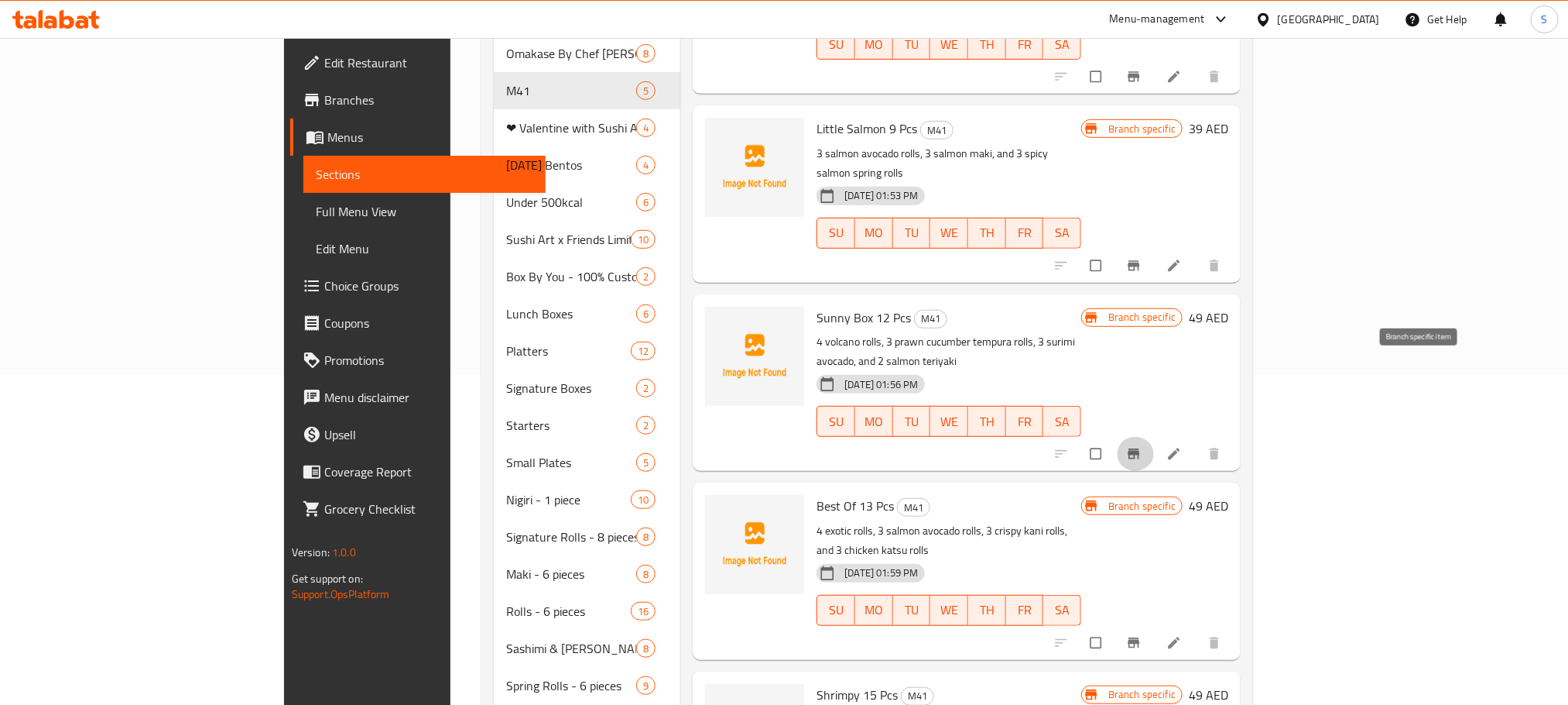
click at [1141, 446] on icon "Branch-specific-item" at bounding box center [1134, 454] width 15 height 15
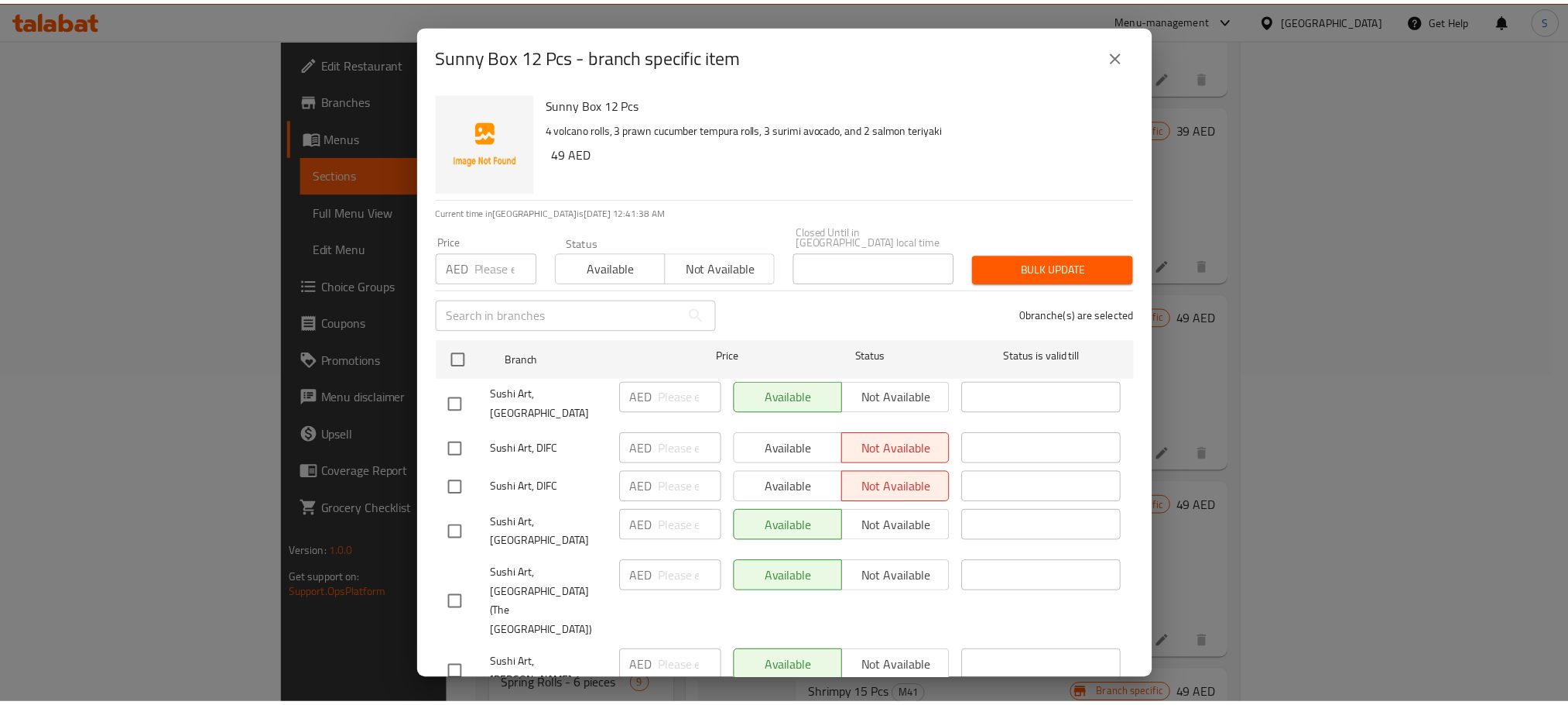
scroll to position [97, 0]
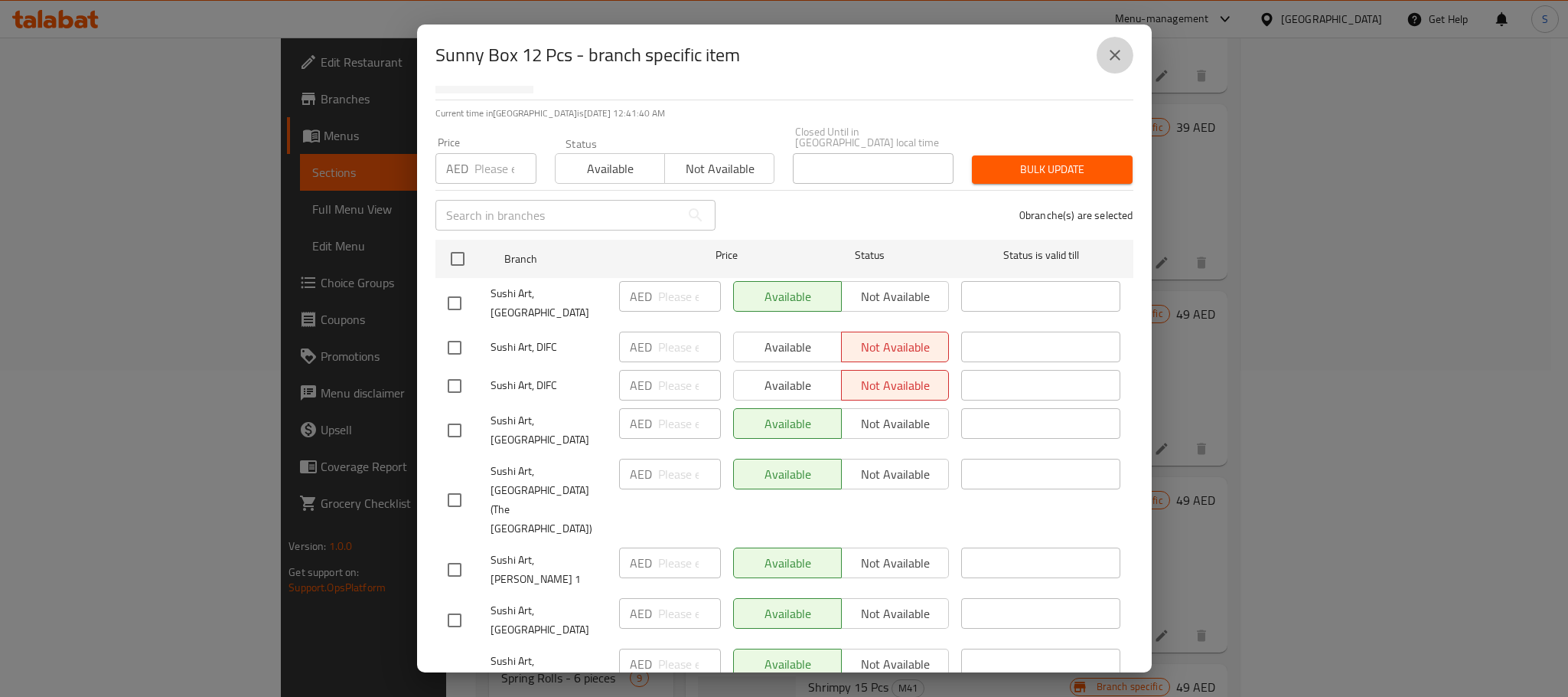
click at [1118, 52] on icon "close" at bounding box center [1115, 55] width 11 height 11
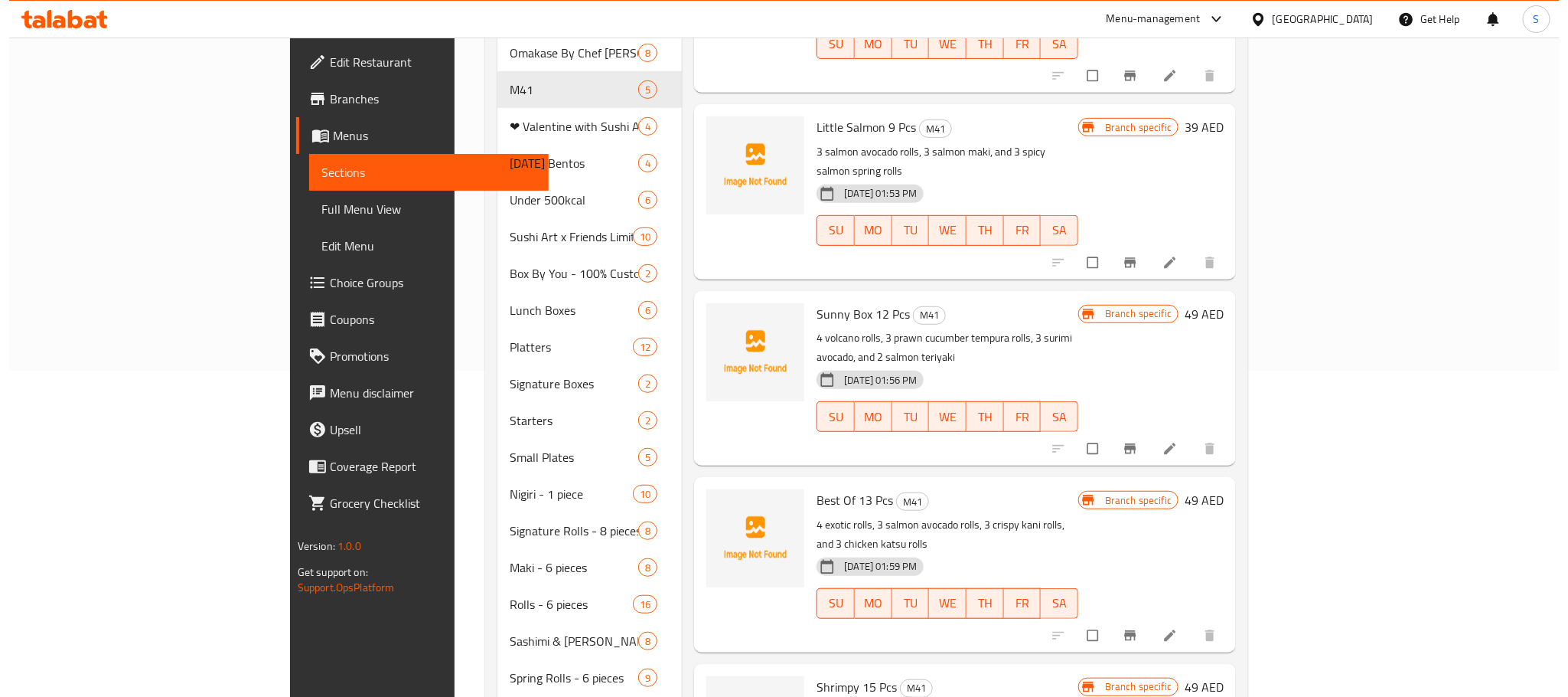
scroll to position [607, 0]
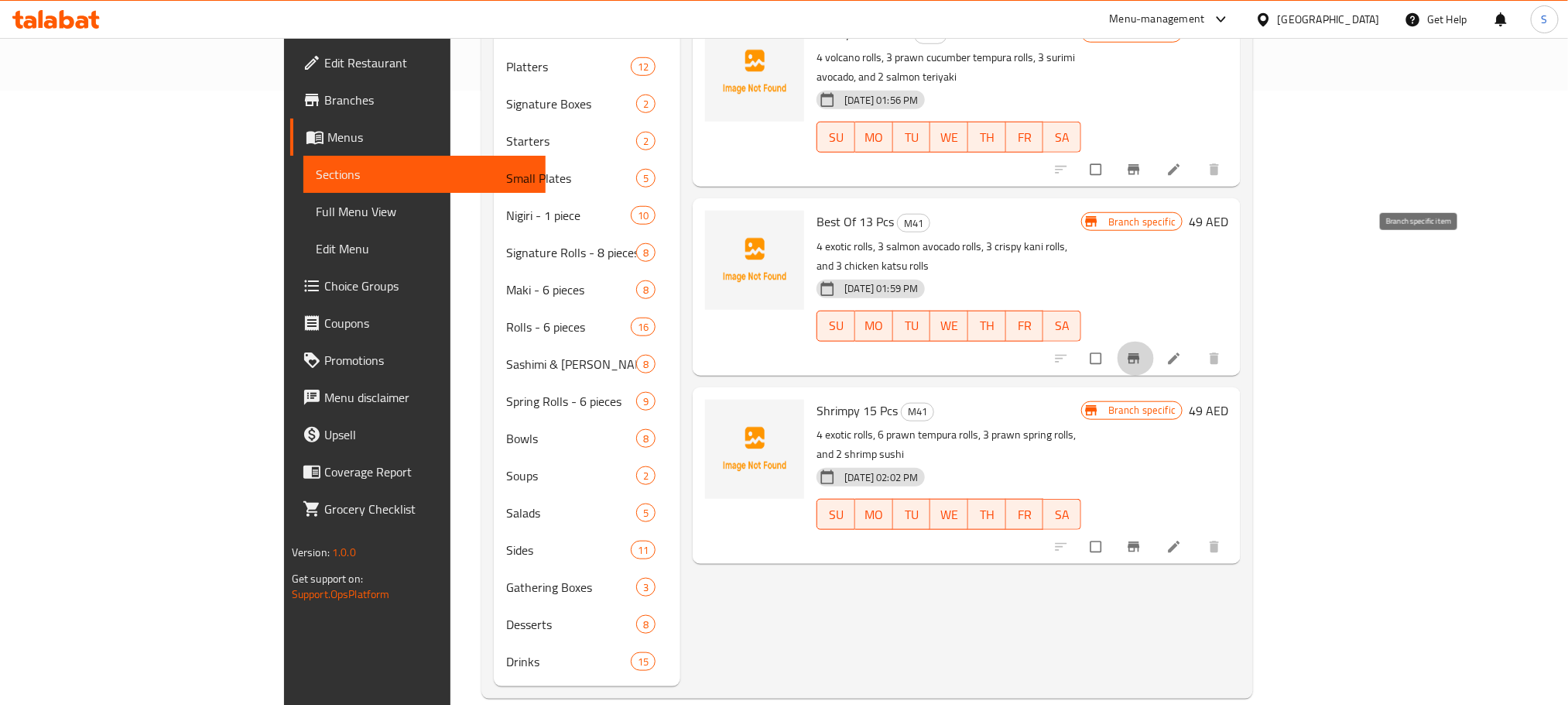
click at [1141, 350] on icon "Branch-specific-item" at bounding box center [1134, 358] width 15 height 15
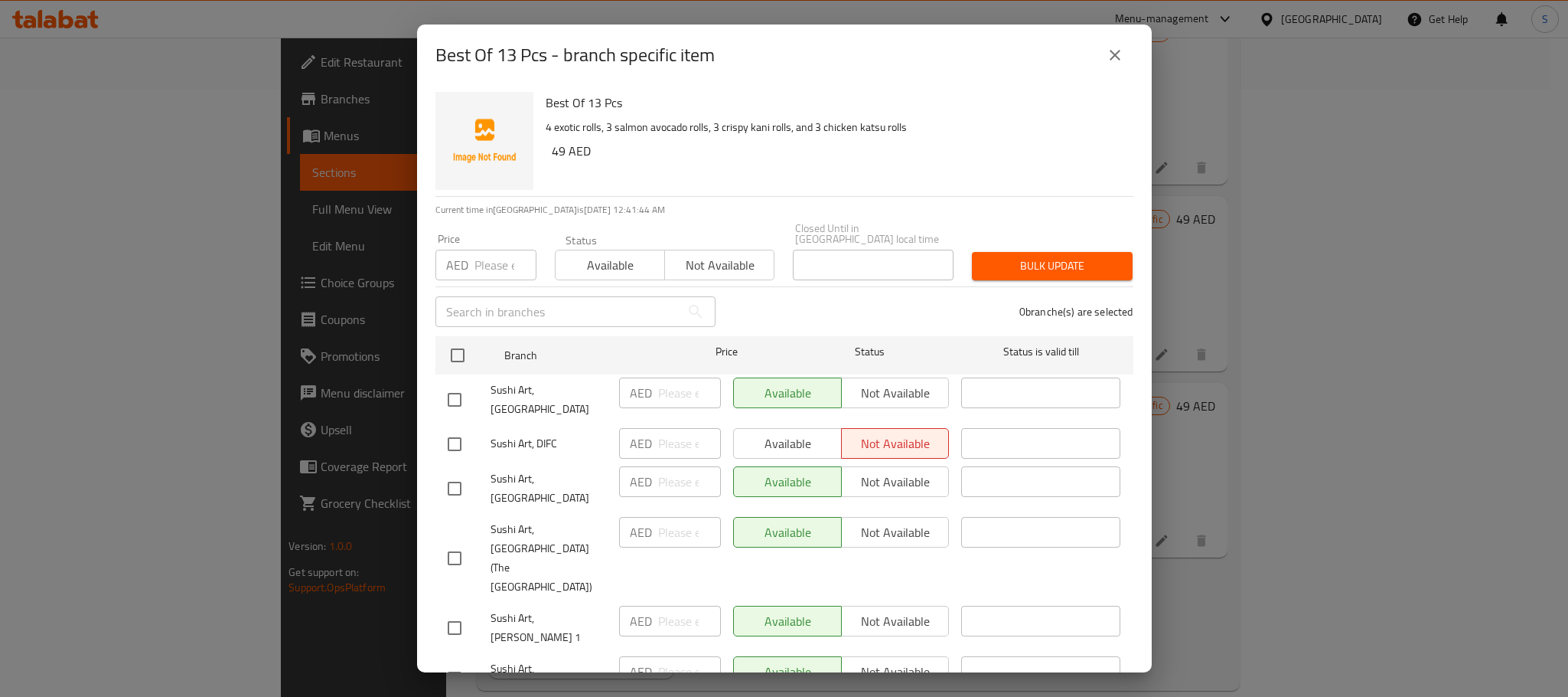
scroll to position [96, 0]
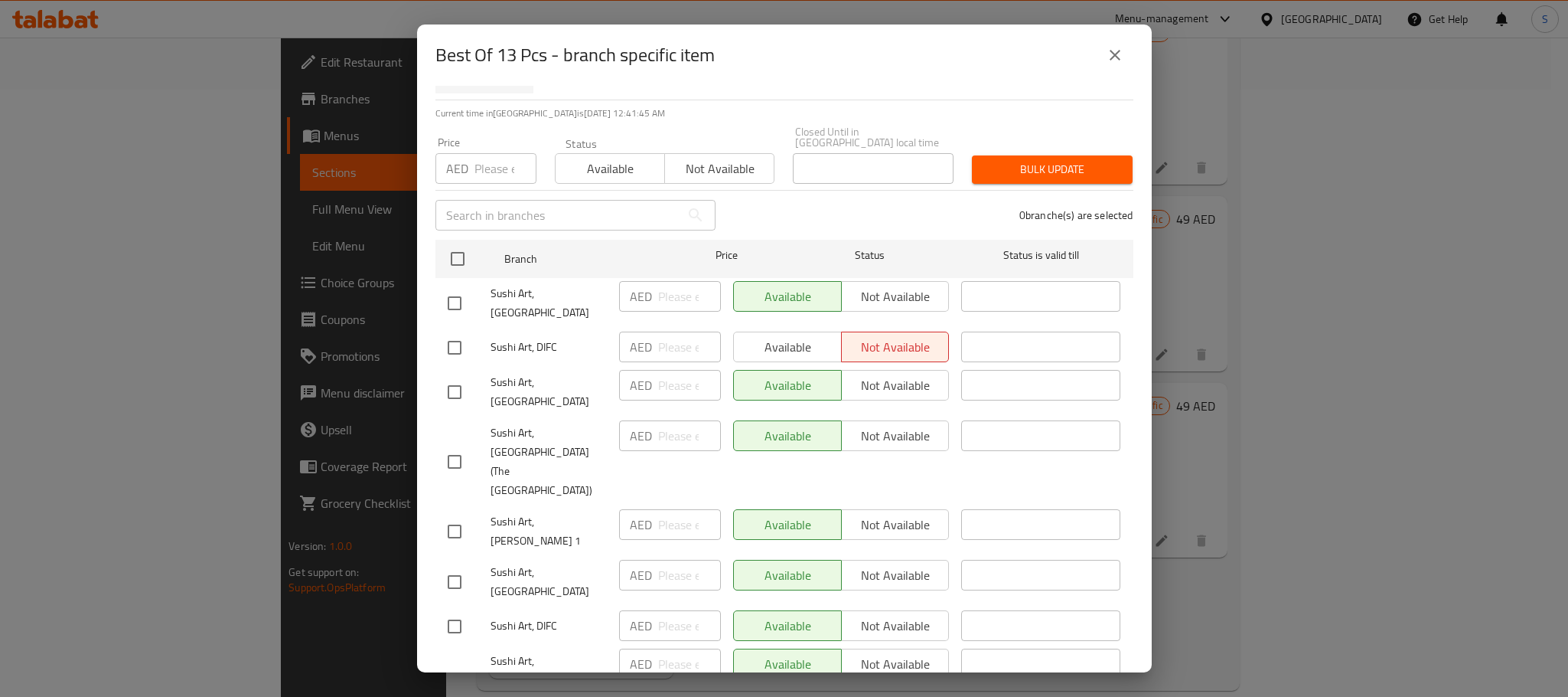
click at [1110, 54] on icon "close" at bounding box center [1115, 55] width 18 height 18
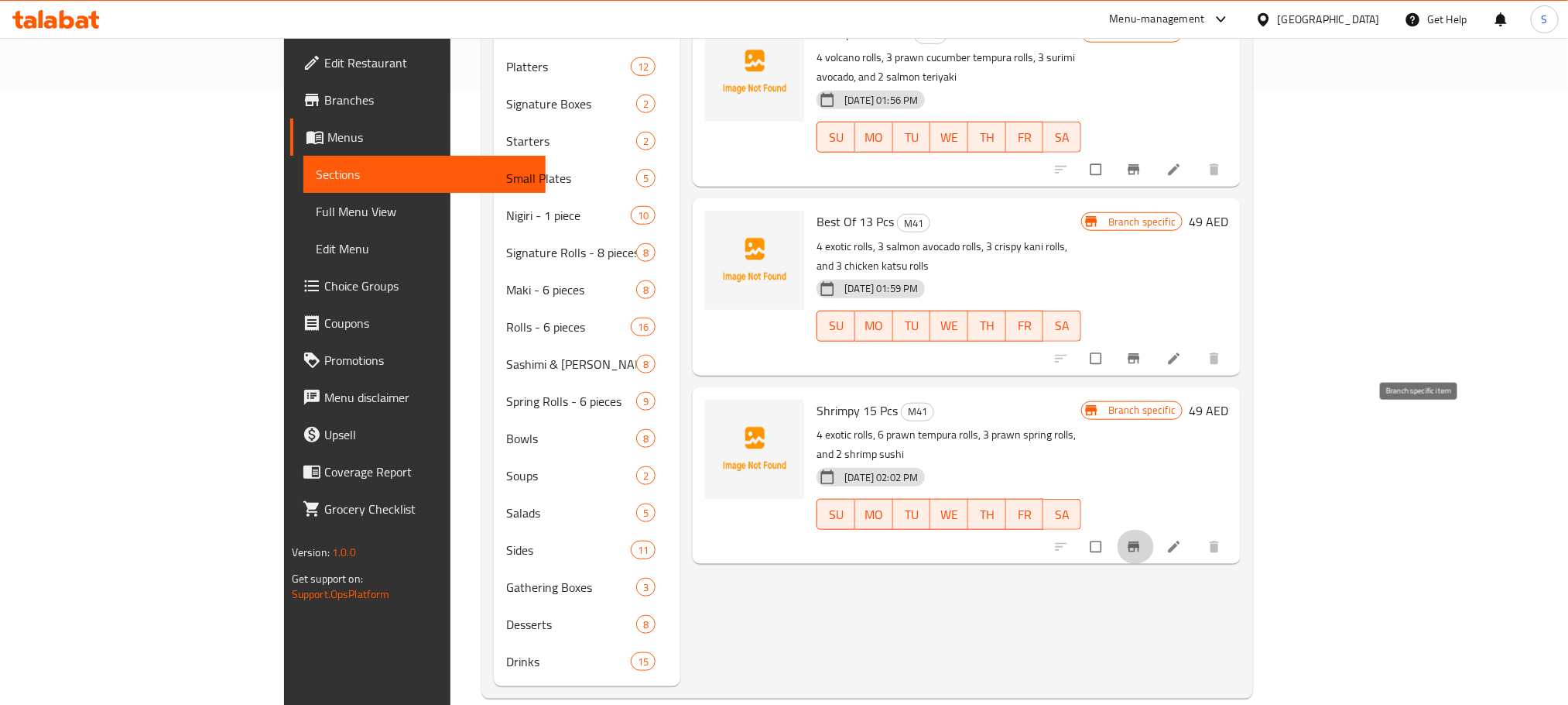
click at [1141, 539] on icon "Branch-specific-item" at bounding box center [1134, 546] width 15 height 15
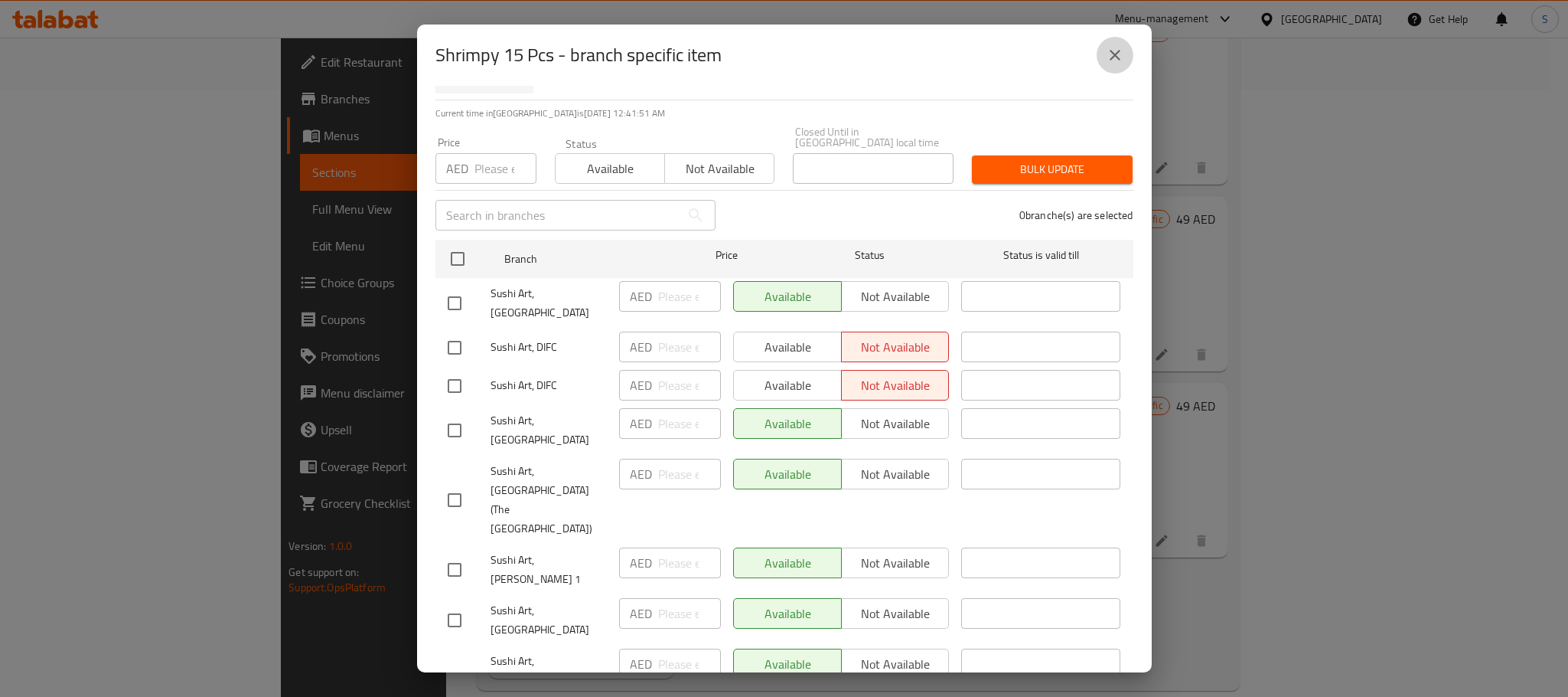
click at [1114, 42] on button "close" at bounding box center [1115, 55] width 37 height 37
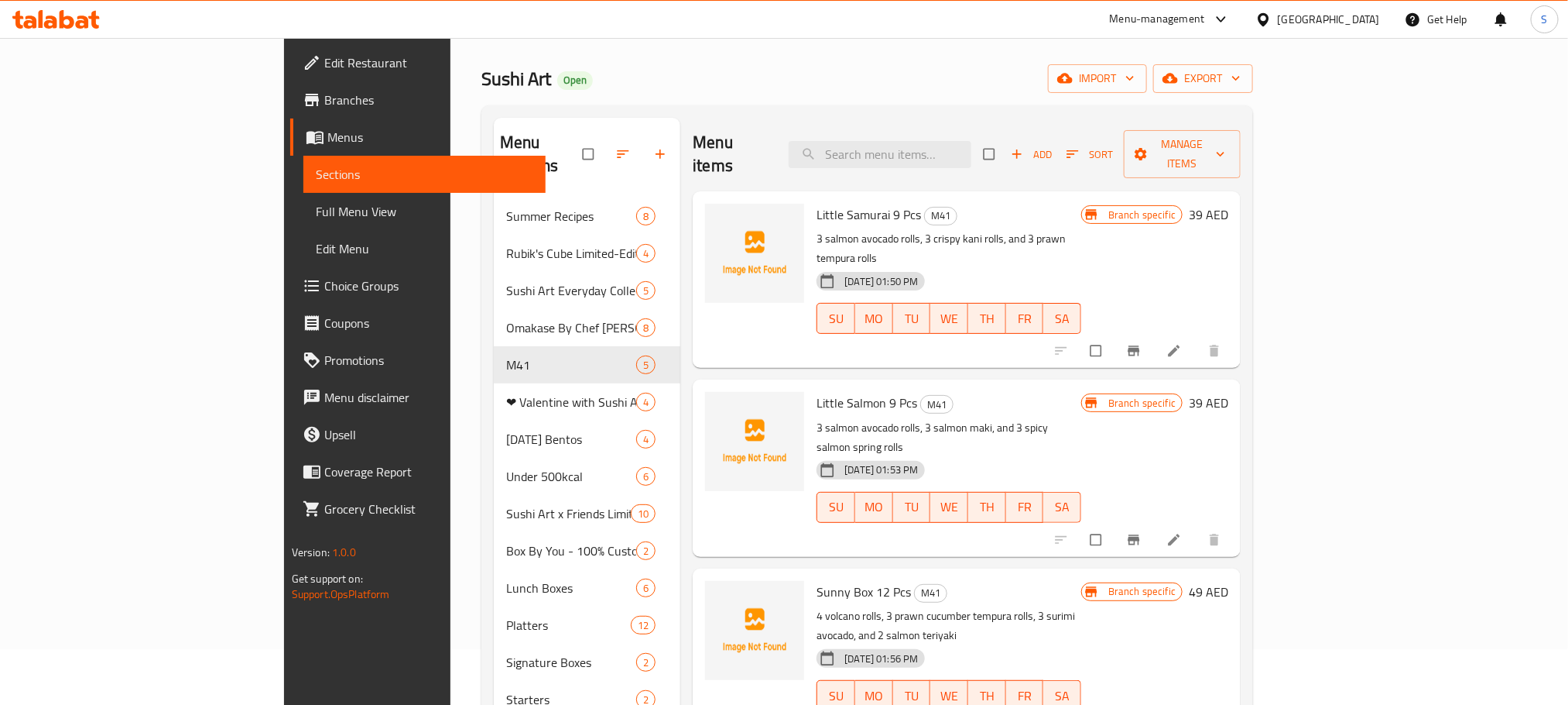
scroll to position [0, 0]
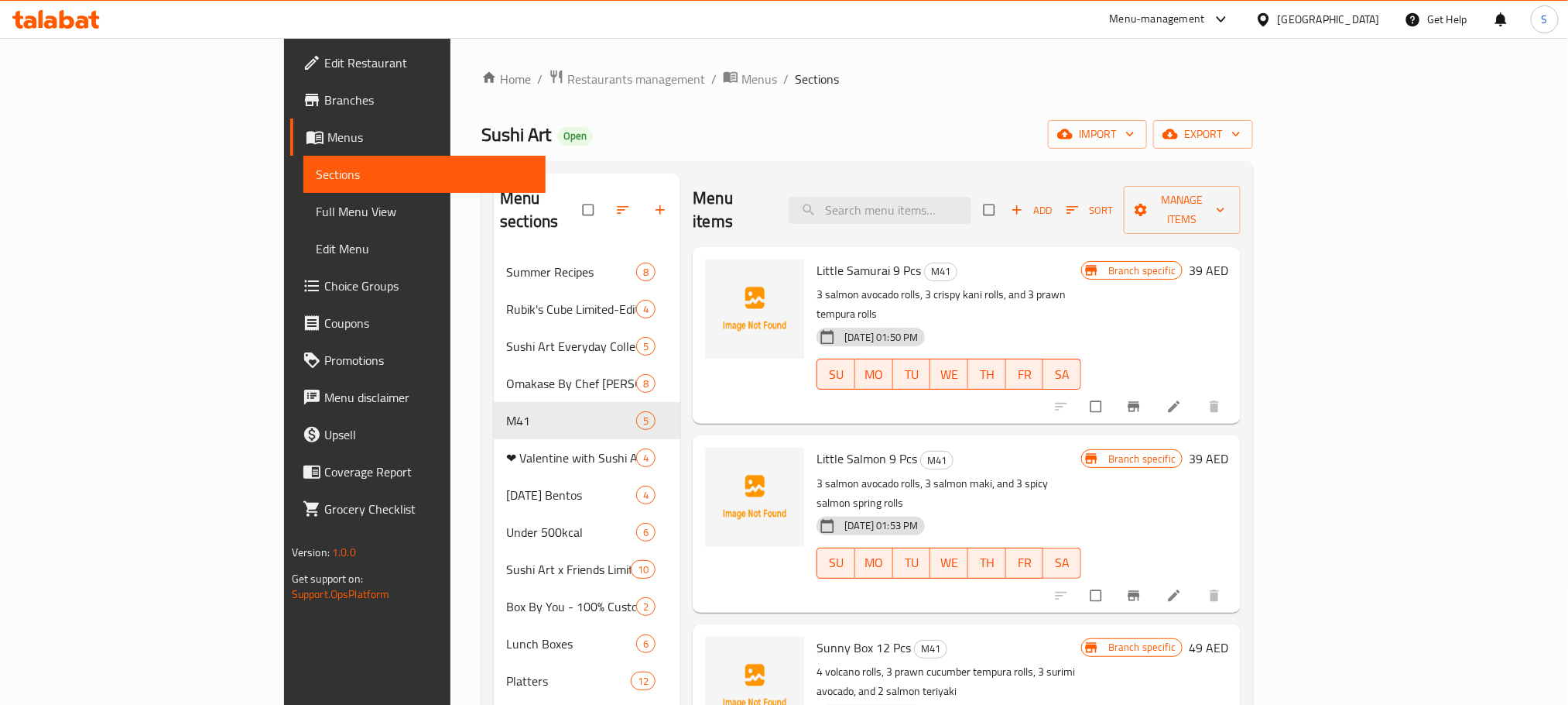
click at [324, 100] on span "Branches" at bounding box center [428, 100] width 209 height 18
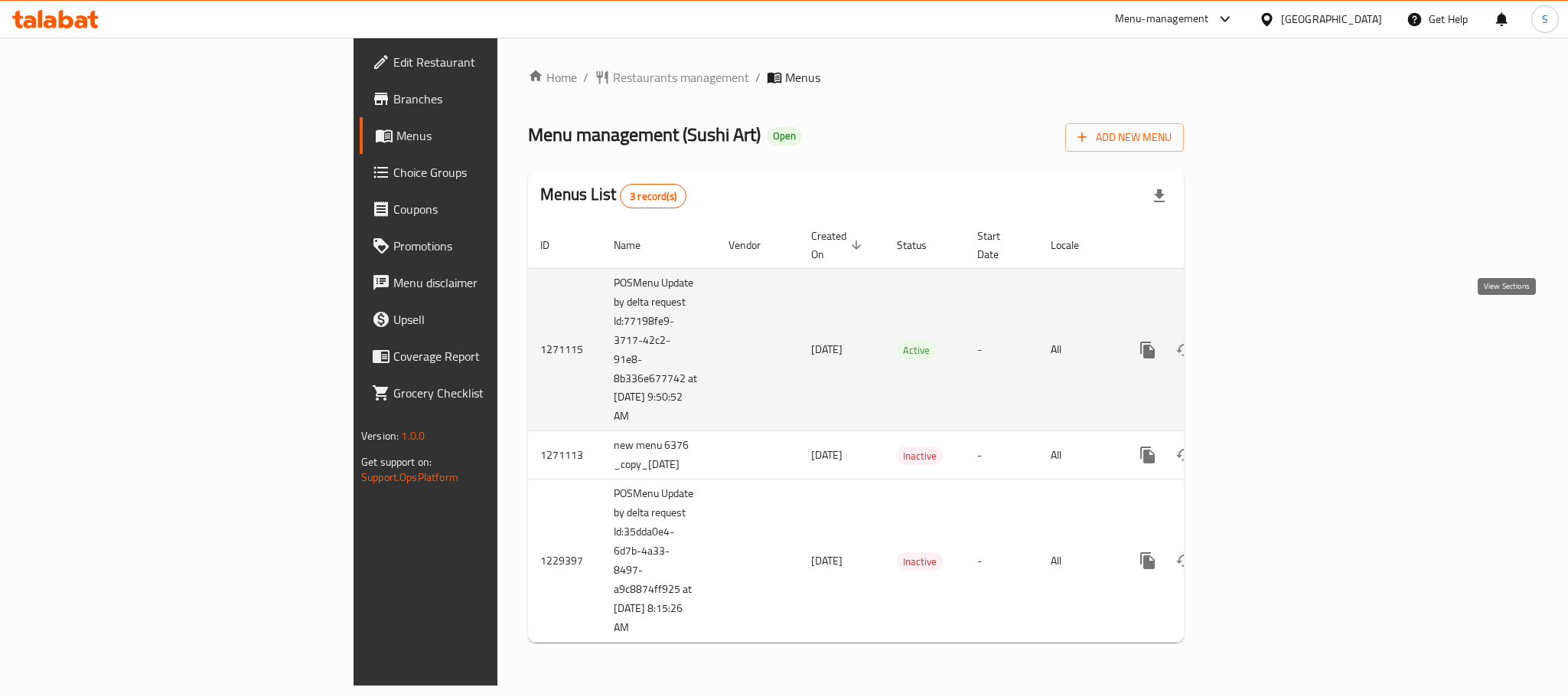
click at [1267, 341] on icon "enhanced table" at bounding box center [1258, 350] width 18 height 18
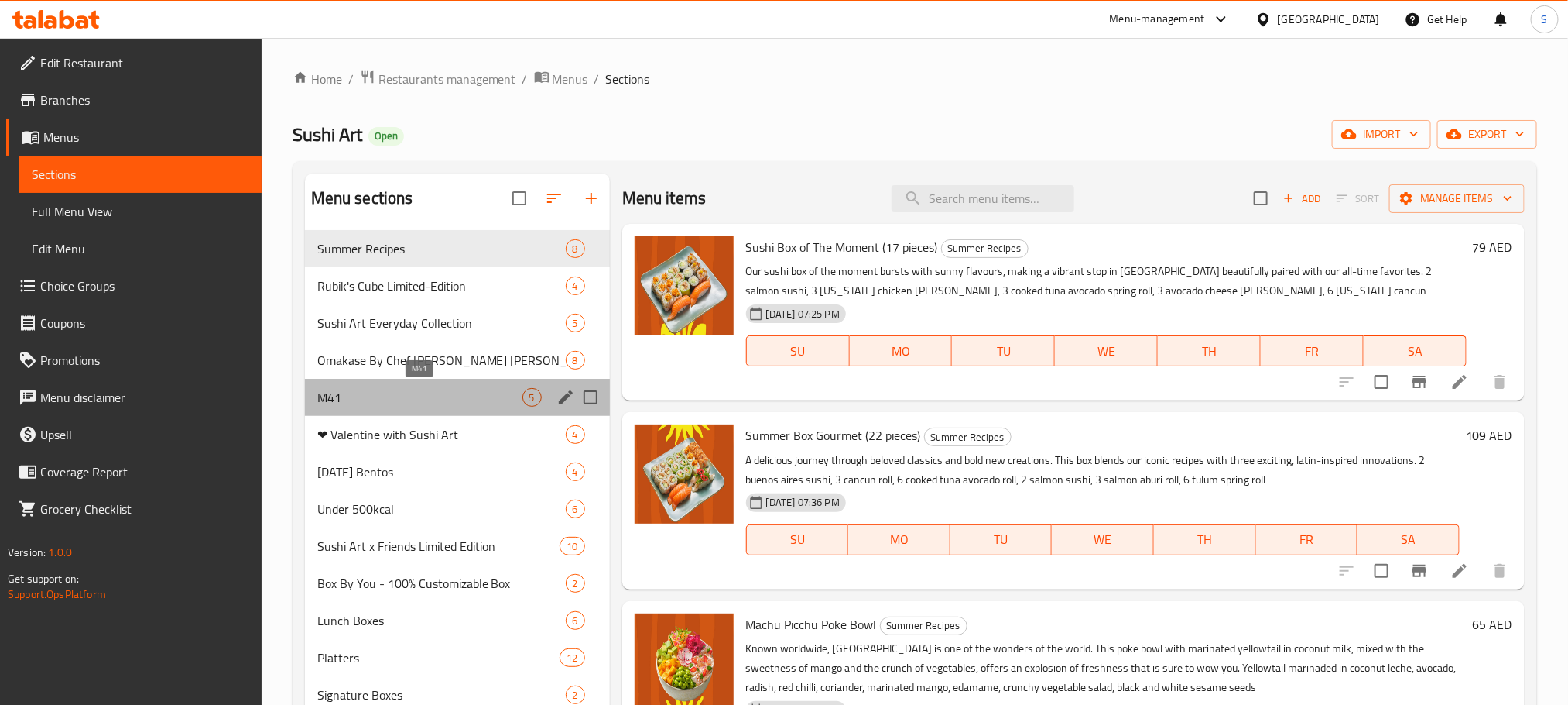
click at [400, 405] on span "M41" at bounding box center [420, 397] width 205 height 18
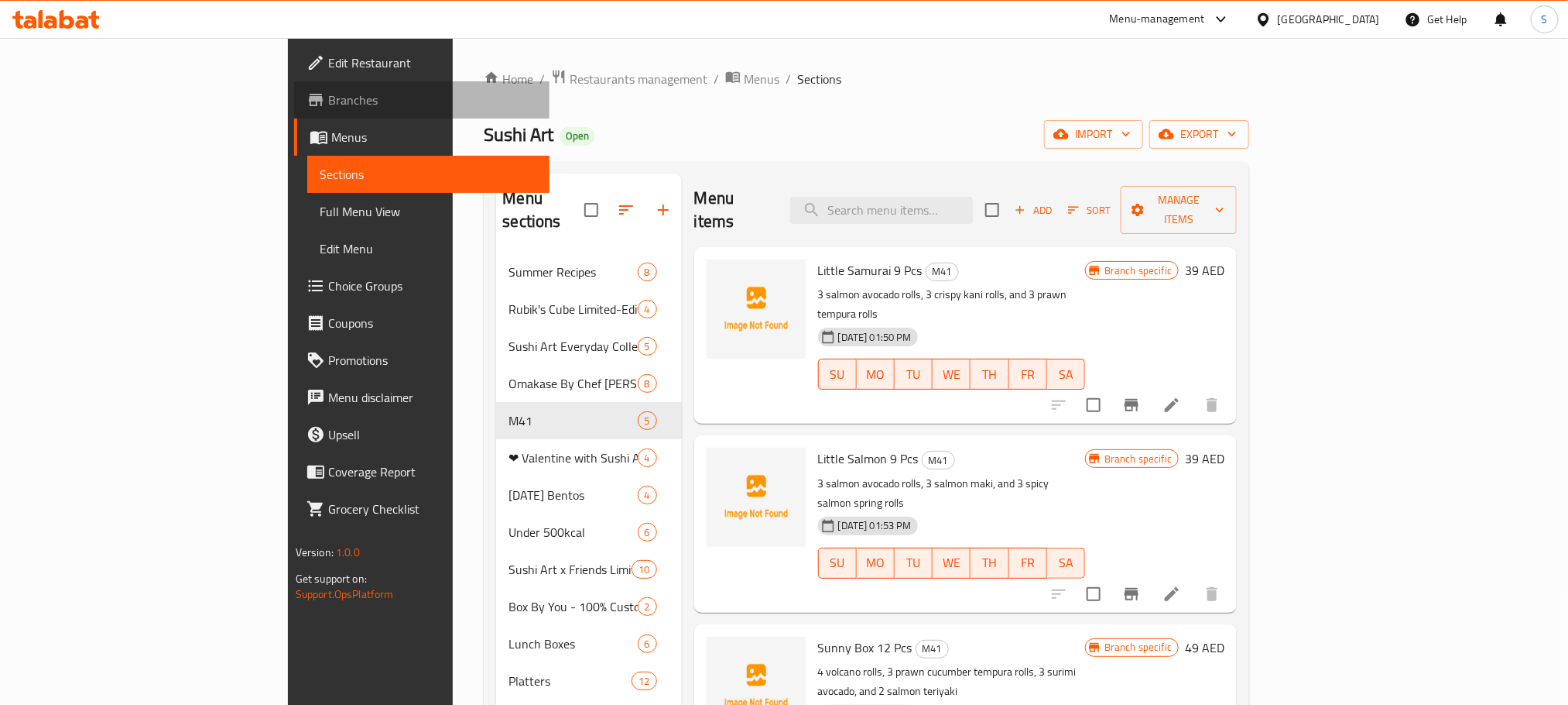
click at [328, 103] on span "Branches" at bounding box center [433, 100] width 209 height 18
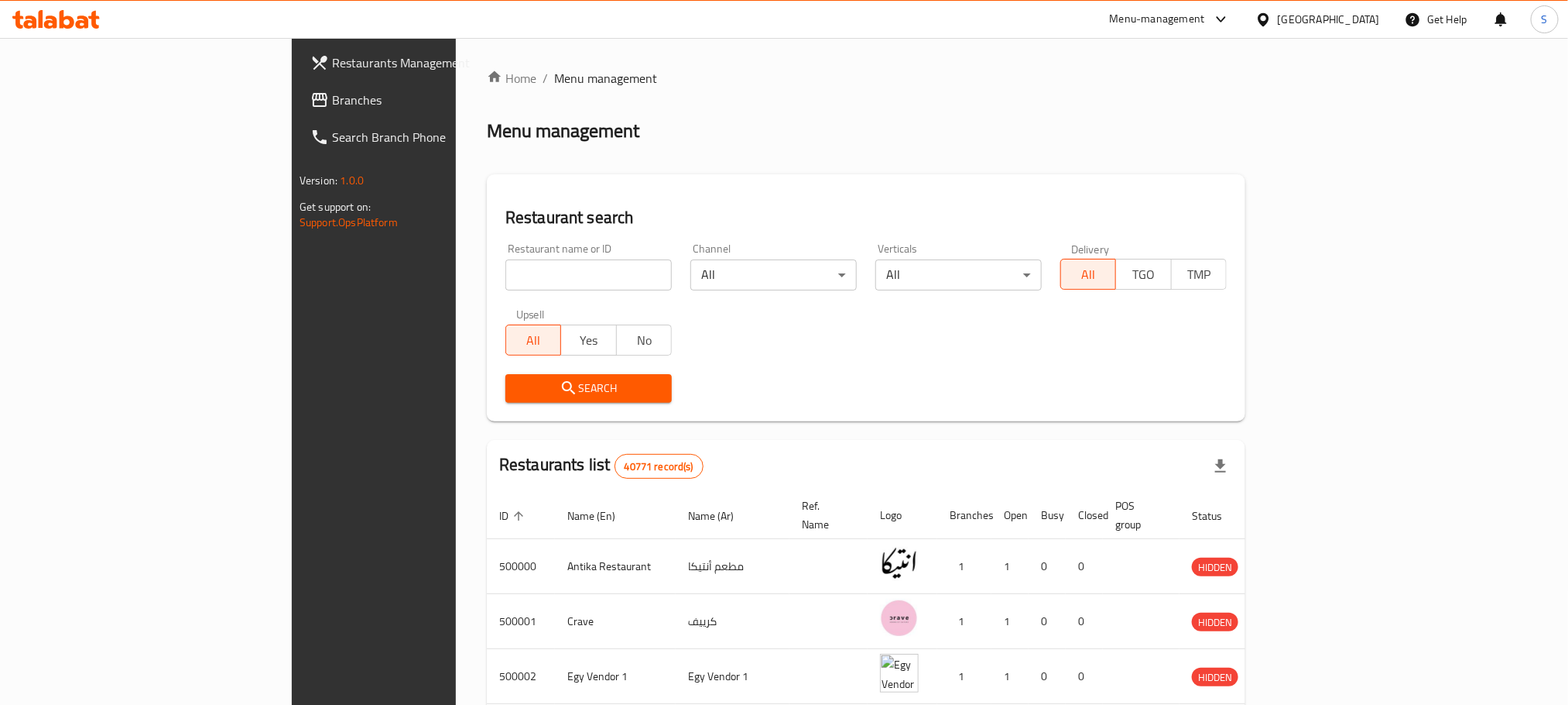
click at [1230, 19] on icon at bounding box center [1221, 19] width 18 height 18
click at [1182, 101] on div "Agent Campaigns Center" at bounding box center [1146, 104] width 117 height 17
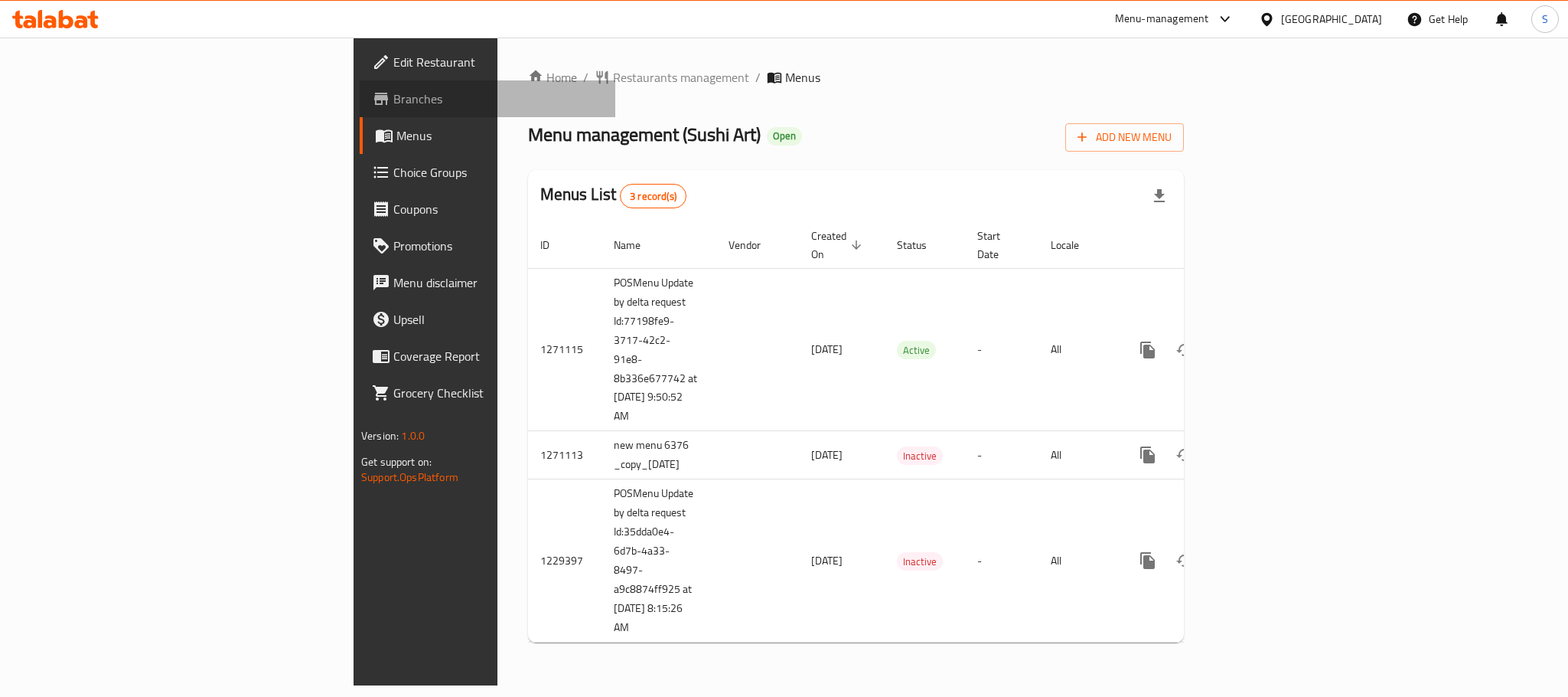
click at [394, 101] on span "Branches" at bounding box center [498, 99] width 210 height 18
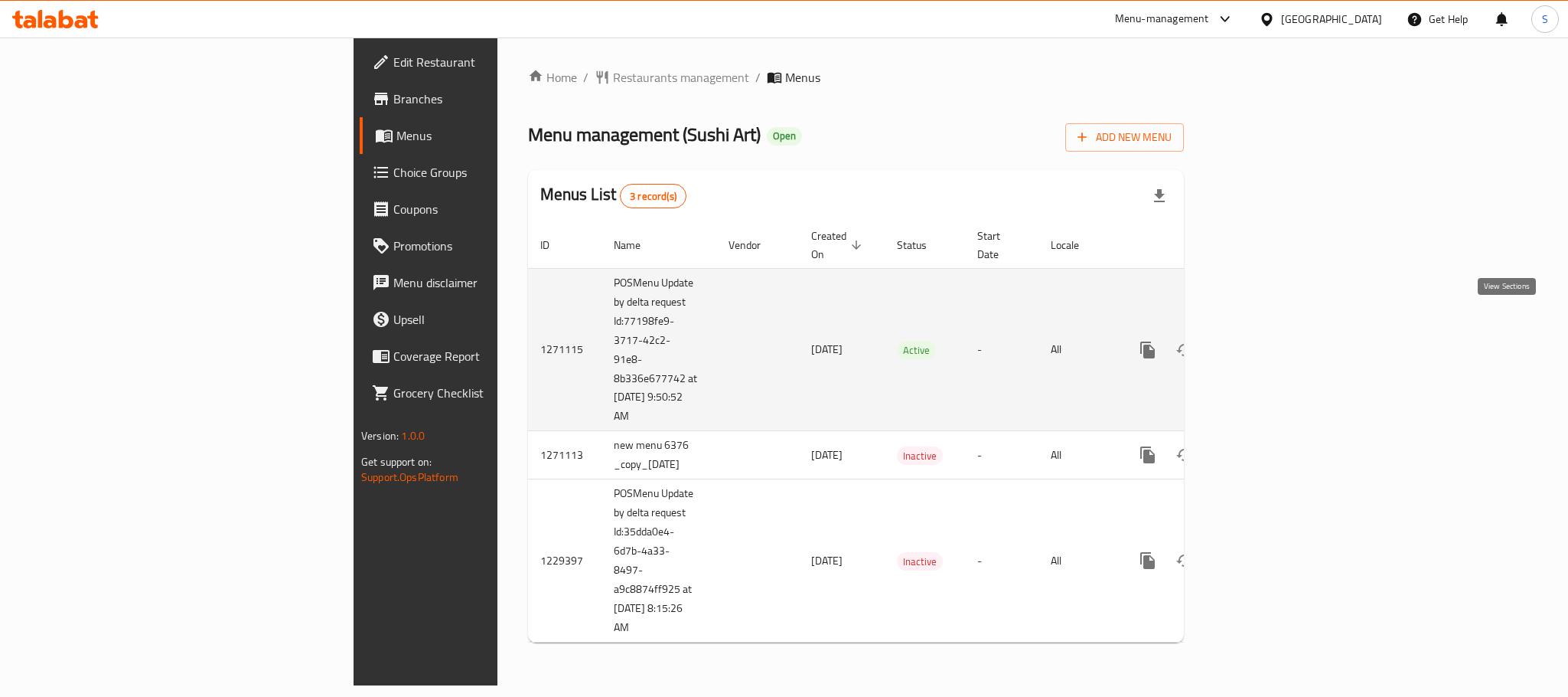
click at [1276, 333] on link "enhanced table" at bounding box center [1258, 350] width 37 height 37
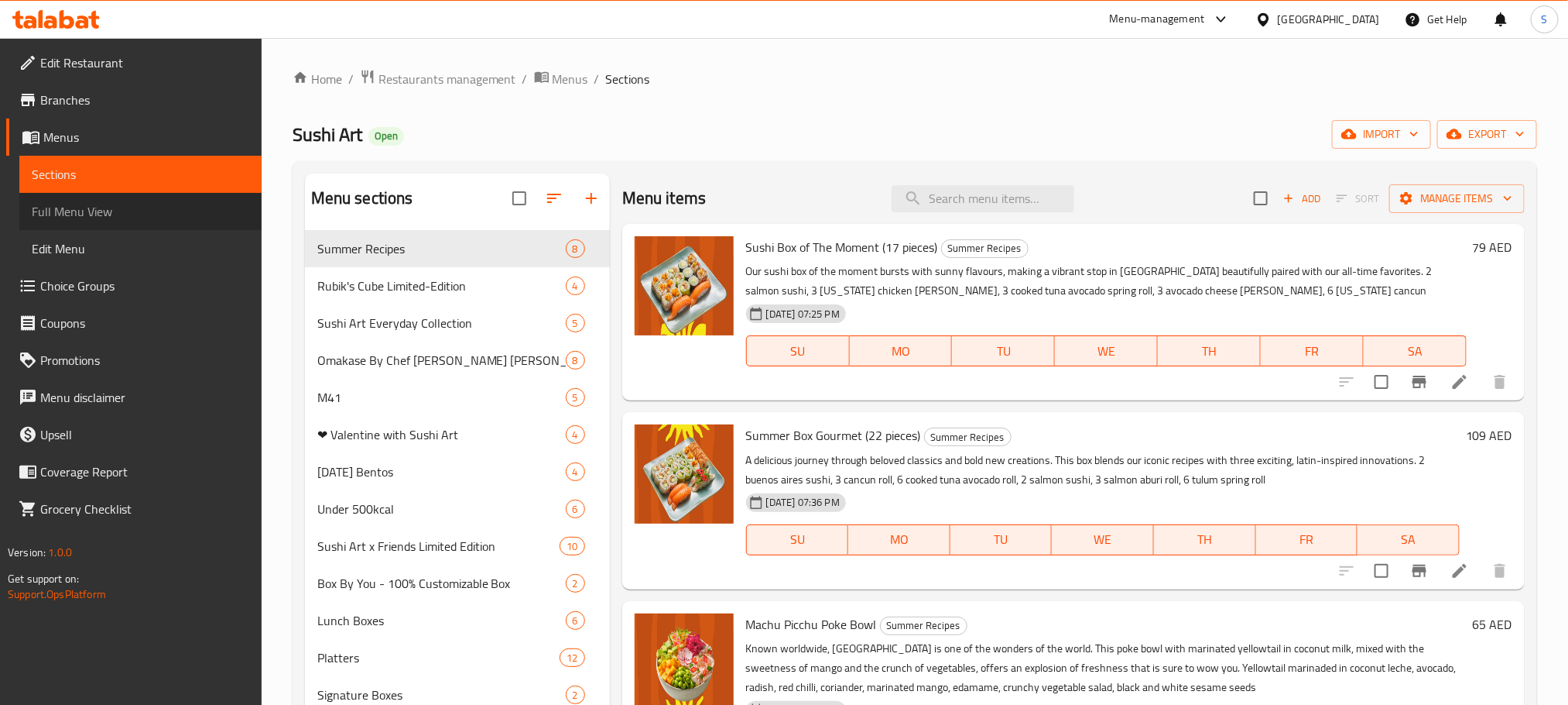
click at [89, 213] on span "Full Menu View" at bounding box center [140, 212] width 218 height 18
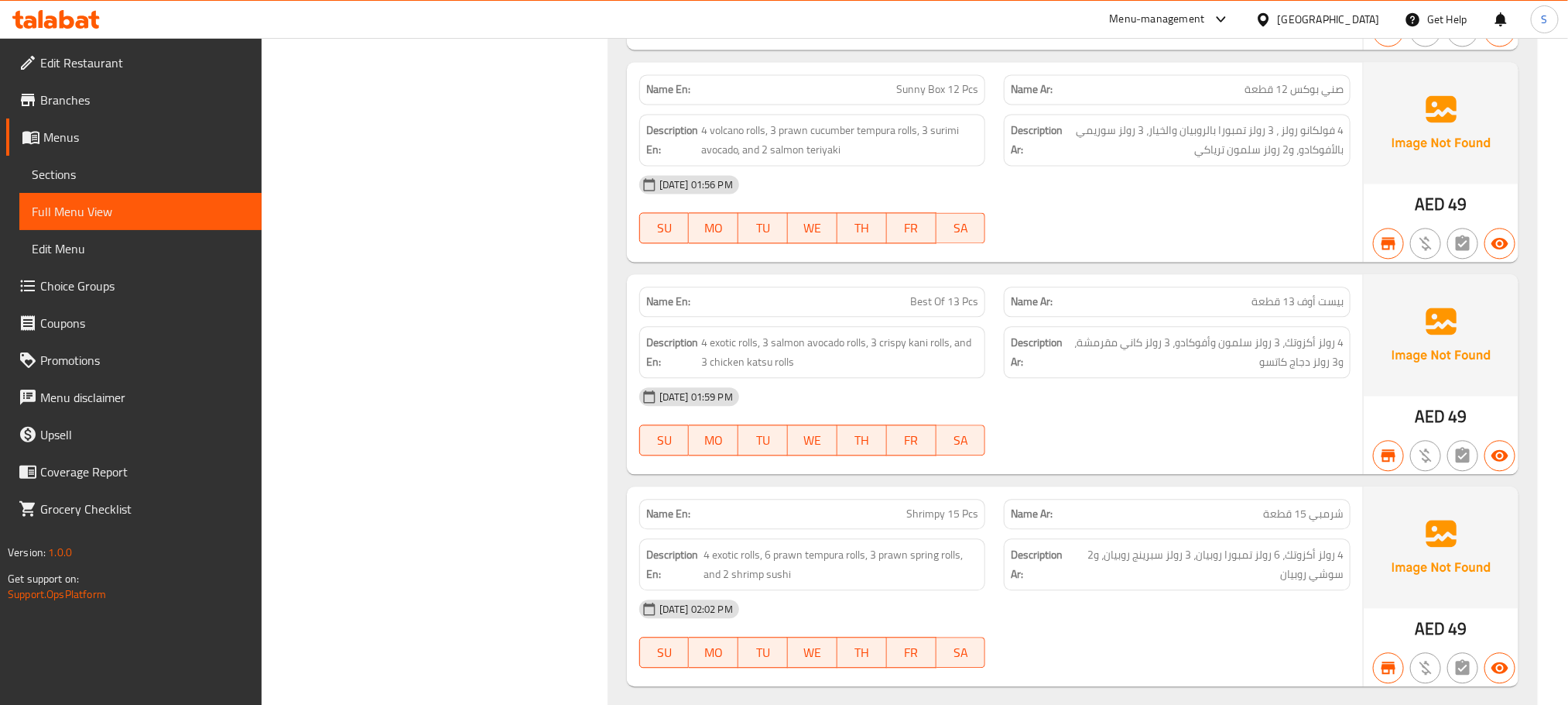
scroll to position [7888, 0]
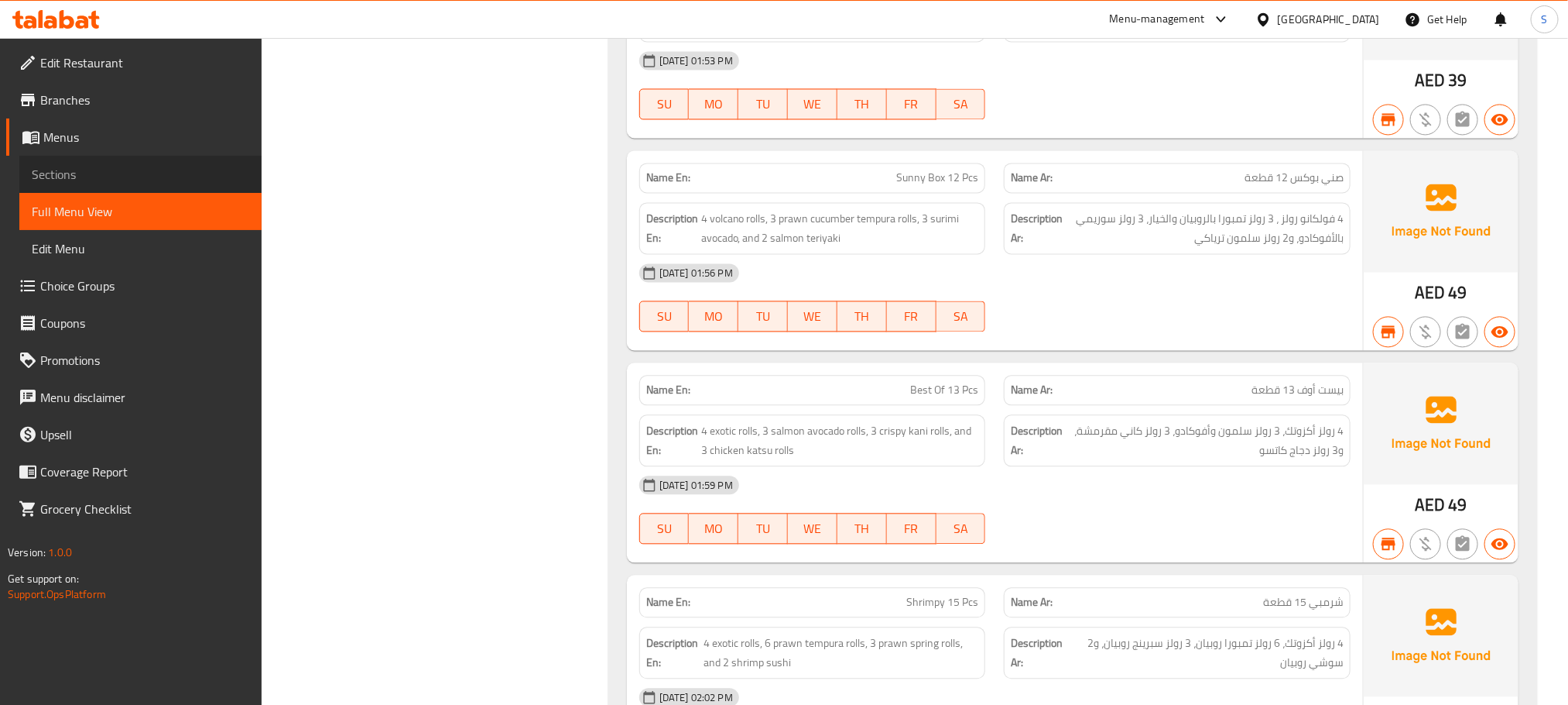
click at [81, 165] on span "Sections" at bounding box center [140, 174] width 218 height 18
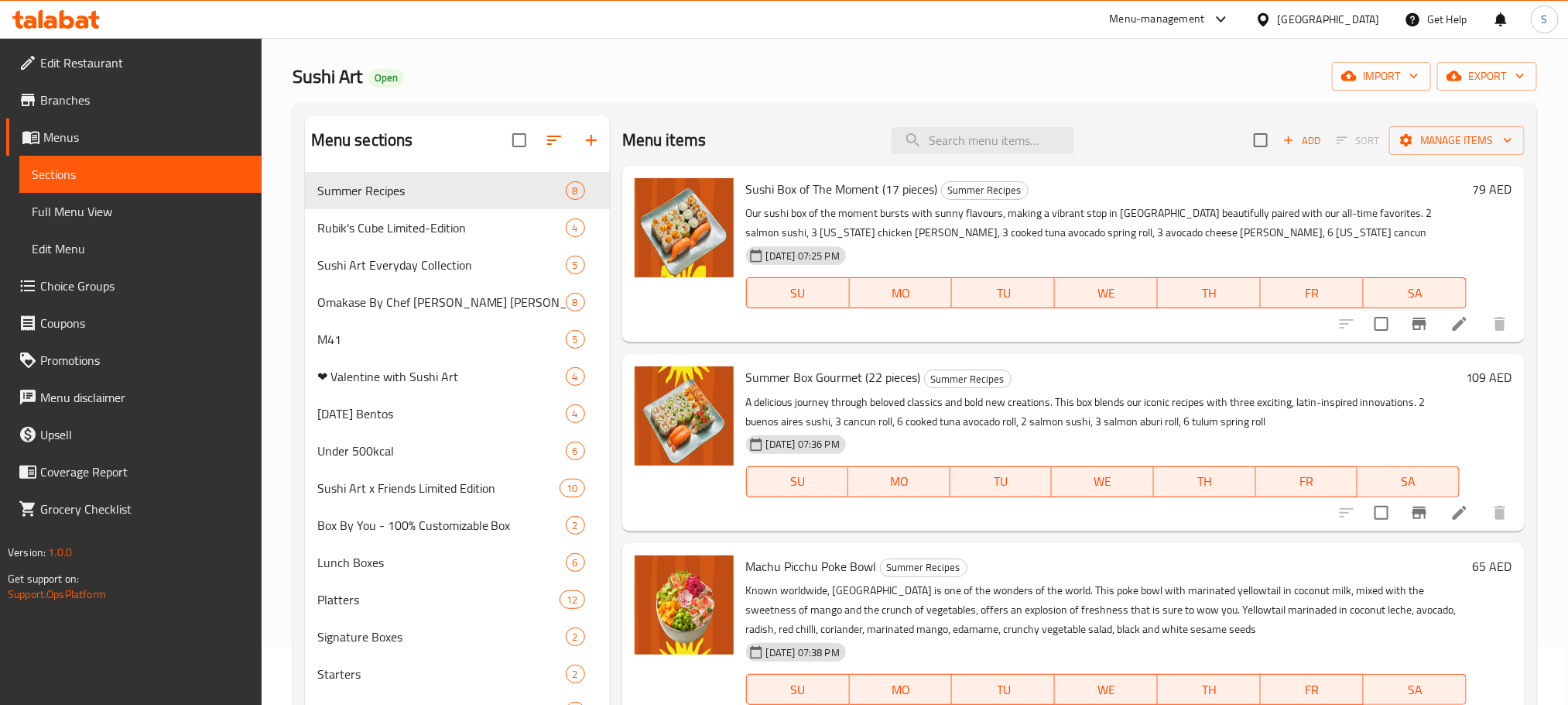
scroll to position [42, 0]
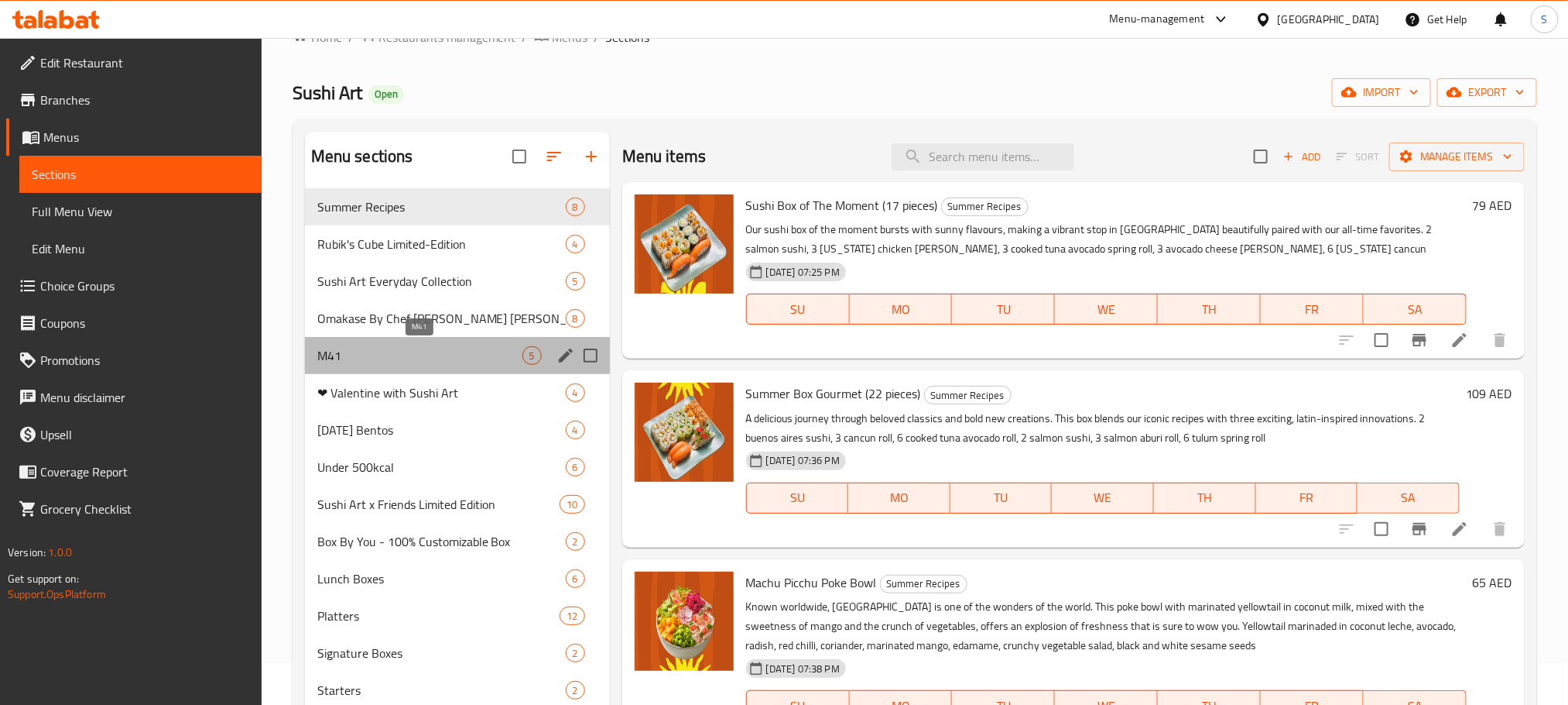
click at [428, 360] on span "M41" at bounding box center [420, 355] width 205 height 18
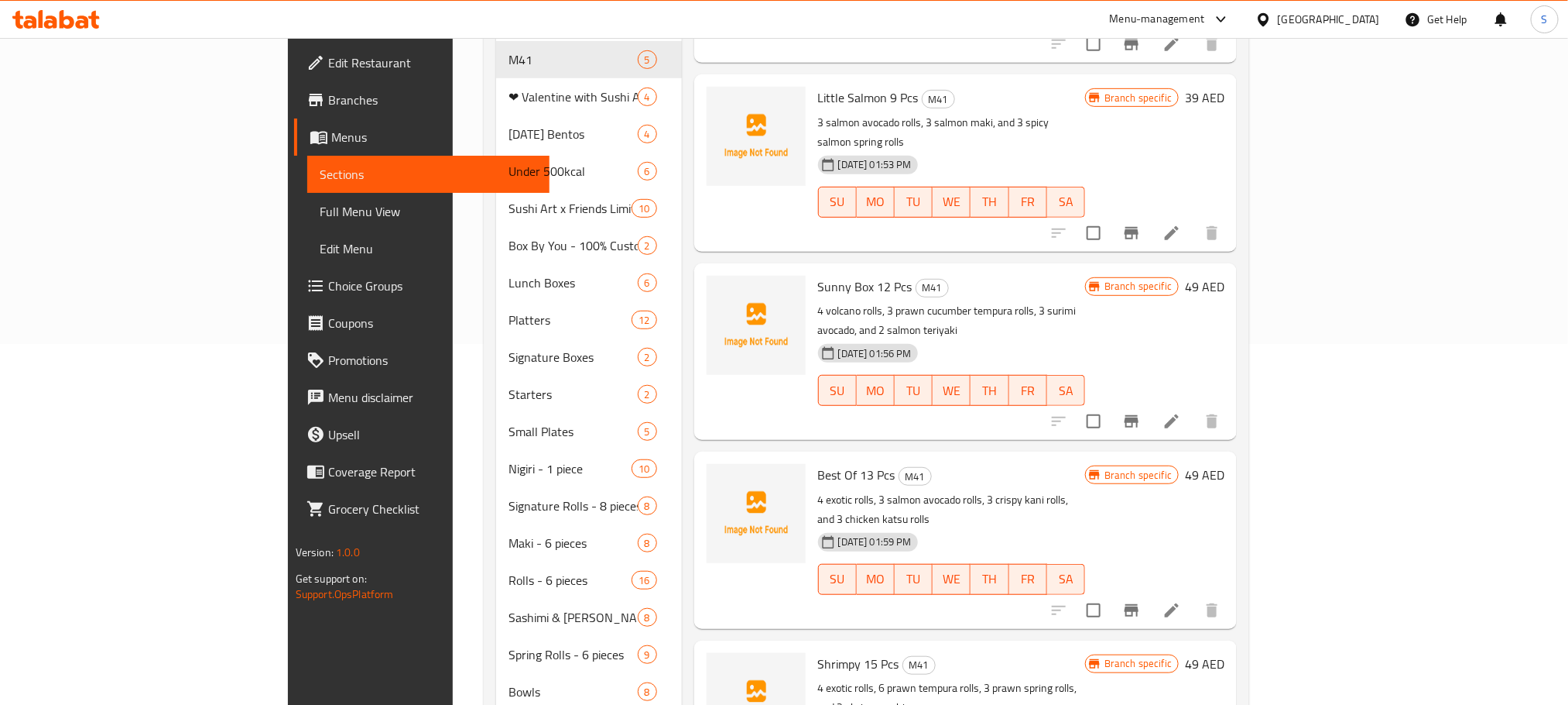
scroll to position [351, 0]
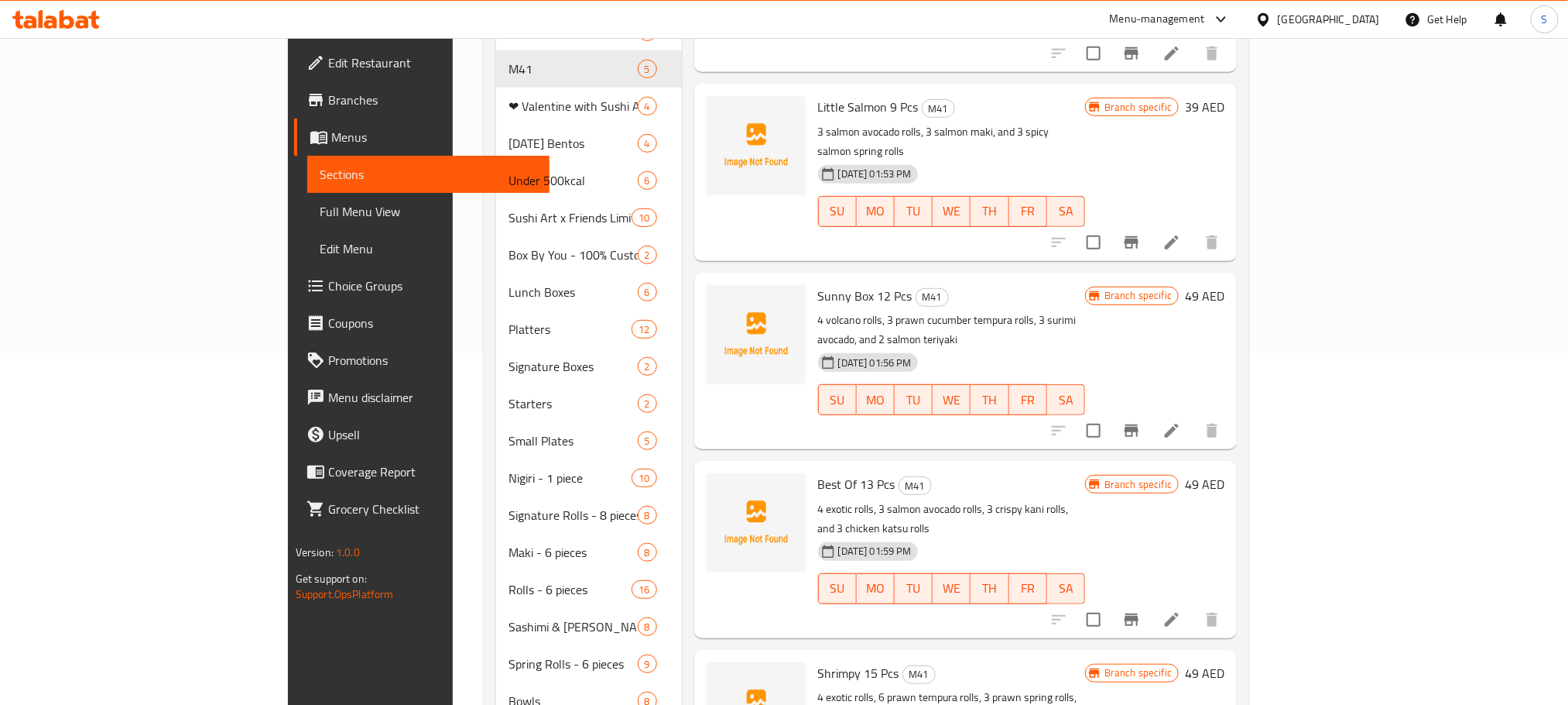
click at [818, 284] on span "Sunny Box 12 Pcs" at bounding box center [865, 296] width 94 height 24
copy h6 "Sunny Box 12 Pcs"
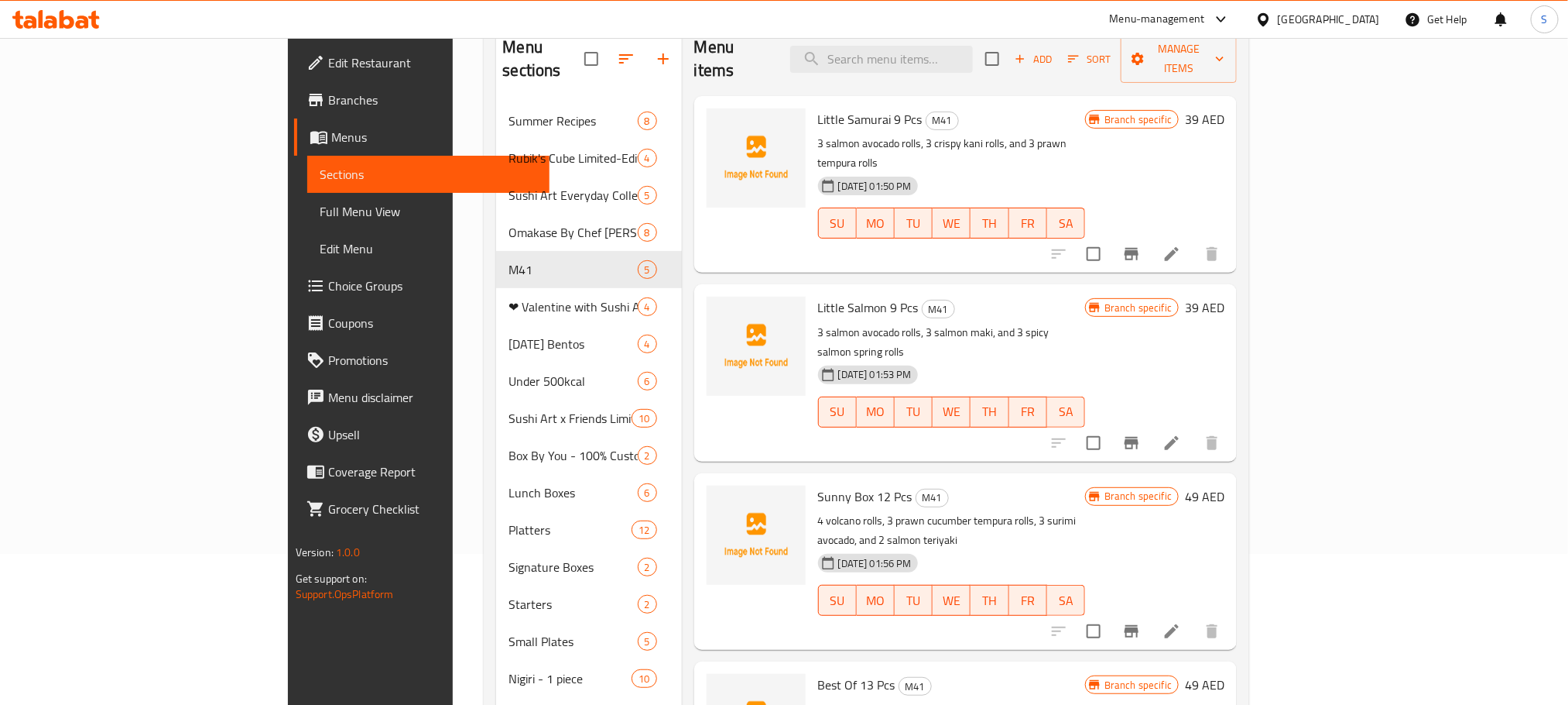
scroll to position [155, 0]
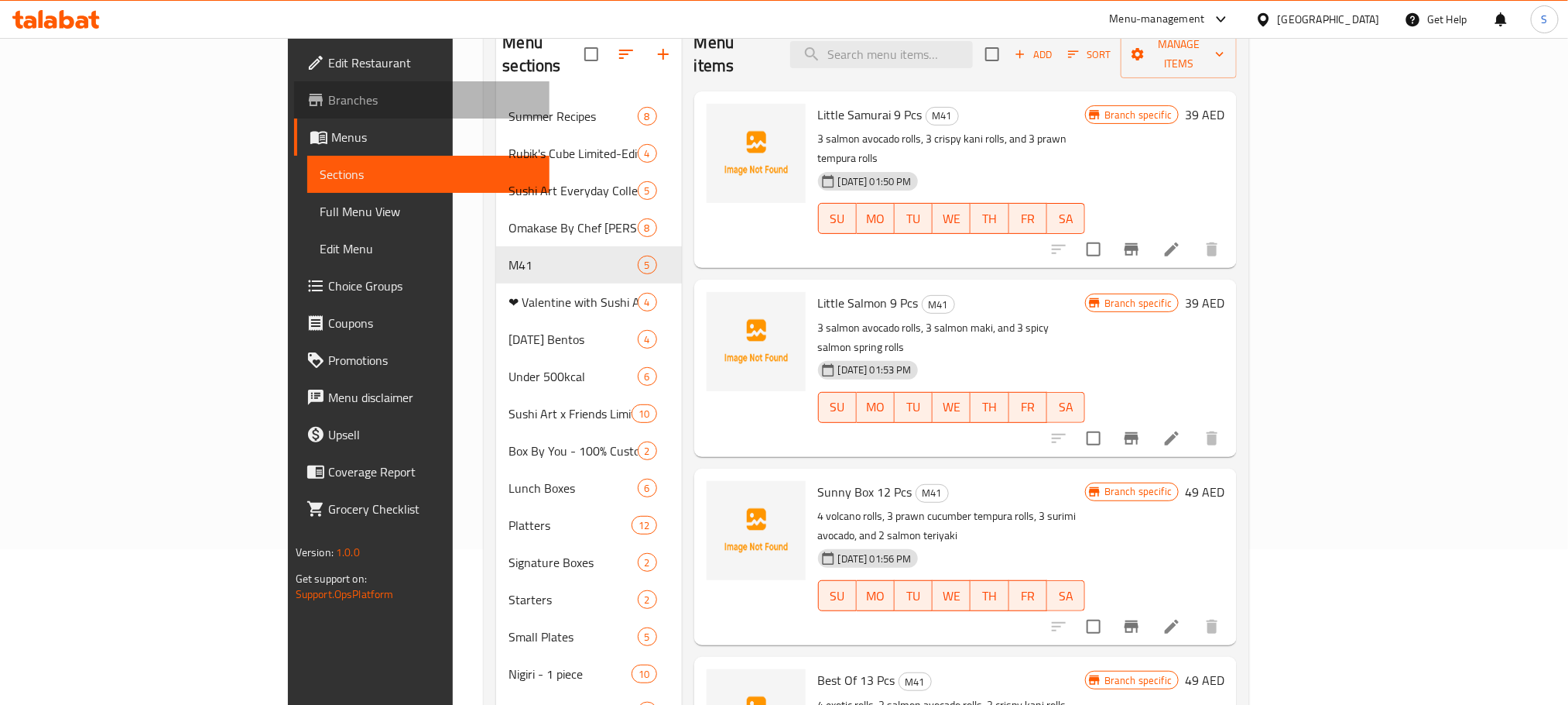
click at [328, 95] on span "Branches" at bounding box center [433, 100] width 209 height 18
